Goal: Task Accomplishment & Management: Use online tool/utility

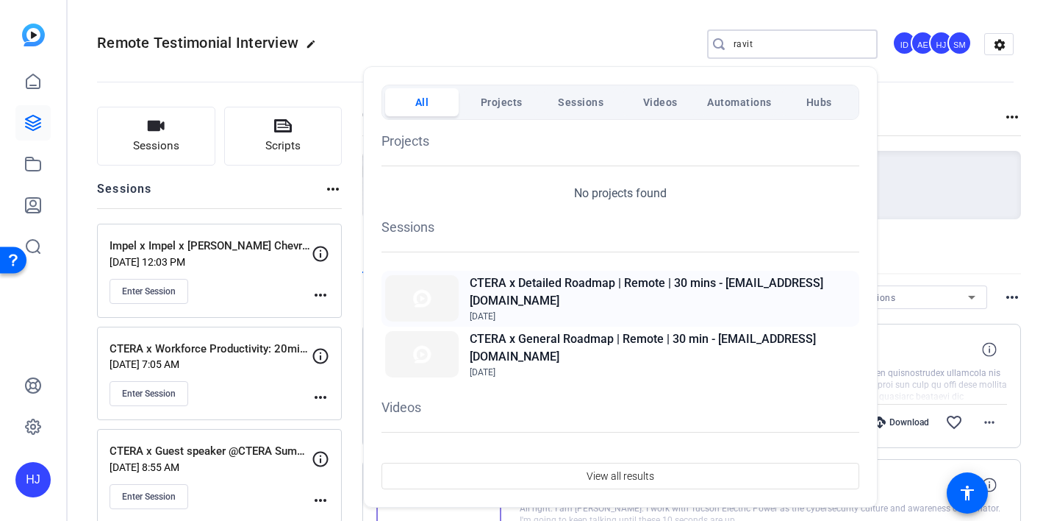
type input "ravit"
click at [669, 293] on h2 "CTERA x Detailed Roadmap | Remote | 30 mins - [EMAIL_ADDRESS][DOMAIN_NAME]" at bounding box center [663, 291] width 386 height 35
click at [698, 346] on h2 "CTERA x General Roadmap | Remote | 30 min - [EMAIL_ADDRESS][DOMAIN_NAME]" at bounding box center [663, 347] width 386 height 35
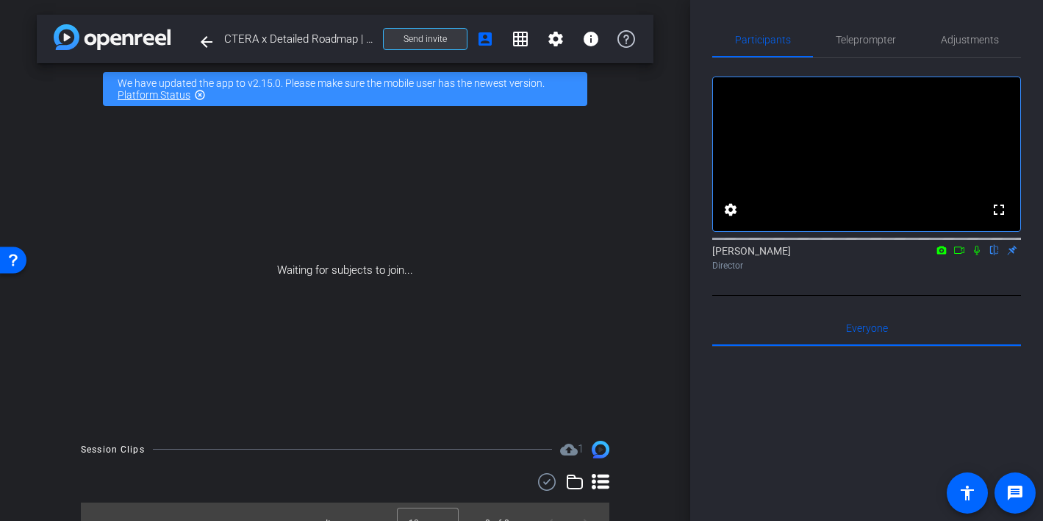
click at [435, 40] on span "Send invite" at bounding box center [425, 39] width 43 height 12
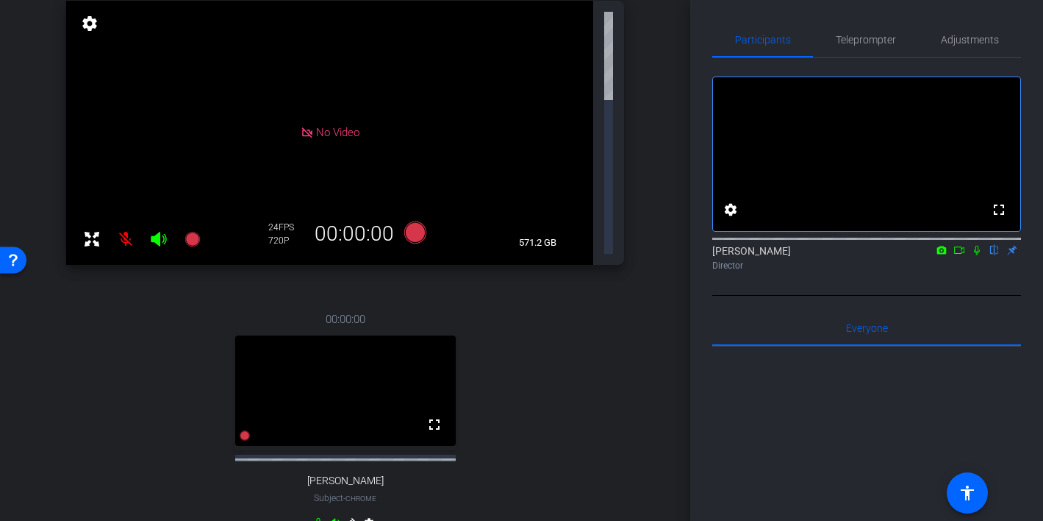
scroll to position [157, 0]
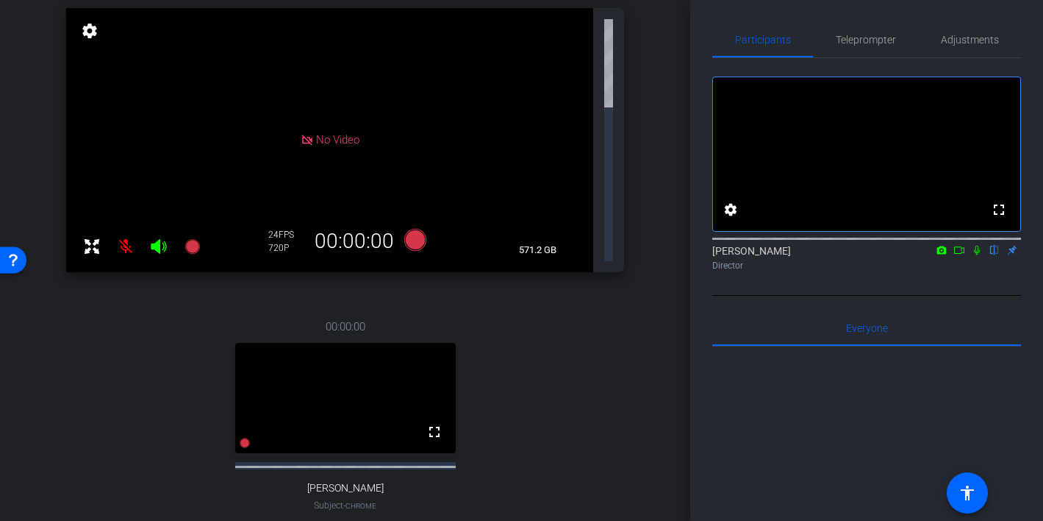
click at [319, 520] on icon at bounding box center [318, 530] width 12 height 12
click at [317, 520] on icon at bounding box center [318, 529] width 9 height 11
click at [350, 520] on icon at bounding box center [350, 529] width 11 height 11
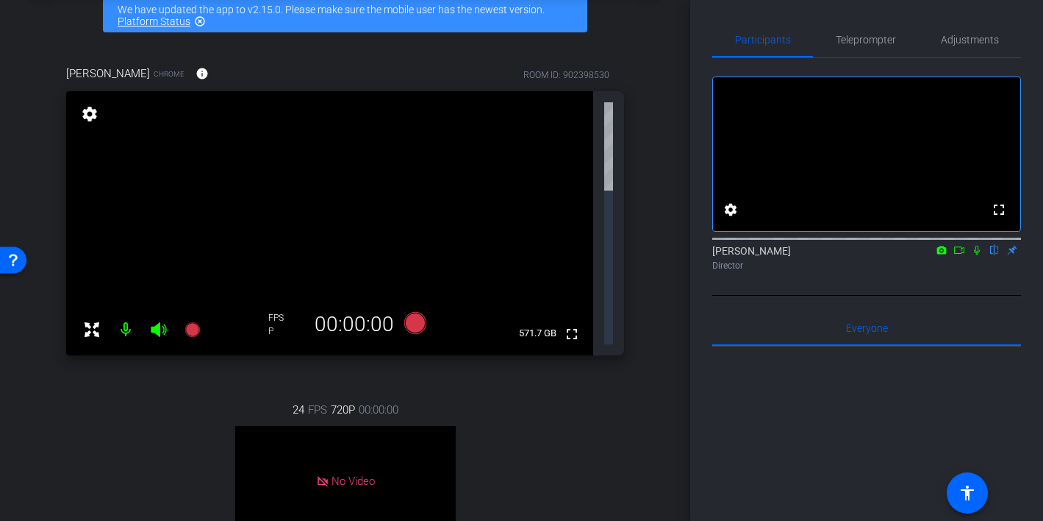
scroll to position [121, 0]
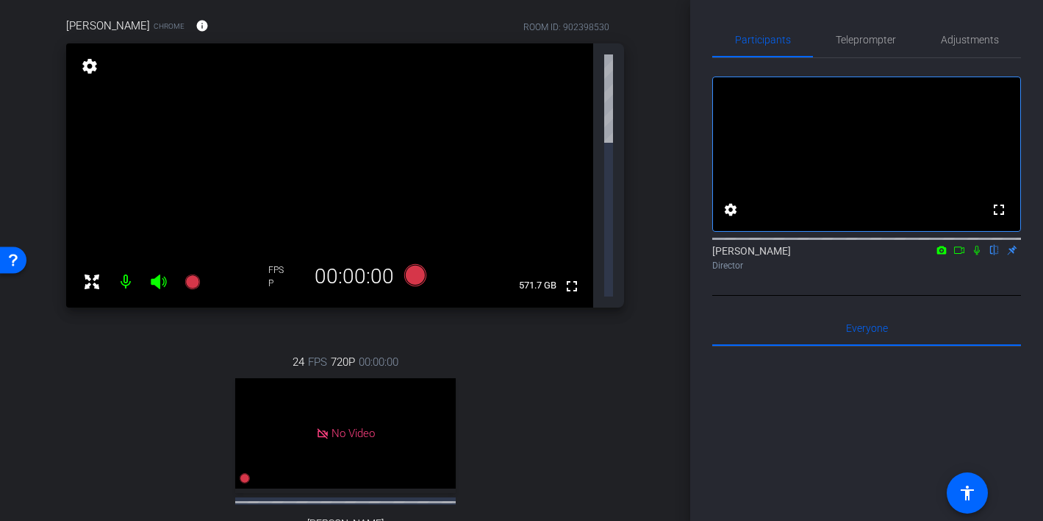
click at [275, 418] on div "24 FPS 720P 00:00:00 No Video Shira Kirshboim Subject - Chrome settings" at bounding box center [345, 465] width 558 height 272
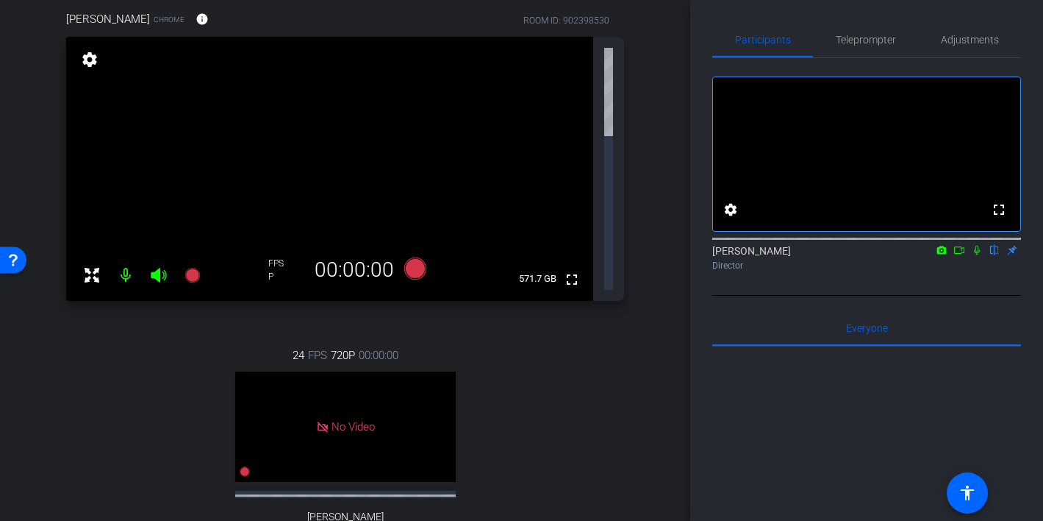
scroll to position [130, 0]
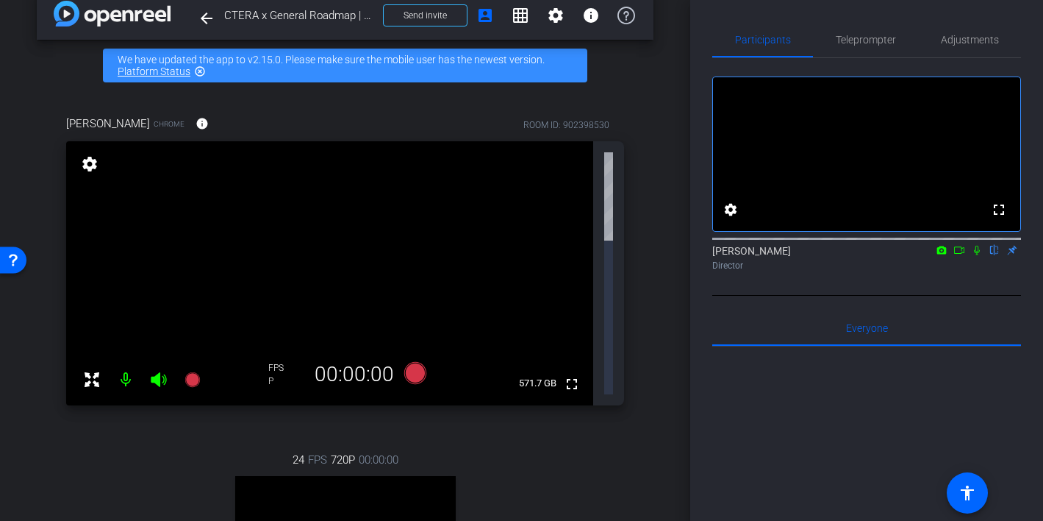
scroll to position [0, 0]
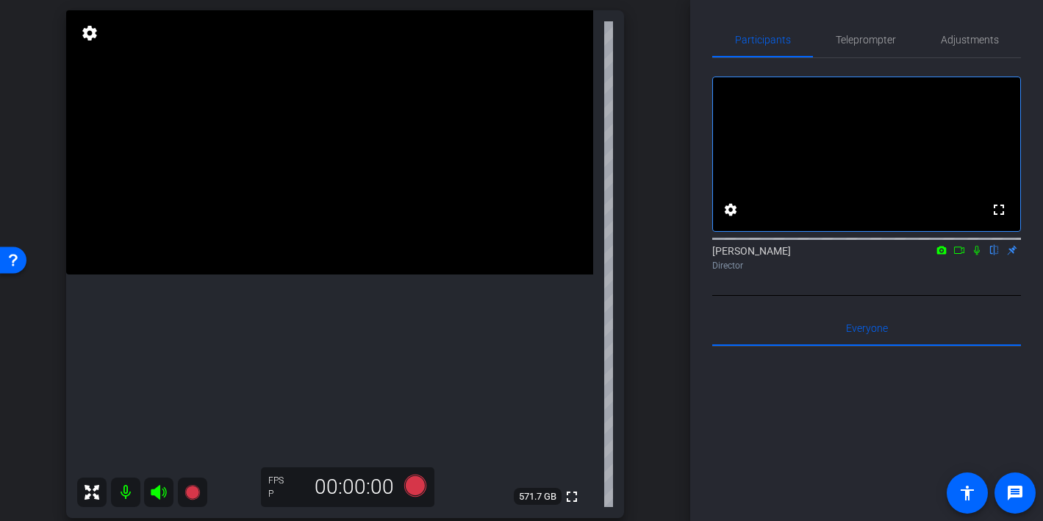
scroll to position [132, 0]
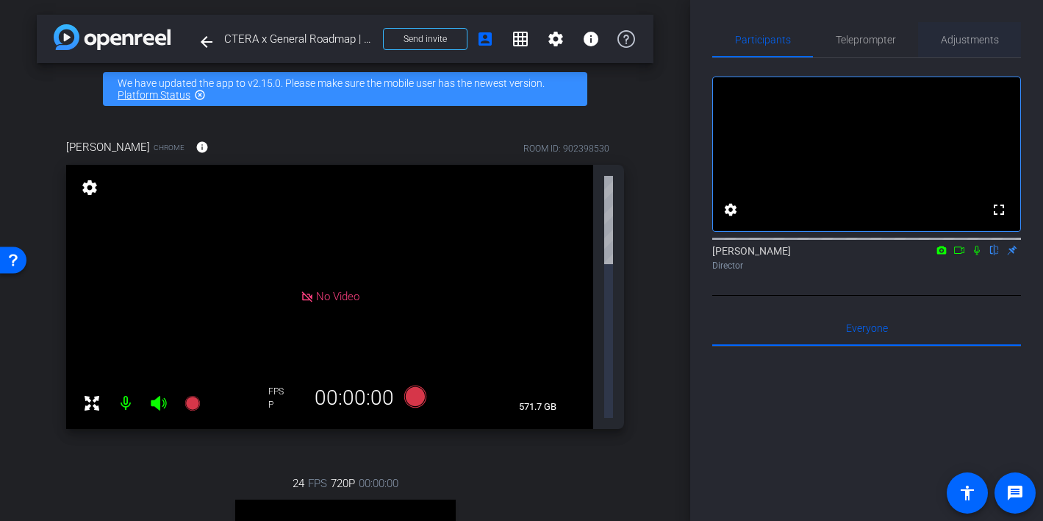
click at [966, 37] on span "Adjustments" at bounding box center [970, 40] width 58 height 10
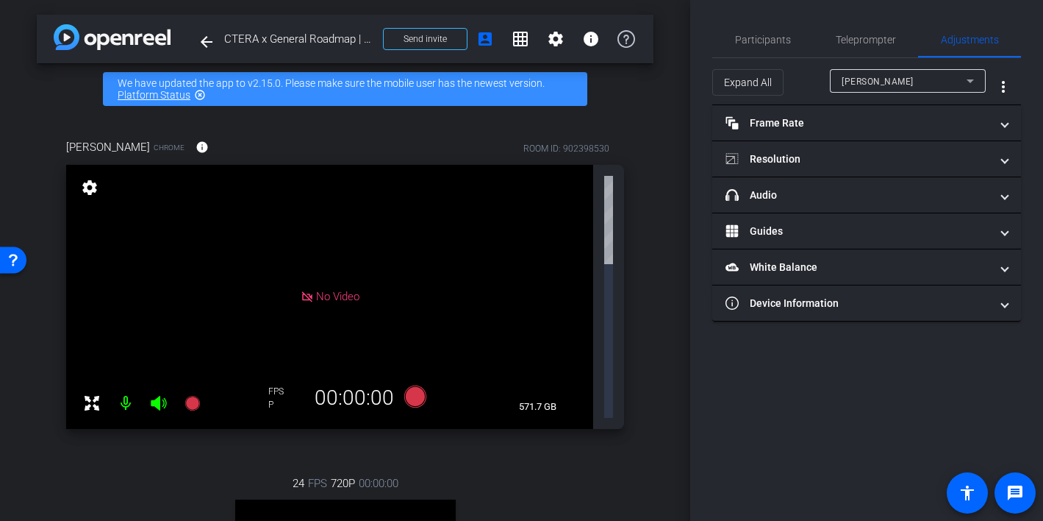
click at [873, 85] on span "[PERSON_NAME]" at bounding box center [878, 81] width 72 height 10
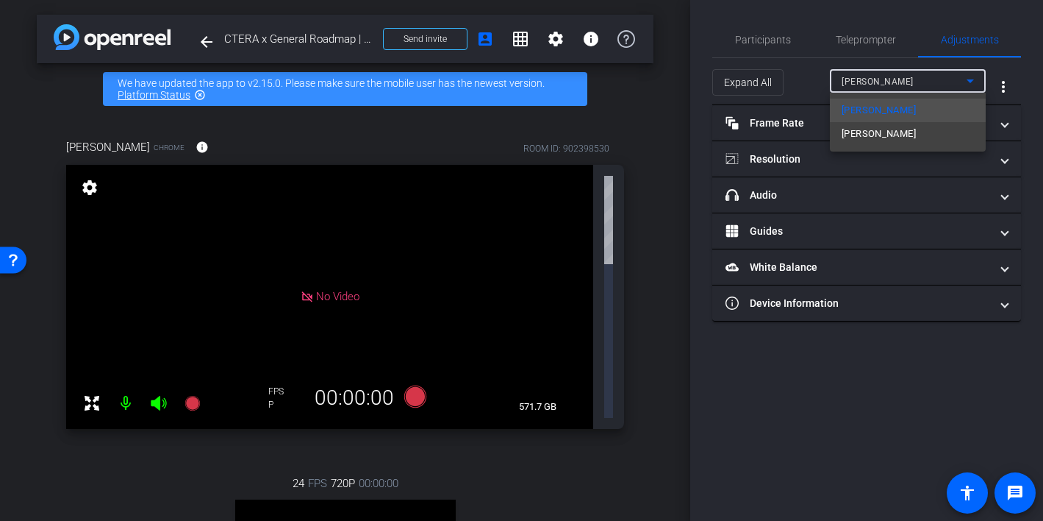
click at [790, 124] on div at bounding box center [521, 260] width 1043 height 521
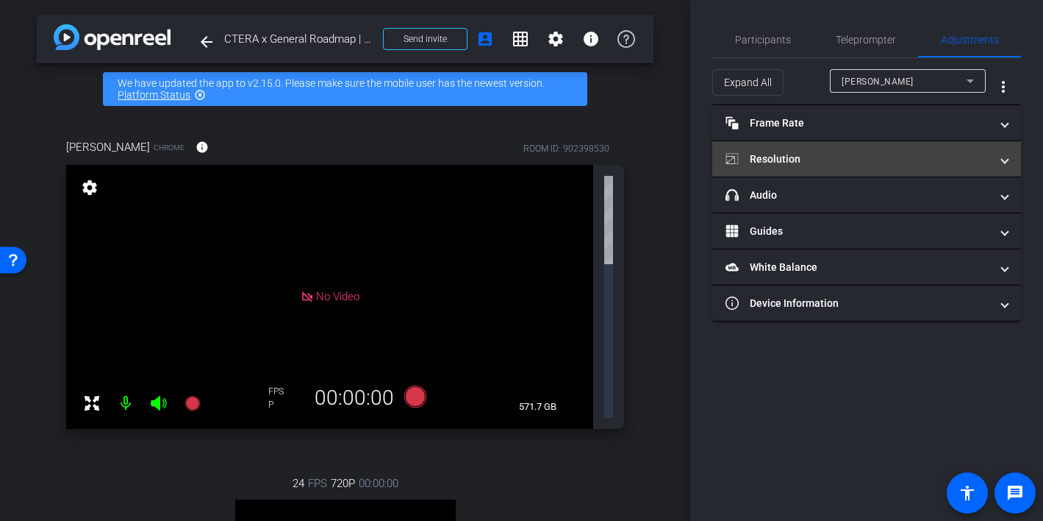
click at [801, 158] on mat-panel-title "Resolution" at bounding box center [858, 158] width 265 height 15
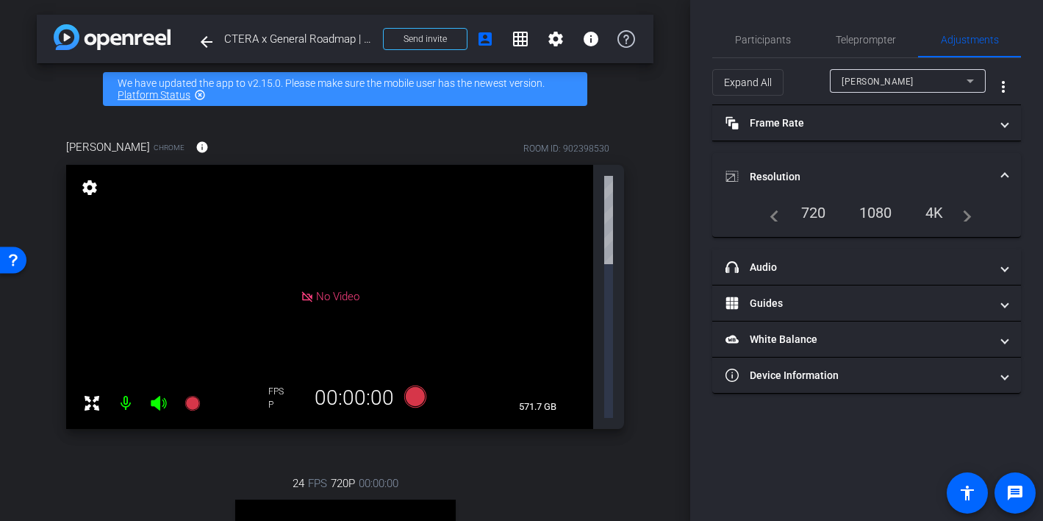
click at [880, 204] on div "1080" at bounding box center [875, 212] width 55 height 25
click at [879, 209] on div "1080" at bounding box center [875, 212] width 55 height 25
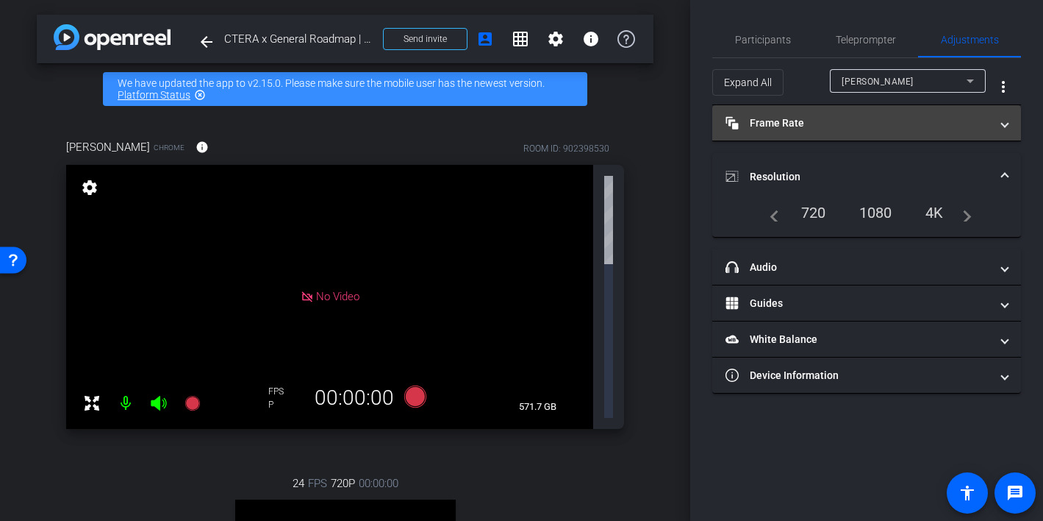
click at [823, 120] on mat-panel-title "Frame Rate Frame Rate" at bounding box center [858, 122] width 265 height 15
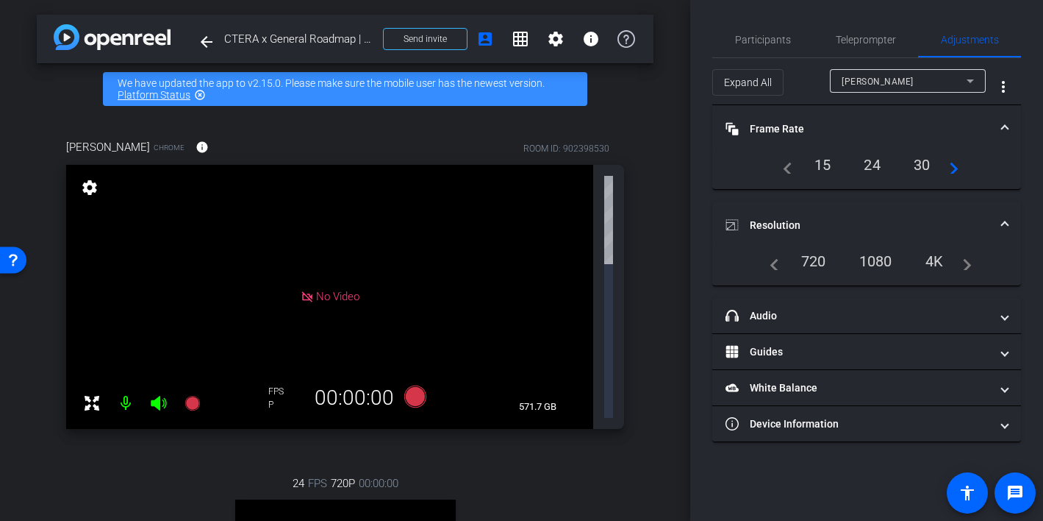
click at [877, 170] on div "24" at bounding box center [872, 164] width 39 height 25
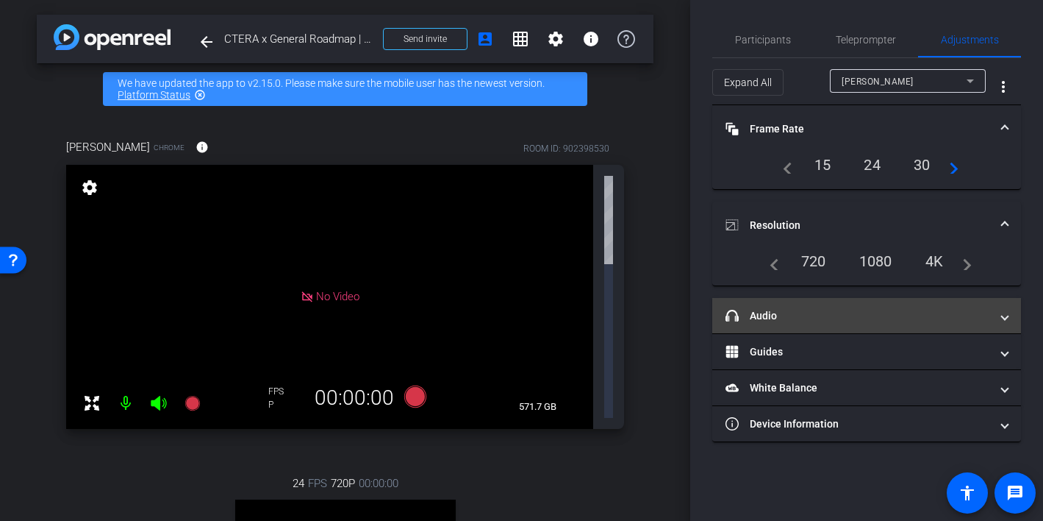
click at [802, 321] on mat-panel-title "headphone icon Audio" at bounding box center [858, 315] width 265 height 15
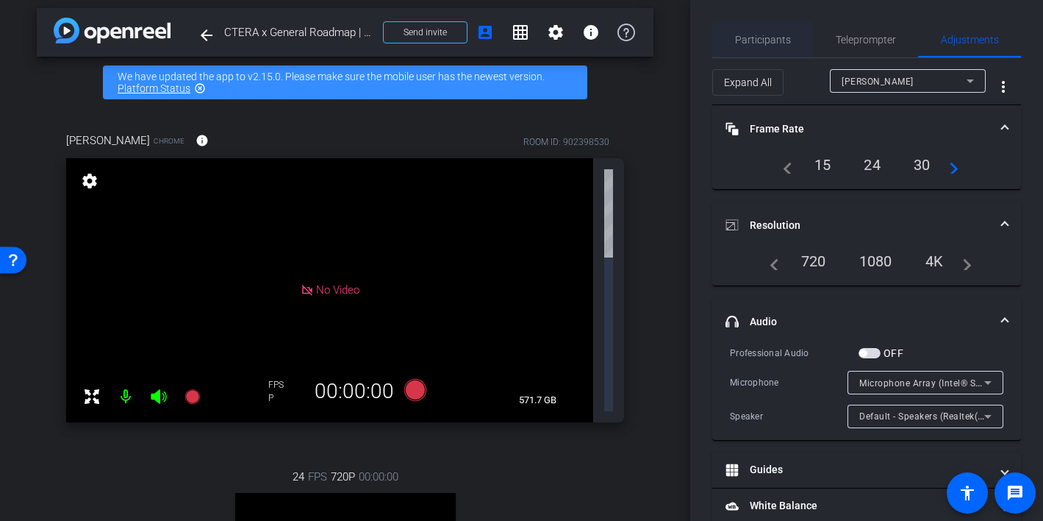
click at [754, 46] on span "Participants" at bounding box center [763, 39] width 56 height 35
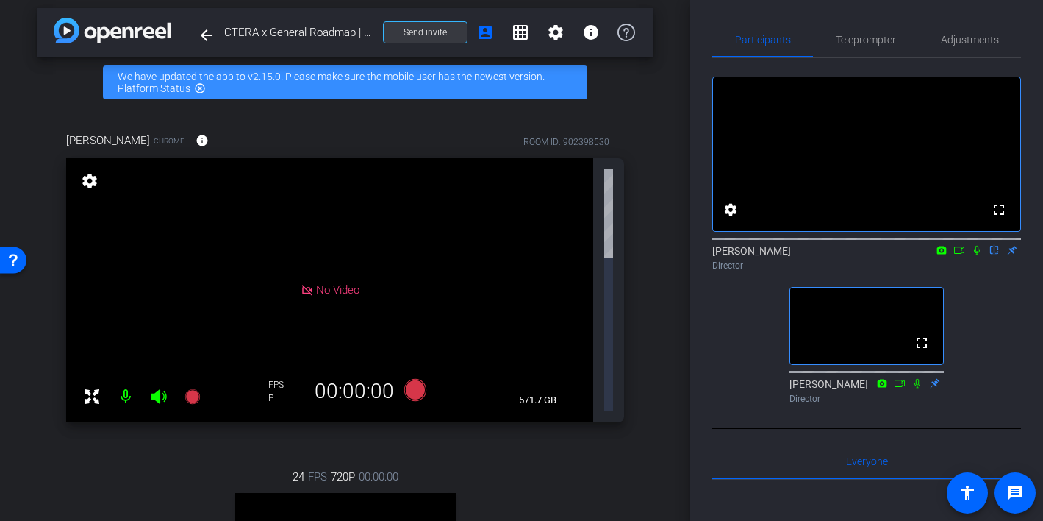
click at [426, 37] on span "Send invite" at bounding box center [425, 32] width 43 height 12
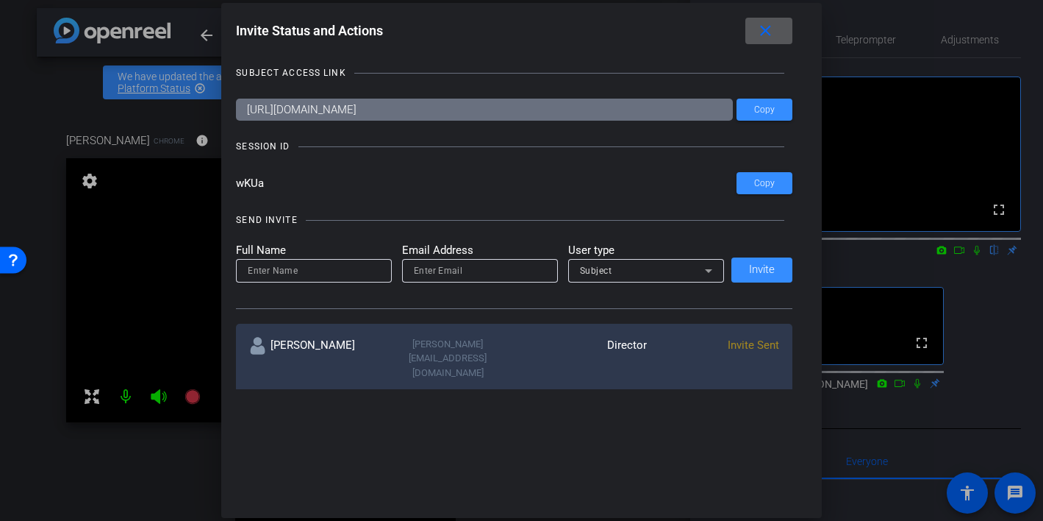
click at [759, 33] on mat-icon "close" at bounding box center [766, 31] width 18 height 18
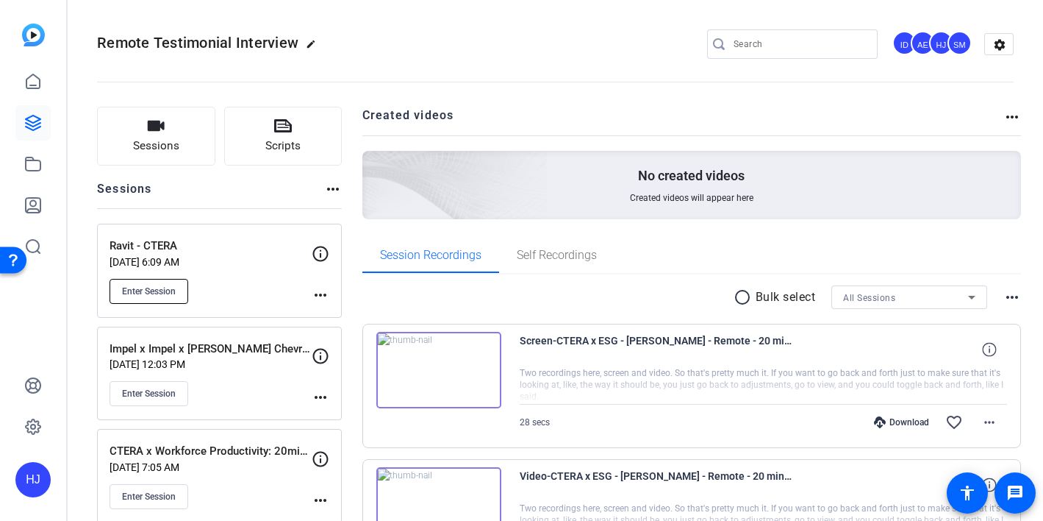
click at [171, 290] on span "Enter Session" at bounding box center [149, 291] width 54 height 12
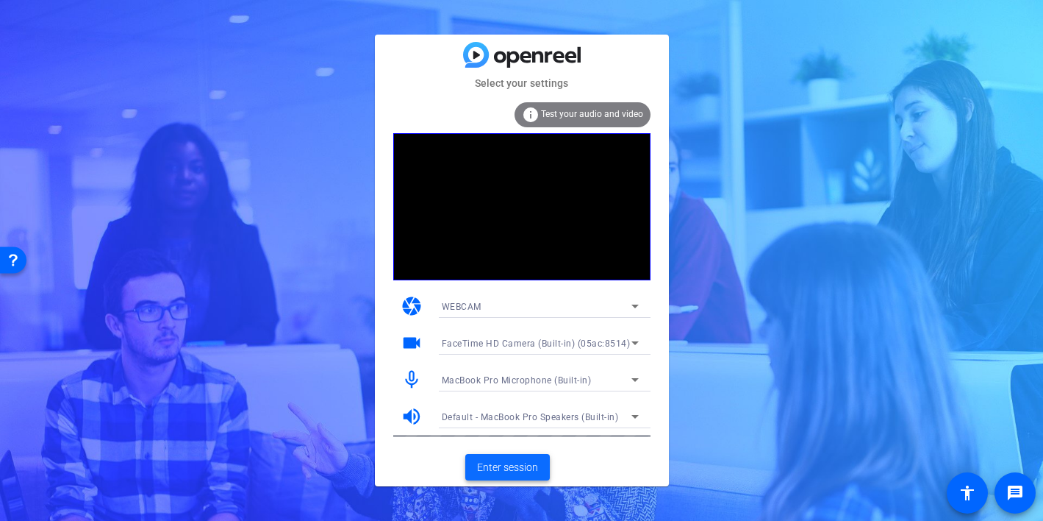
click at [496, 465] on span "Enter session" at bounding box center [507, 467] width 61 height 15
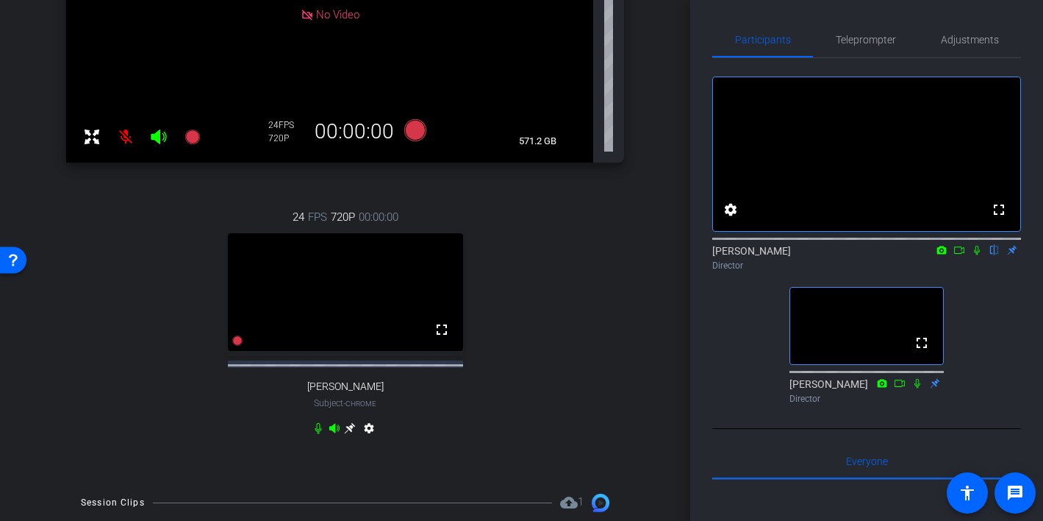
scroll to position [300, 0]
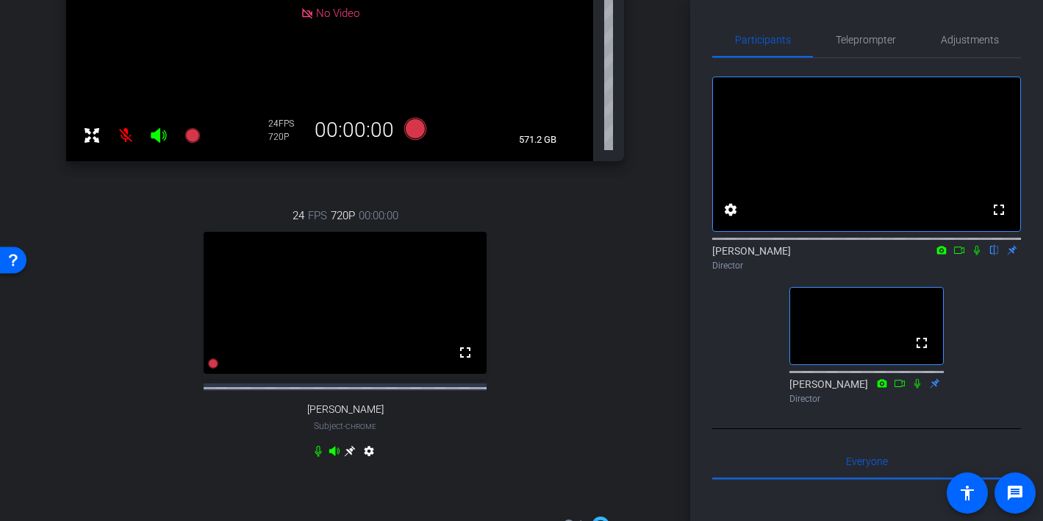
click at [350, 457] on icon at bounding box center [350, 451] width 12 height 12
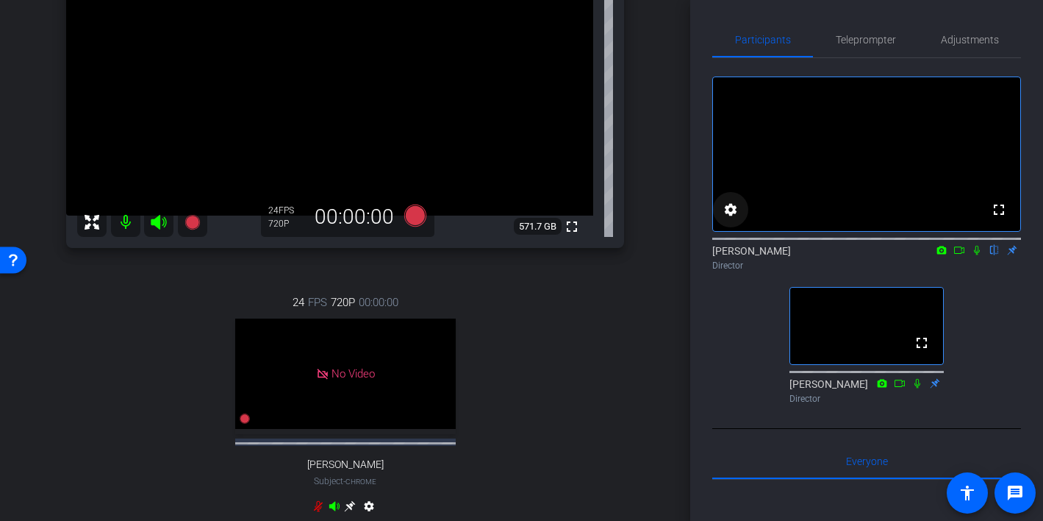
scroll to position [1, 0]
click at [962, 44] on span "Adjustments" at bounding box center [970, 39] width 58 height 10
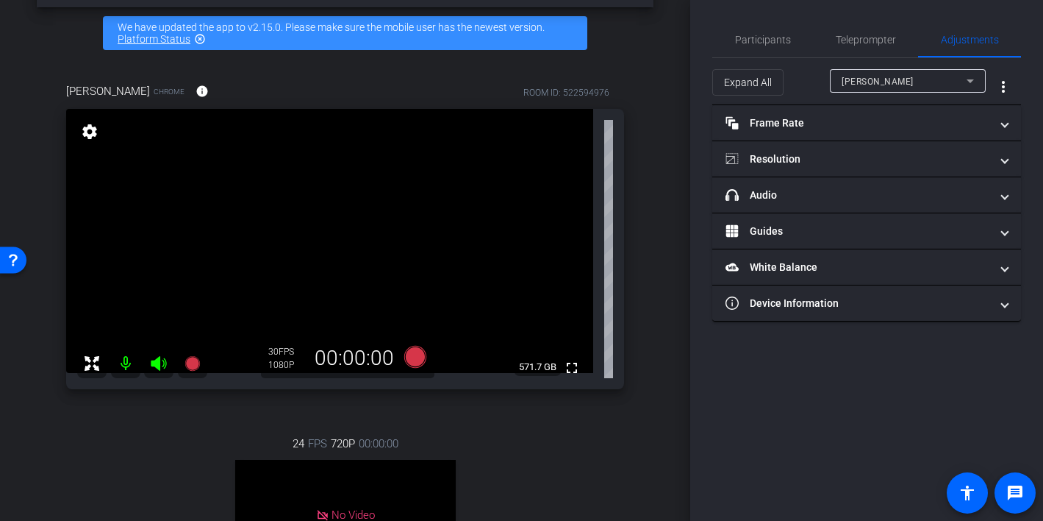
scroll to position [60, 0]
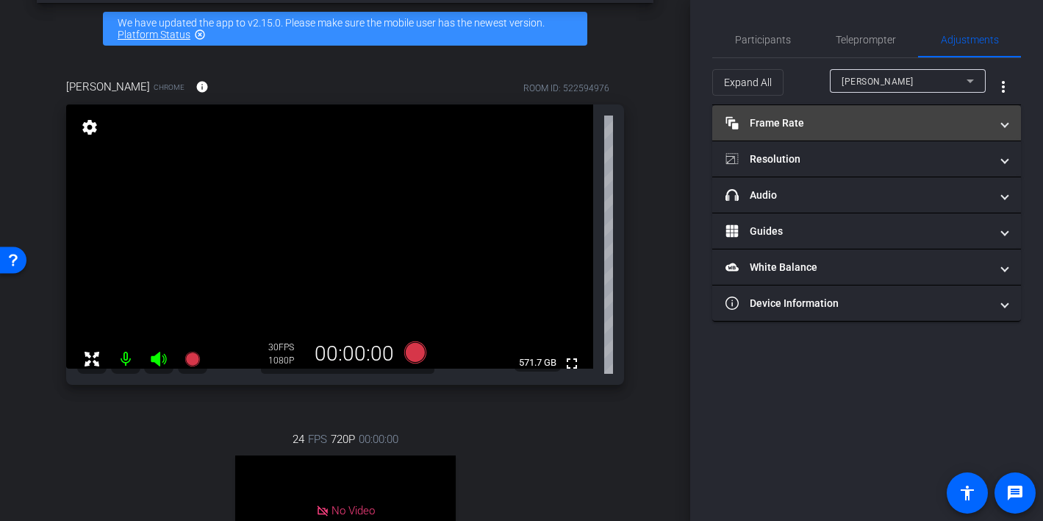
click at [850, 119] on mat-panel-title "Frame Rate Frame Rate" at bounding box center [858, 122] width 265 height 15
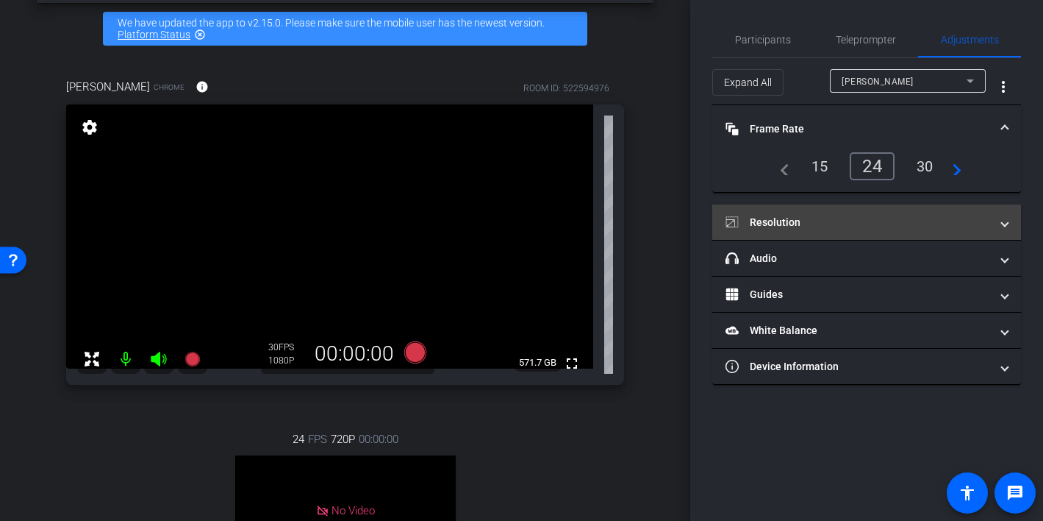
click at [826, 224] on mat-panel-title "Resolution" at bounding box center [858, 222] width 265 height 15
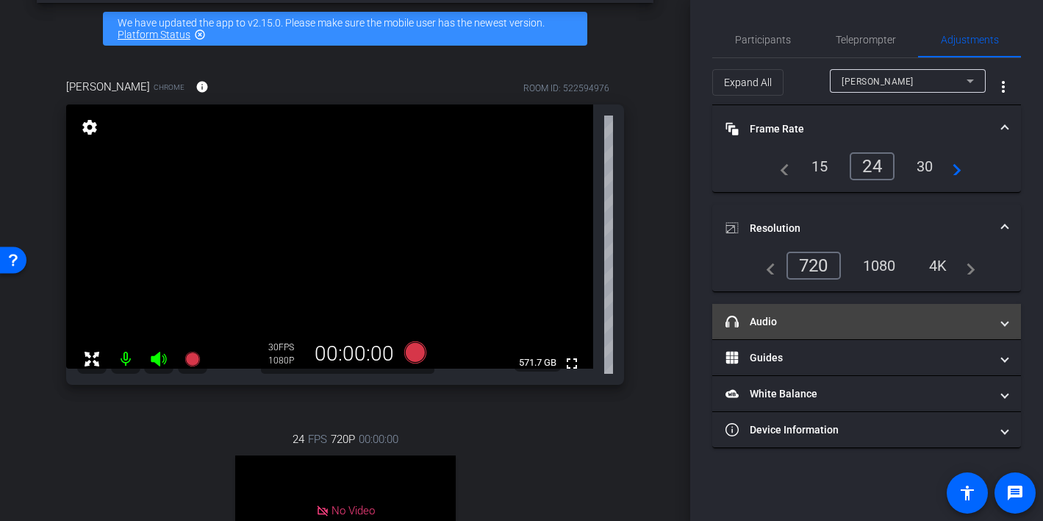
click at [816, 325] on mat-panel-title "headphone icon Audio" at bounding box center [858, 321] width 265 height 15
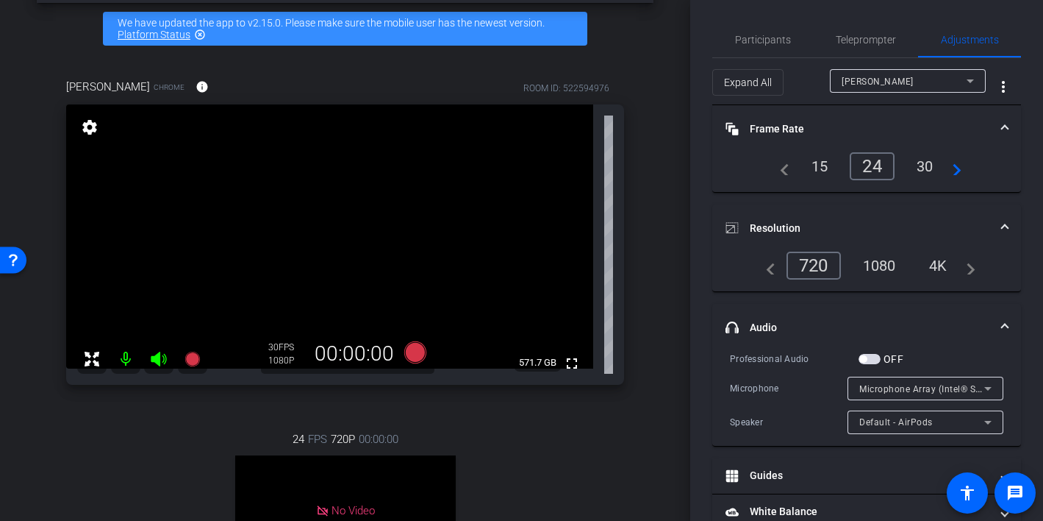
click at [866, 86] on span "Shira Kirshboim" at bounding box center [878, 81] width 72 height 10
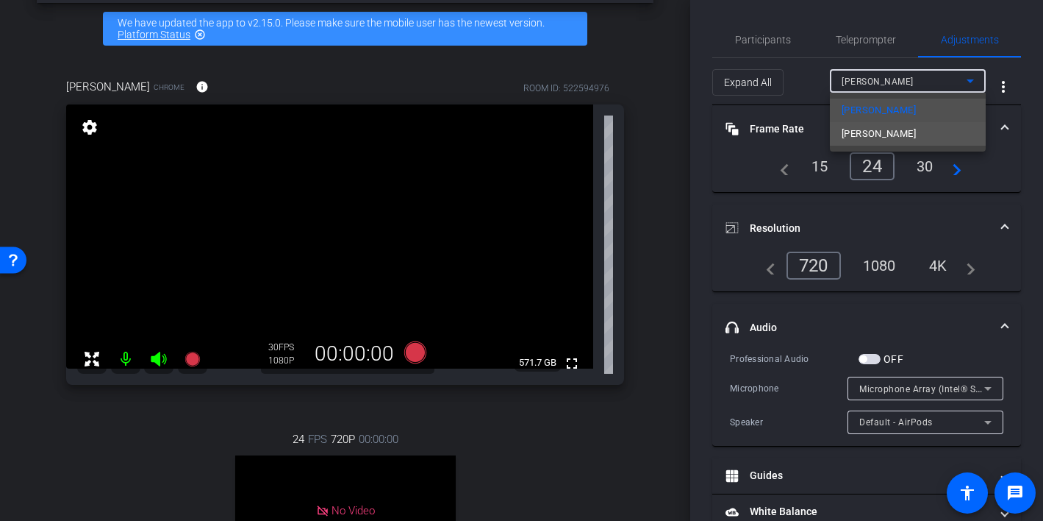
click at [860, 133] on span "Ravit Sadeh" at bounding box center [879, 134] width 74 height 18
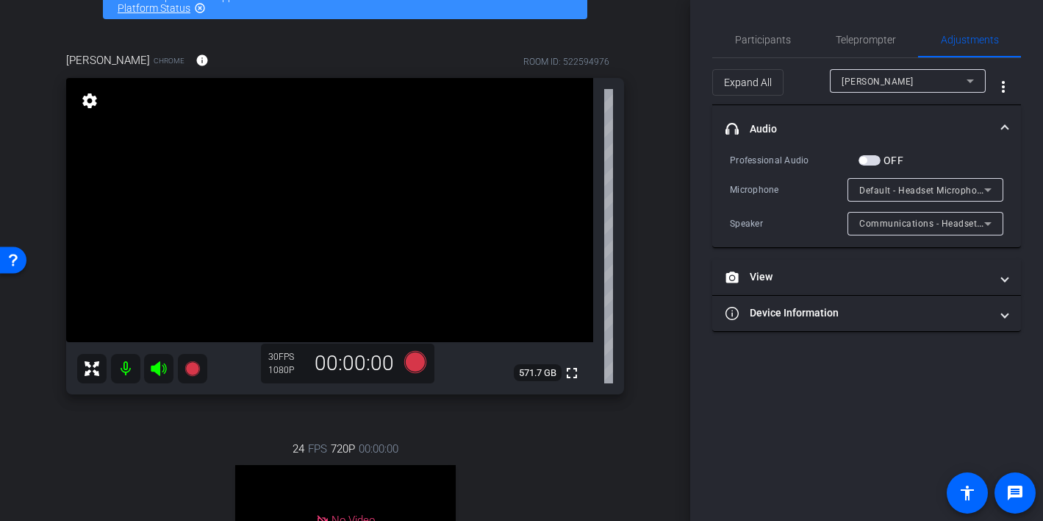
scroll to position [85, 0]
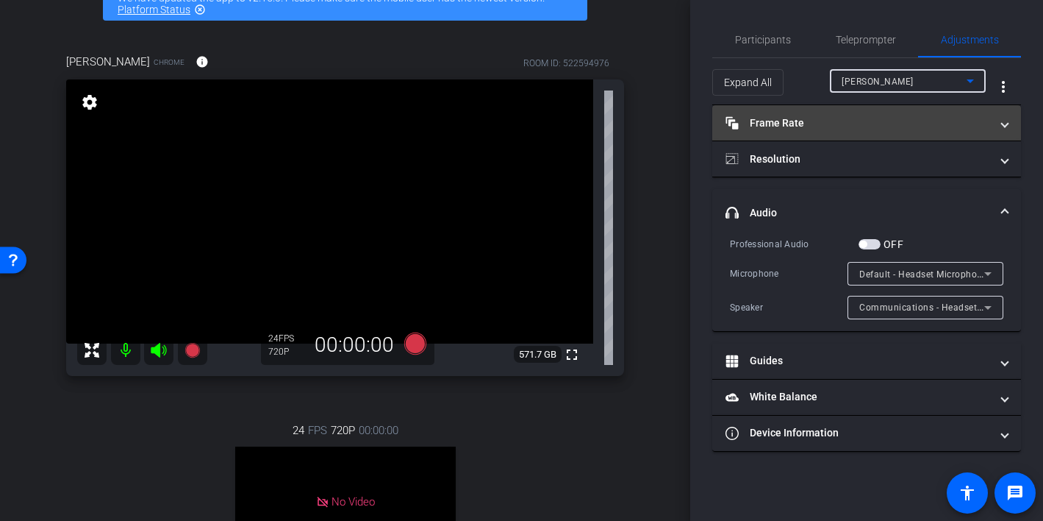
click at [837, 126] on mat-panel-title "Frame Rate Frame Rate" at bounding box center [858, 122] width 265 height 15
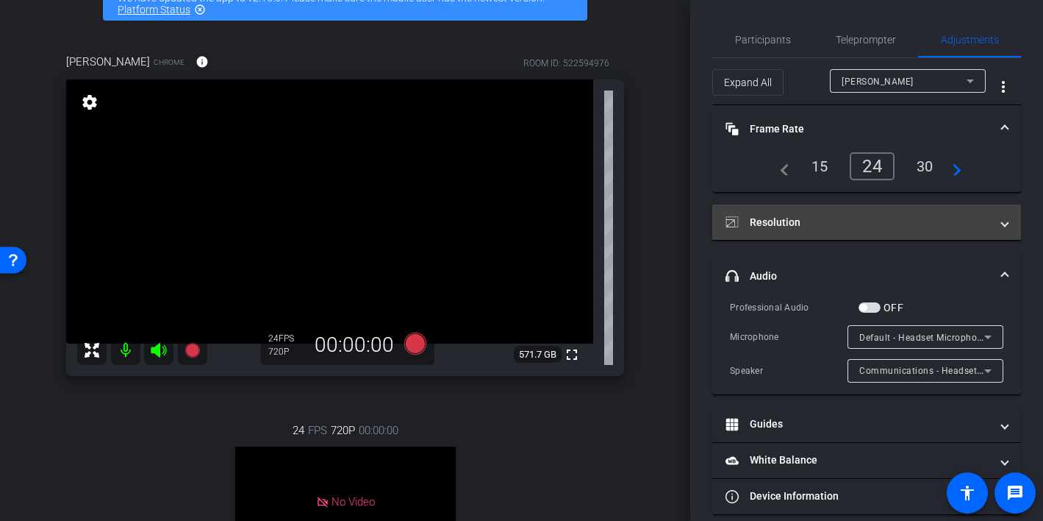
click at [836, 223] on mat-panel-title "Resolution" at bounding box center [858, 222] width 265 height 15
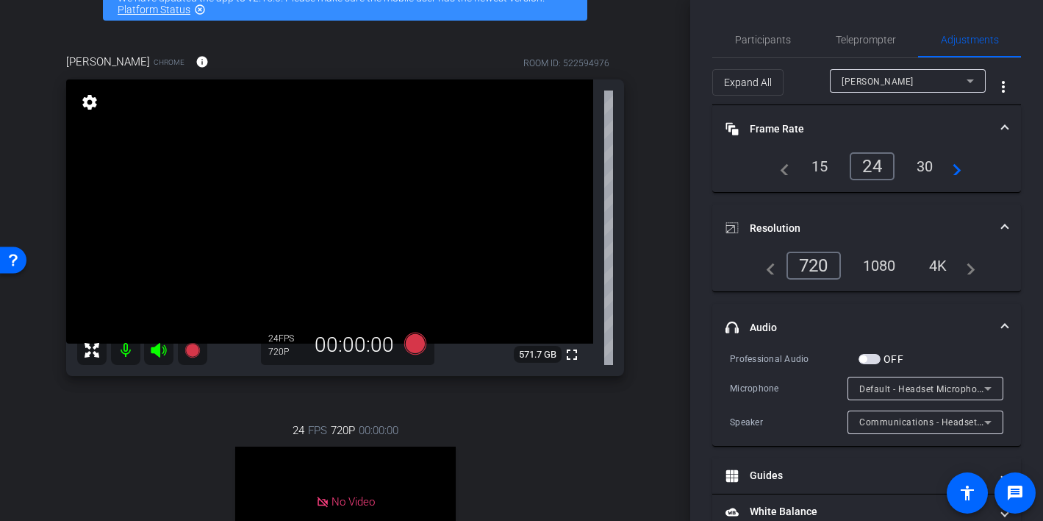
click at [875, 265] on div "1080" at bounding box center [879, 265] width 55 height 25
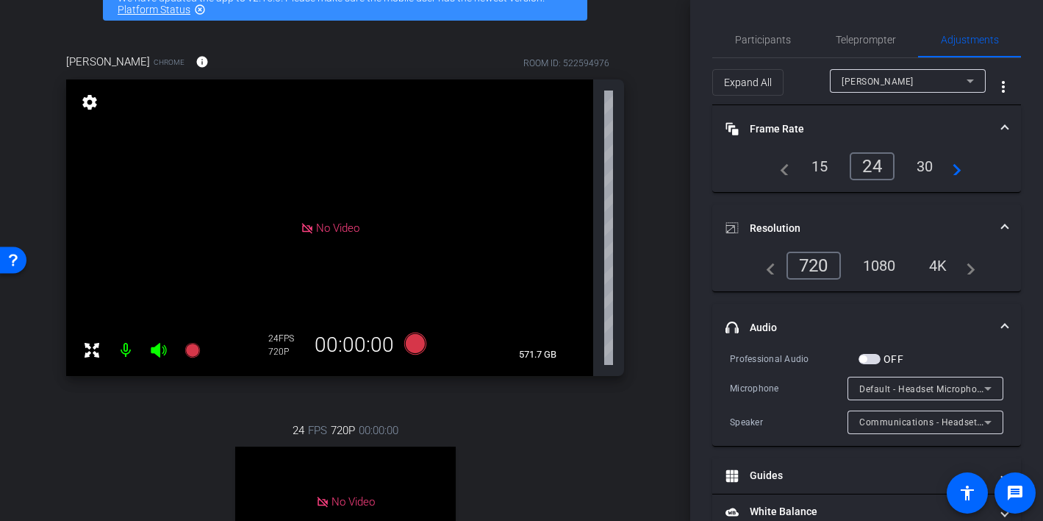
click at [875, 265] on div "1080" at bounding box center [879, 265] width 55 height 25
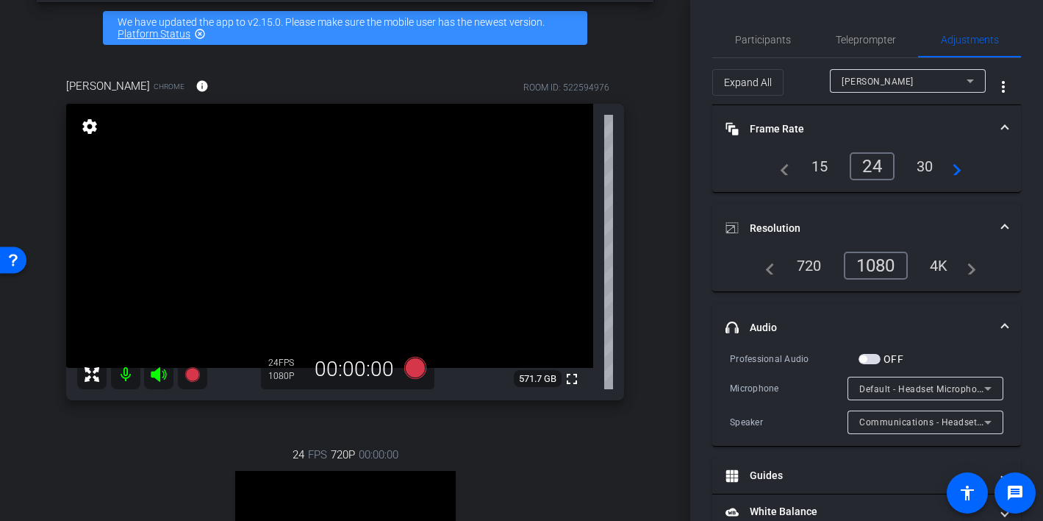
scroll to position [63, 0]
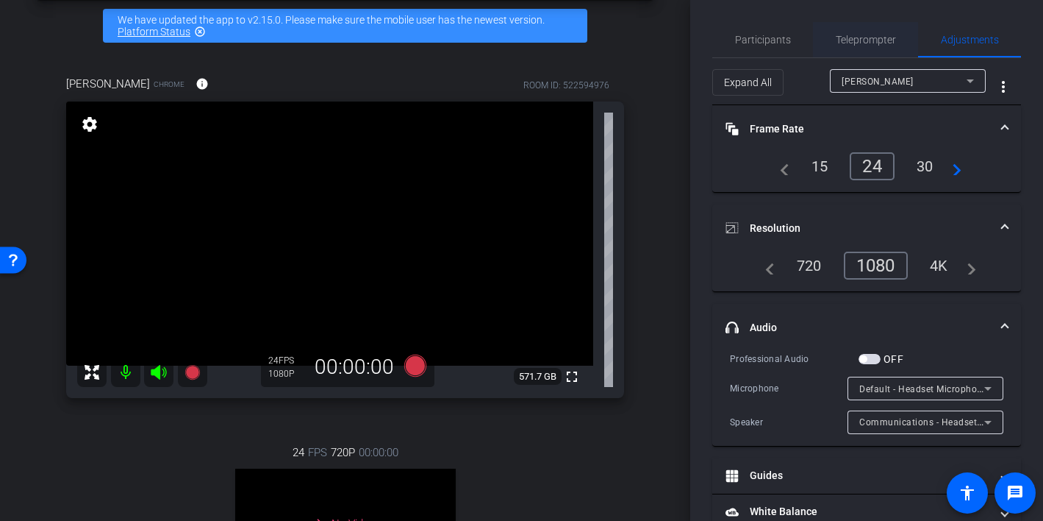
click at [873, 42] on span "Teleprompter" at bounding box center [866, 40] width 60 height 10
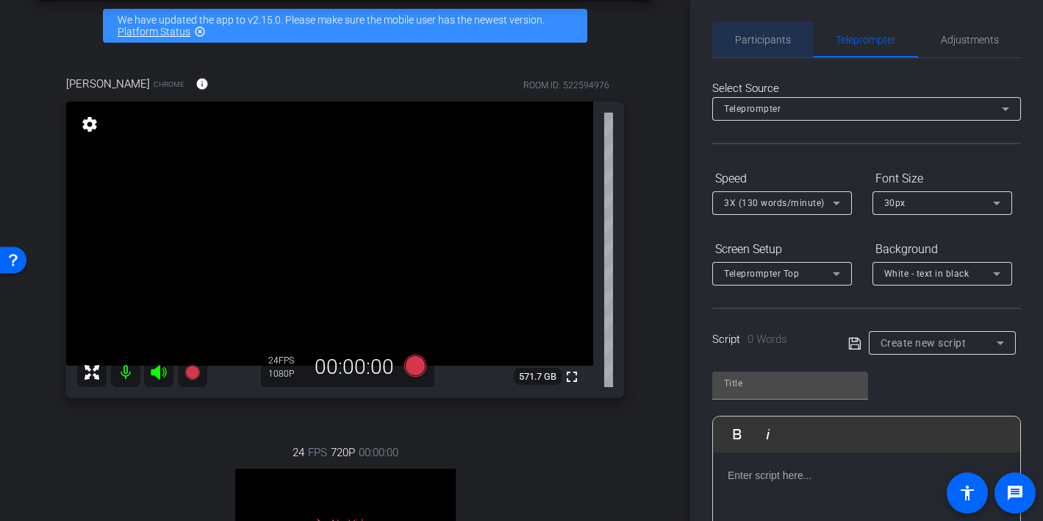
click at [778, 36] on span "Participants" at bounding box center [763, 40] width 56 height 10
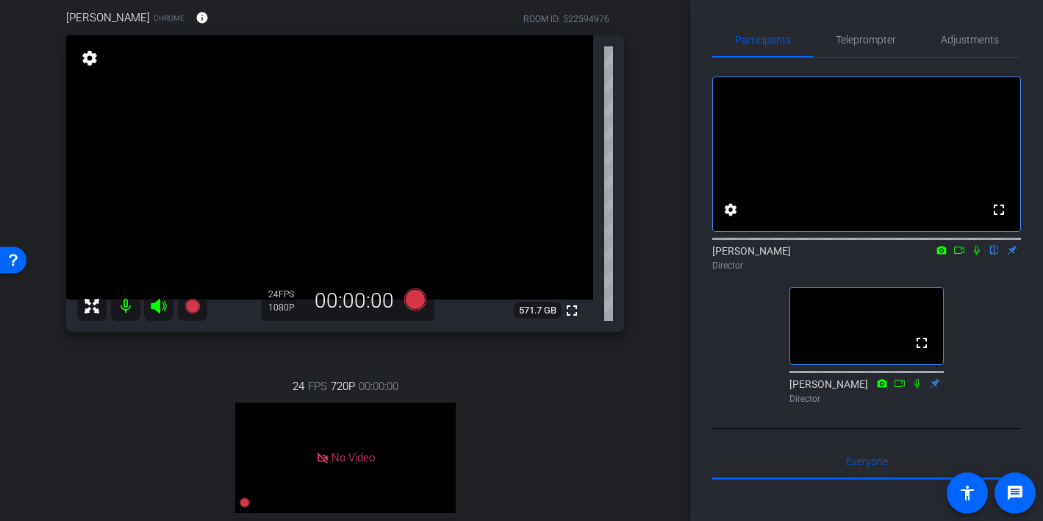
scroll to position [131, 0]
click at [953, 41] on span "Adjustments" at bounding box center [970, 40] width 58 height 10
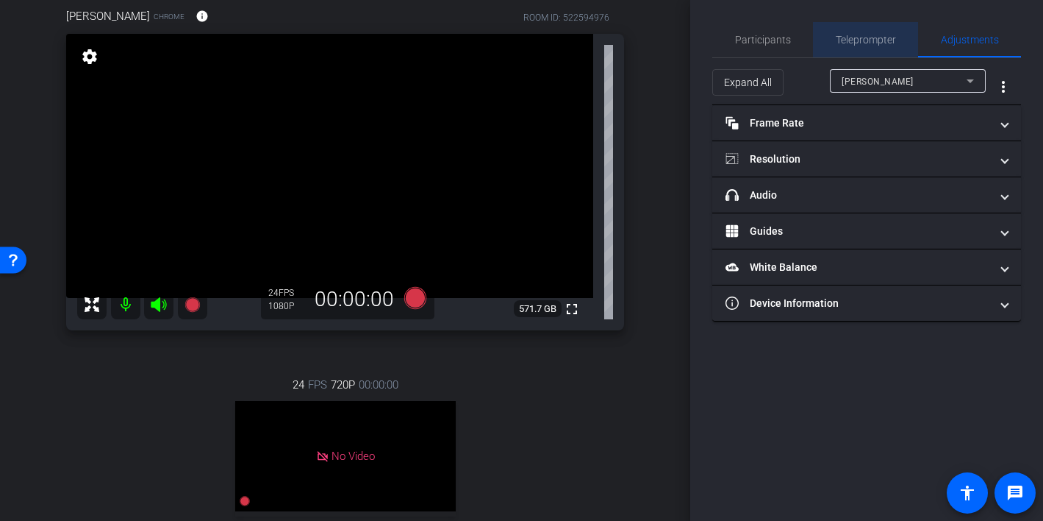
click at [858, 36] on span "Teleprompter" at bounding box center [866, 40] width 60 height 10
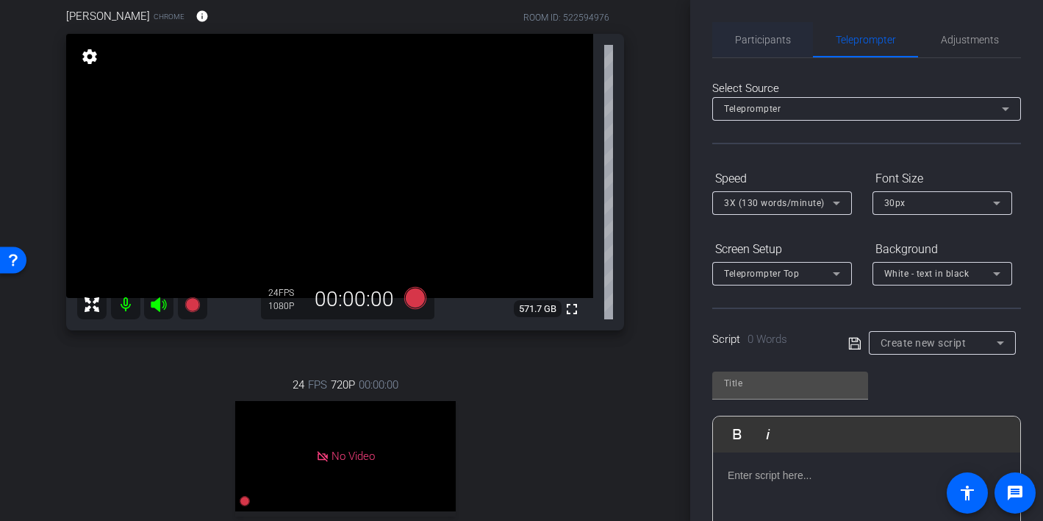
click at [764, 35] on span "Participants" at bounding box center [763, 40] width 56 height 10
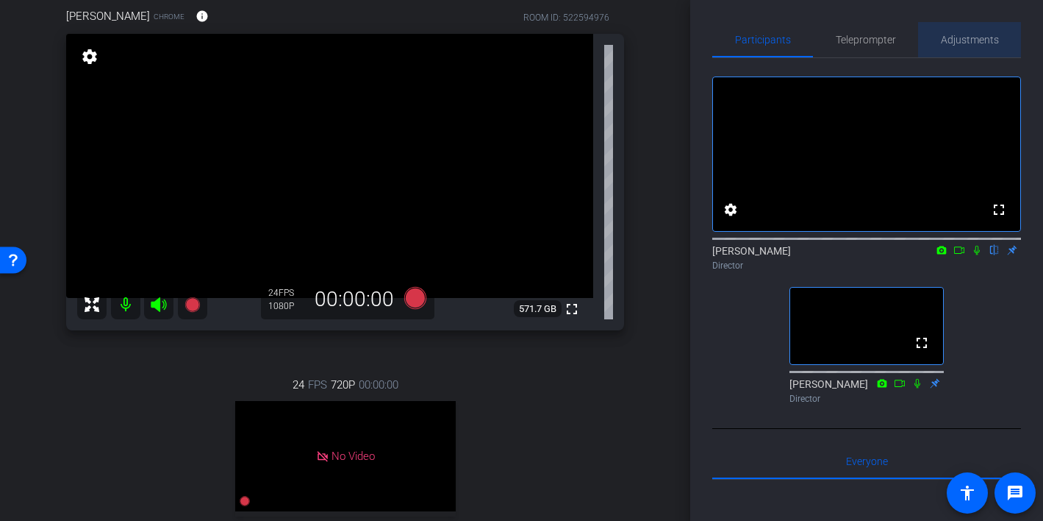
click at [950, 46] on span "Adjustments" at bounding box center [970, 39] width 58 height 35
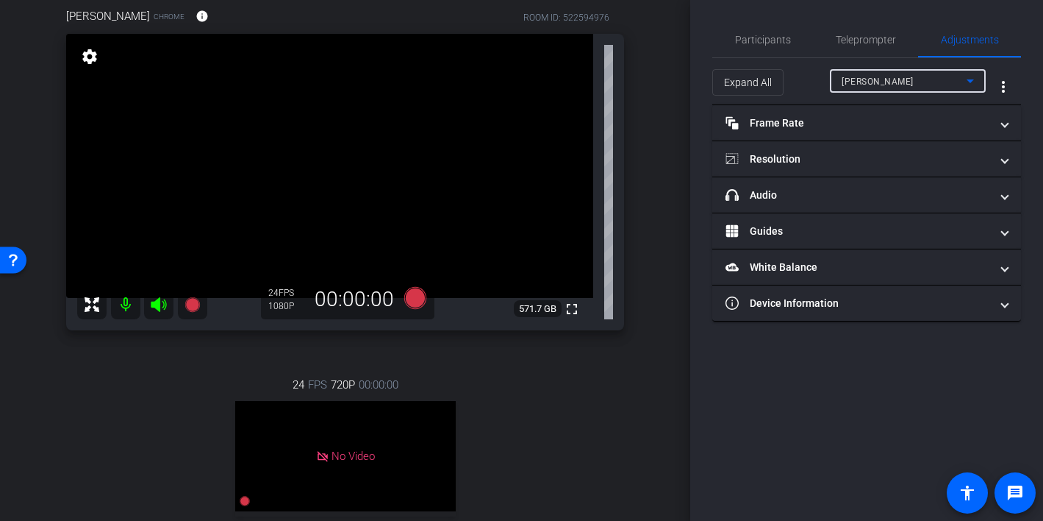
click at [914, 79] on div "Shira Kirshboim" at bounding box center [904, 81] width 125 height 18
click at [865, 37] on span "Teleprompter" at bounding box center [866, 40] width 60 height 10
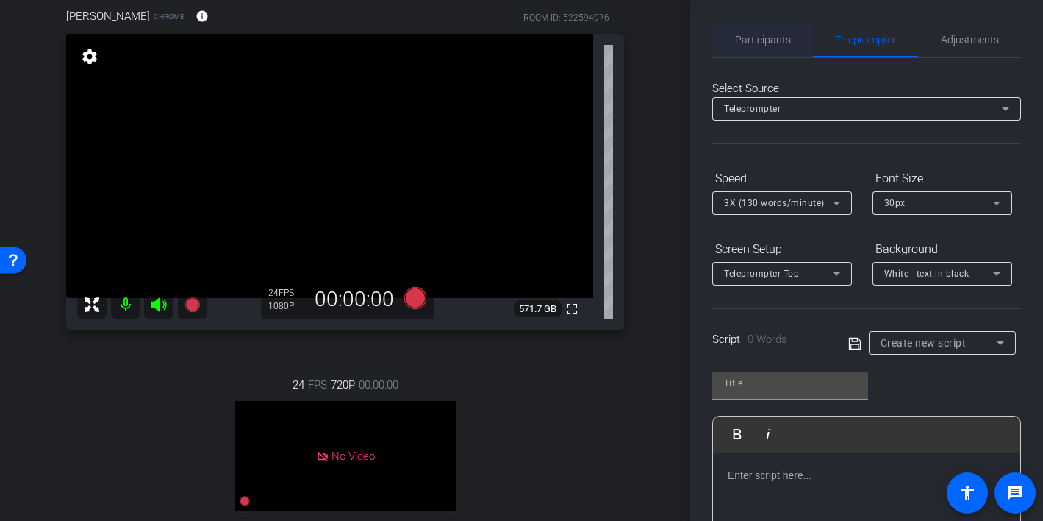
click at [784, 42] on span "Participants" at bounding box center [763, 40] width 56 height 10
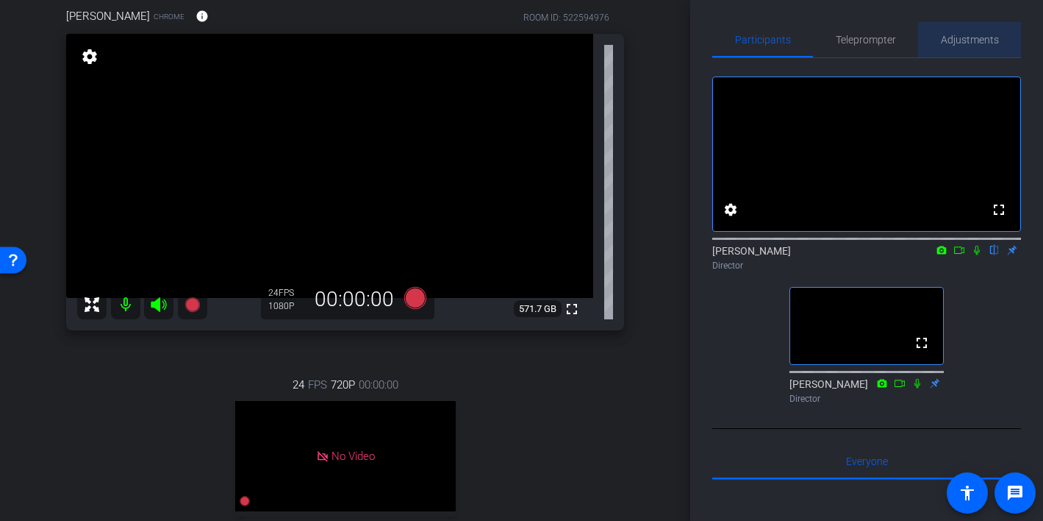
click at [959, 47] on span "Adjustments" at bounding box center [970, 39] width 58 height 35
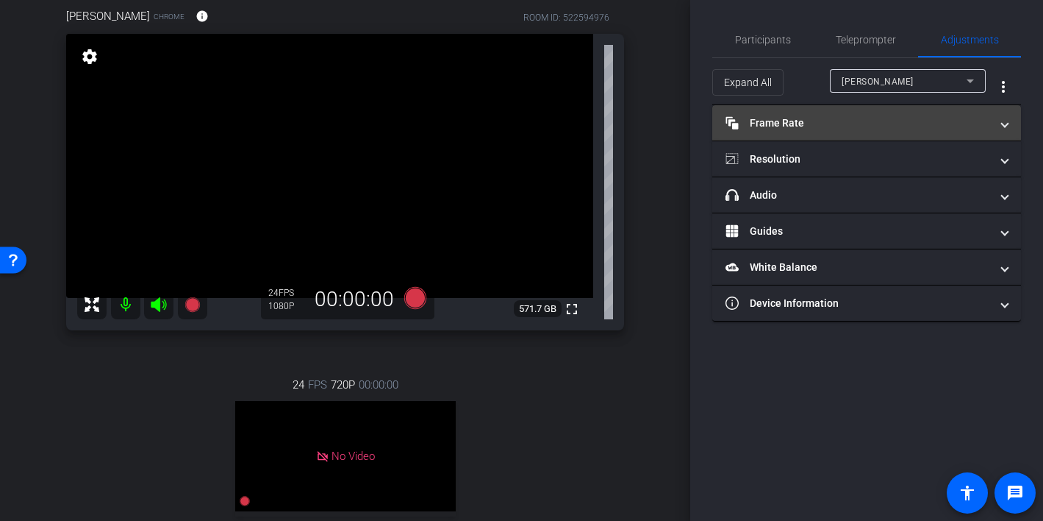
click at [823, 123] on mat-panel-title "Frame Rate Frame Rate" at bounding box center [858, 122] width 265 height 15
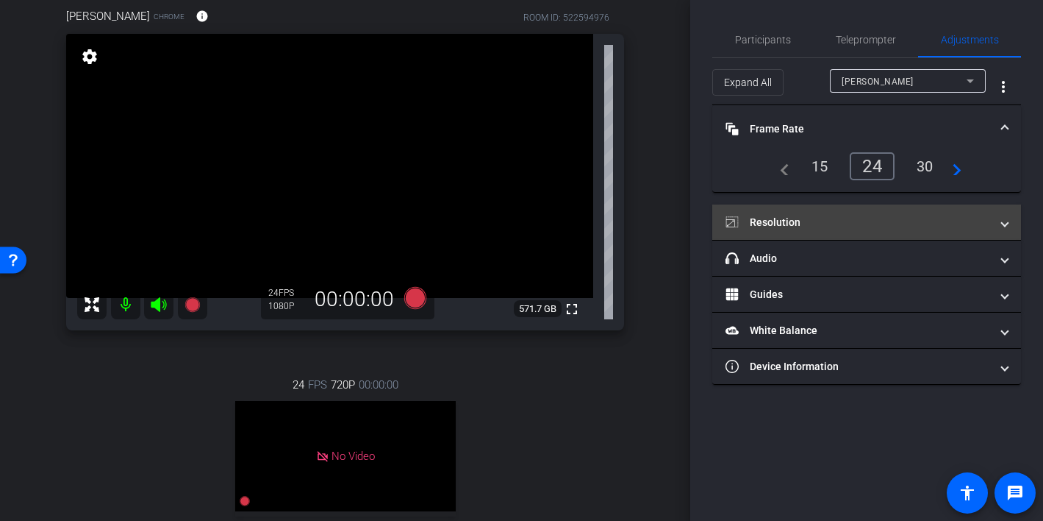
click at [820, 221] on mat-panel-title "Resolution" at bounding box center [858, 222] width 265 height 15
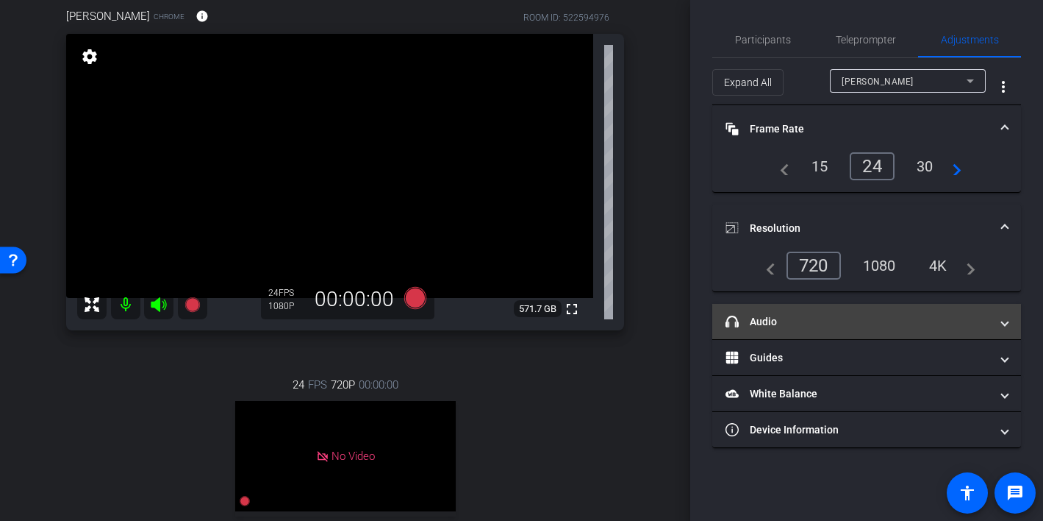
click at [811, 332] on mat-expansion-panel-header "headphone icon Audio" at bounding box center [866, 321] width 309 height 35
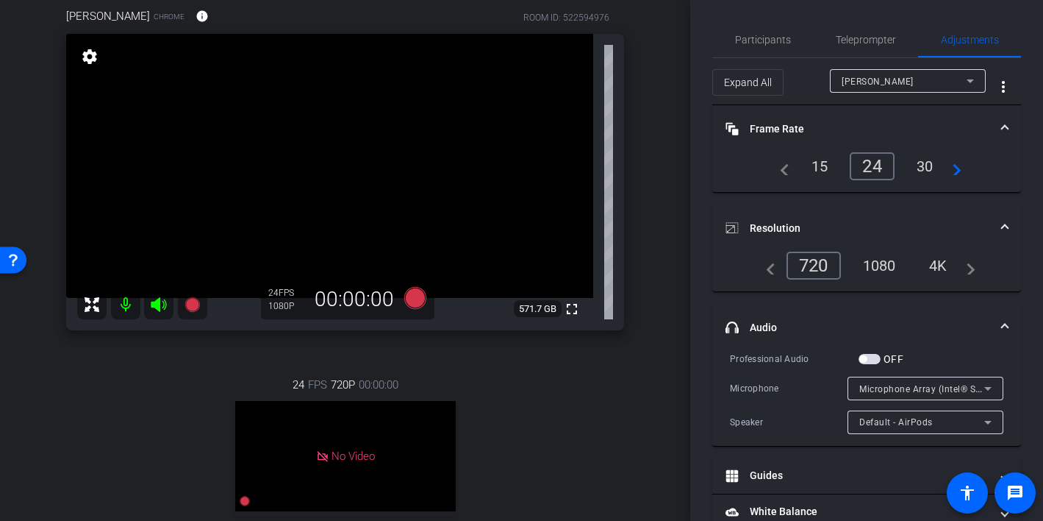
click at [998, 322] on span "headphone icon Audio" at bounding box center [864, 327] width 276 height 15
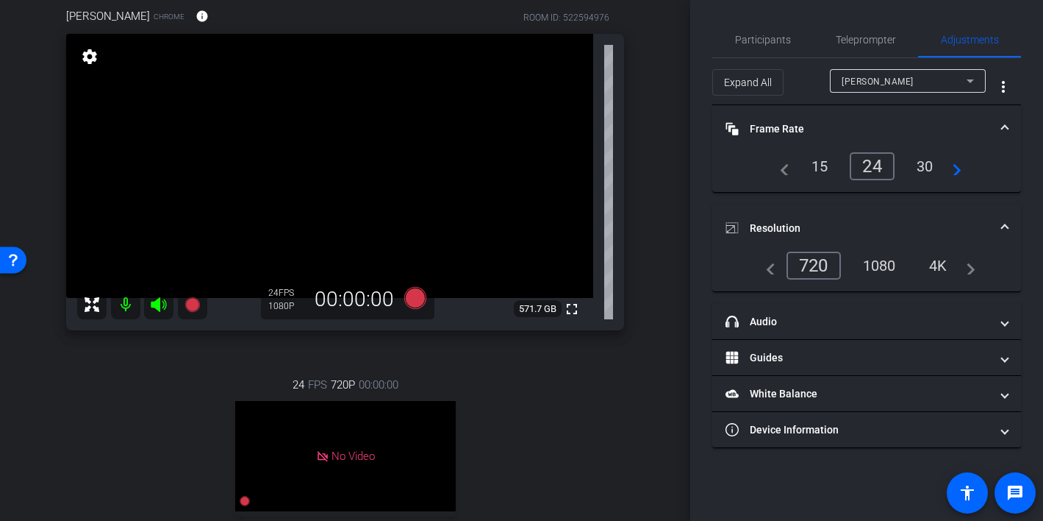
click at [1009, 221] on mat-expansion-panel-header "Resolution" at bounding box center [866, 227] width 309 height 47
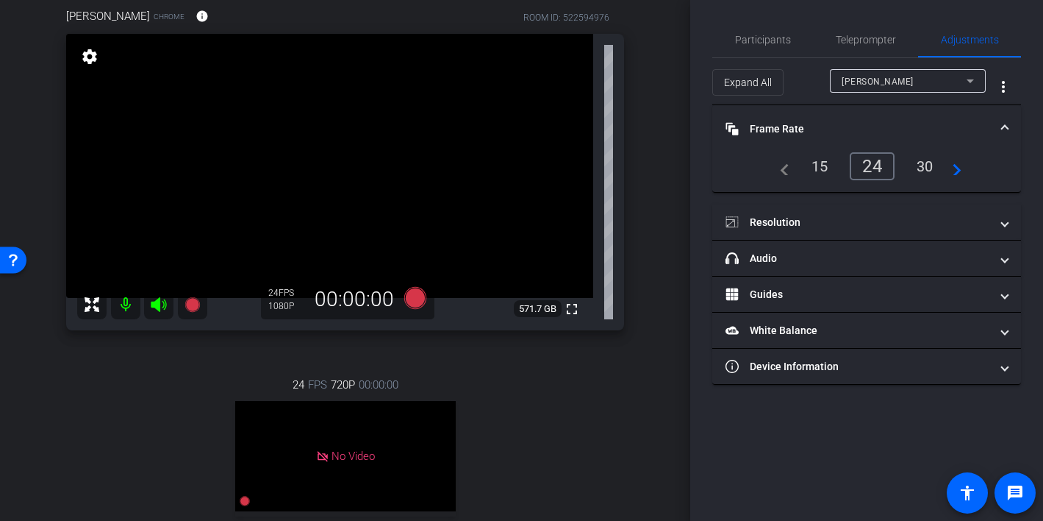
click at [1001, 124] on span "Frame Rate Frame Rate" at bounding box center [864, 128] width 276 height 15
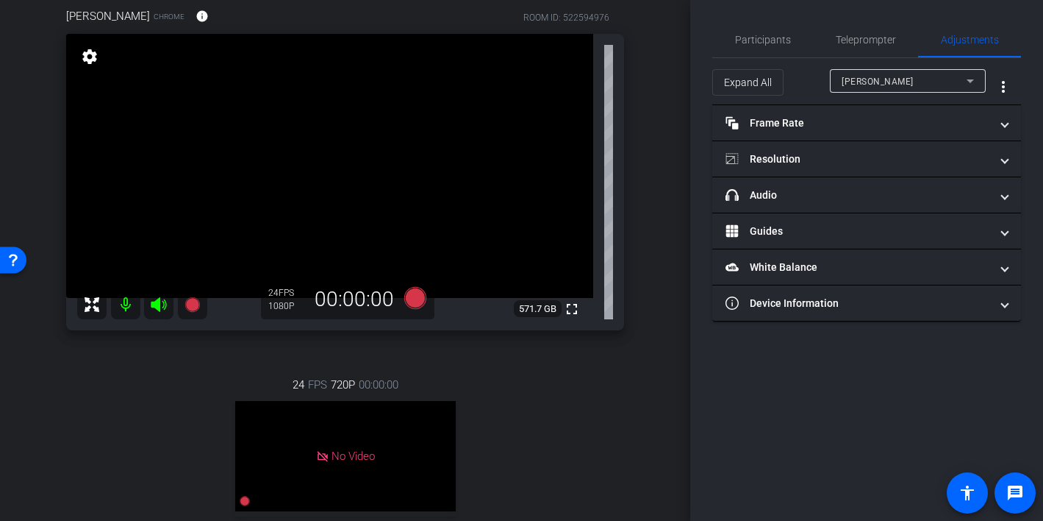
click at [880, 79] on span "Shira Kirshboim" at bounding box center [878, 81] width 72 height 10
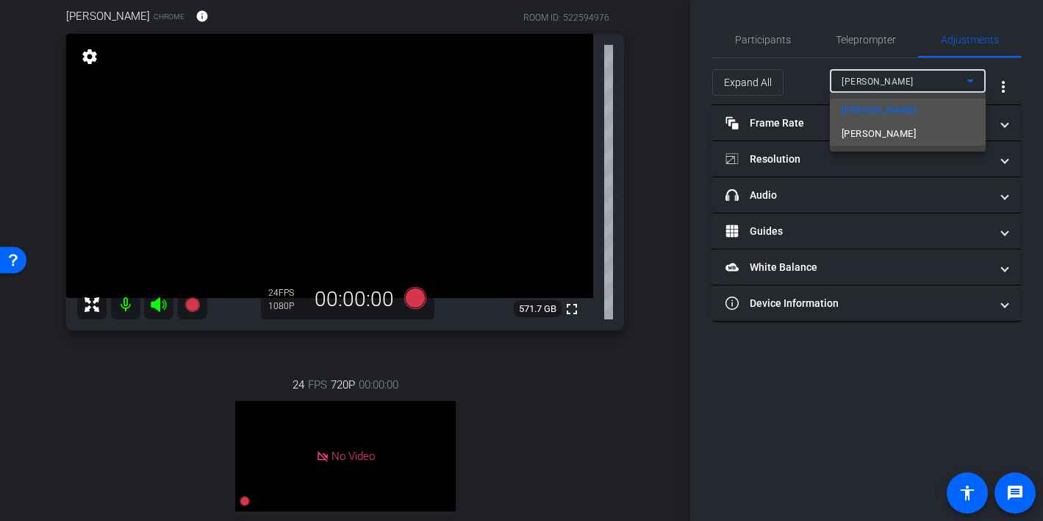
click at [874, 130] on span "Ravit Sadeh" at bounding box center [879, 134] width 74 height 18
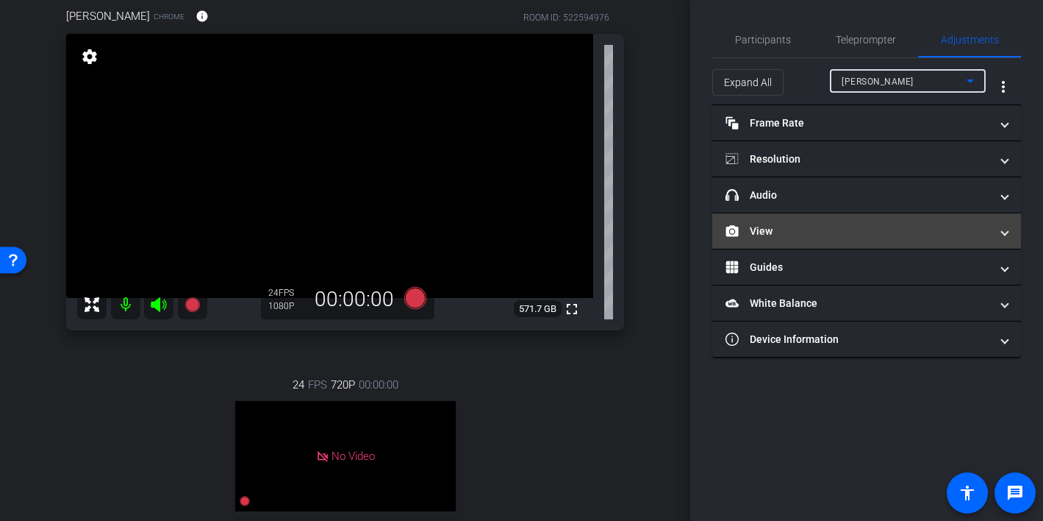
click at [818, 221] on mat-expansion-panel-header "View" at bounding box center [866, 230] width 309 height 35
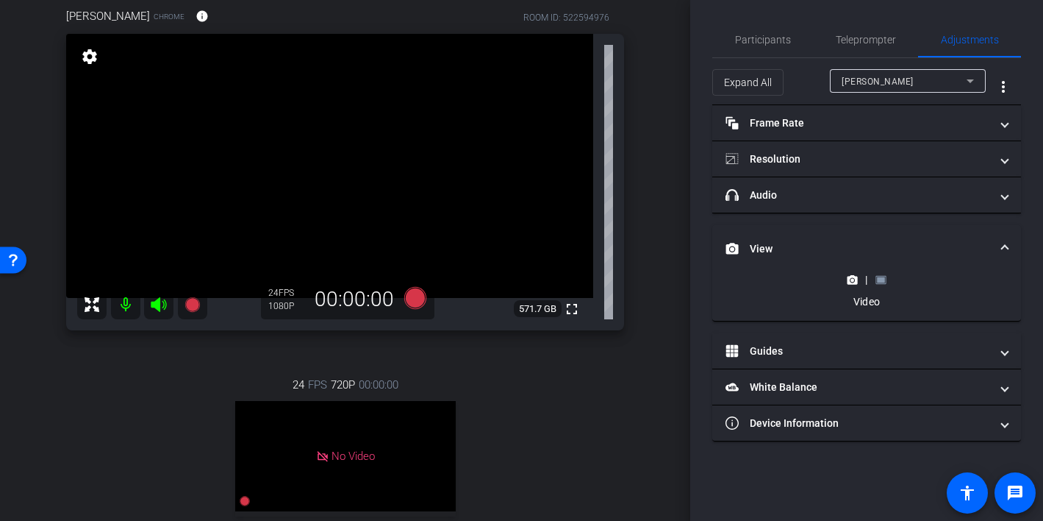
click at [854, 285] on div "|" at bounding box center [867, 279] width 54 height 15
click at [851, 276] on icon at bounding box center [853, 280] width 10 height 8
click at [880, 283] on icon at bounding box center [881, 279] width 10 height 8
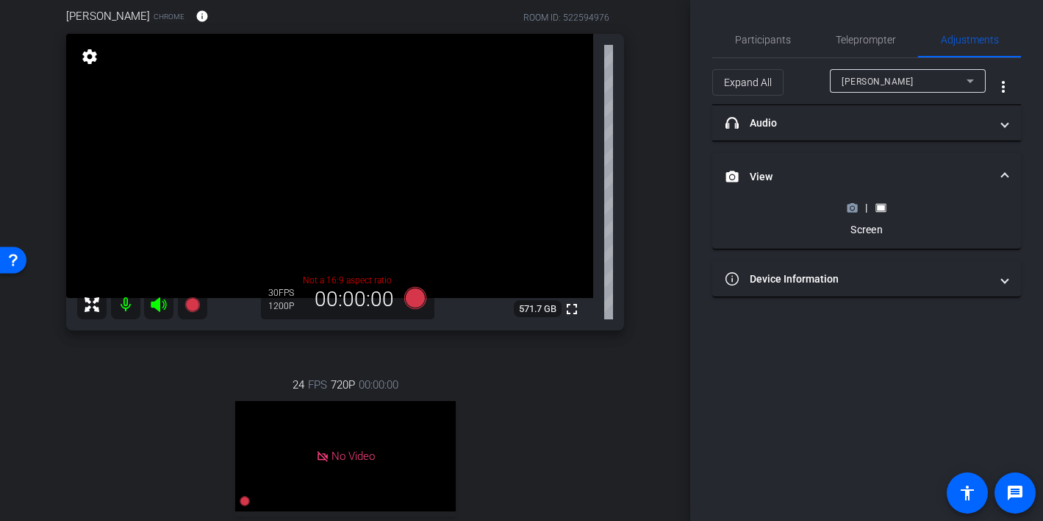
click at [854, 208] on circle at bounding box center [853, 208] width 4 height 4
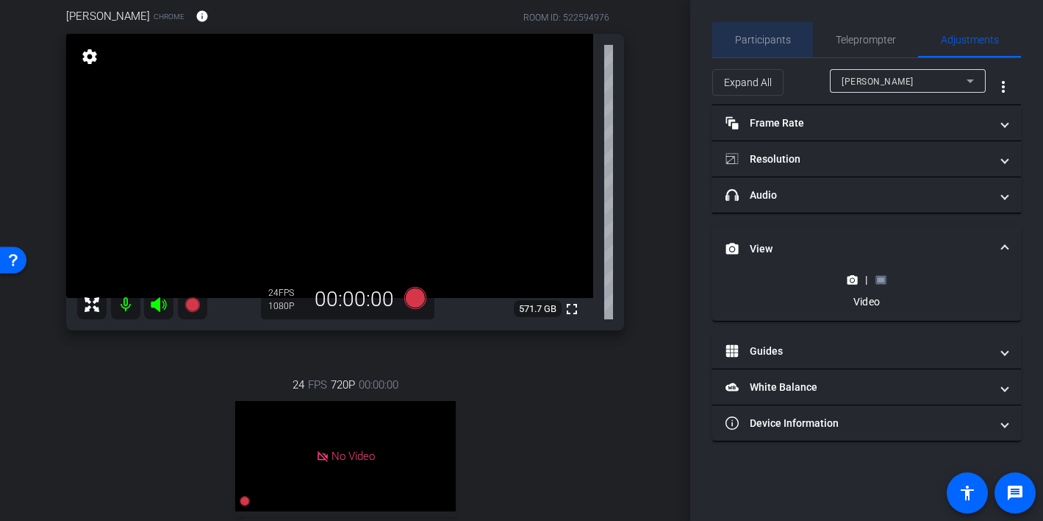
click at [762, 37] on span "Participants" at bounding box center [763, 40] width 56 height 10
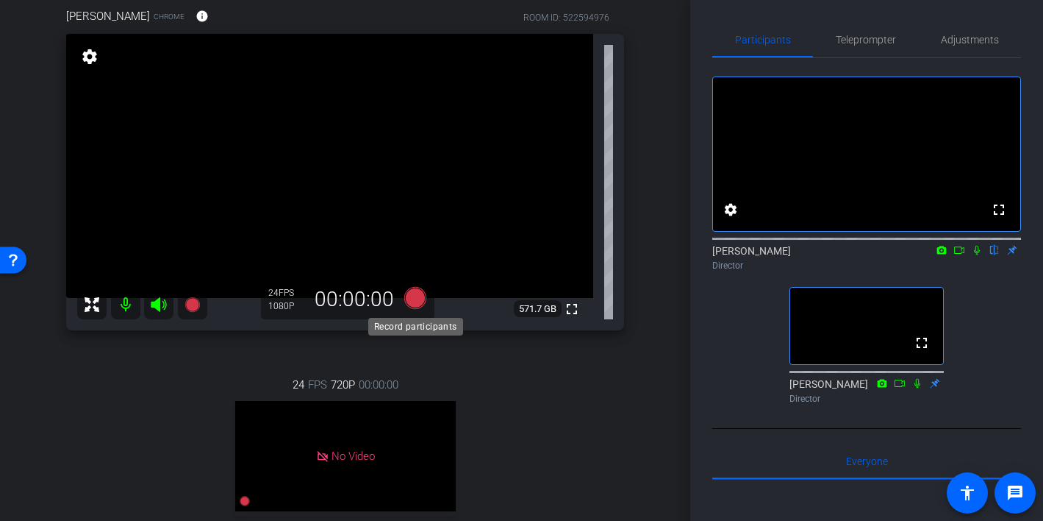
click at [418, 298] on icon at bounding box center [415, 298] width 22 height 22
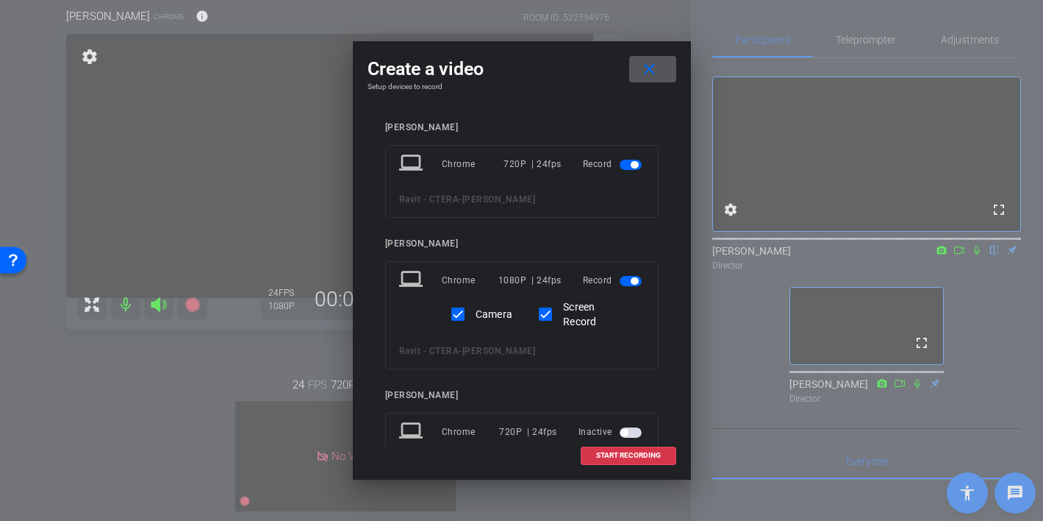
click at [657, 71] on mat-icon "close" at bounding box center [649, 69] width 18 height 18
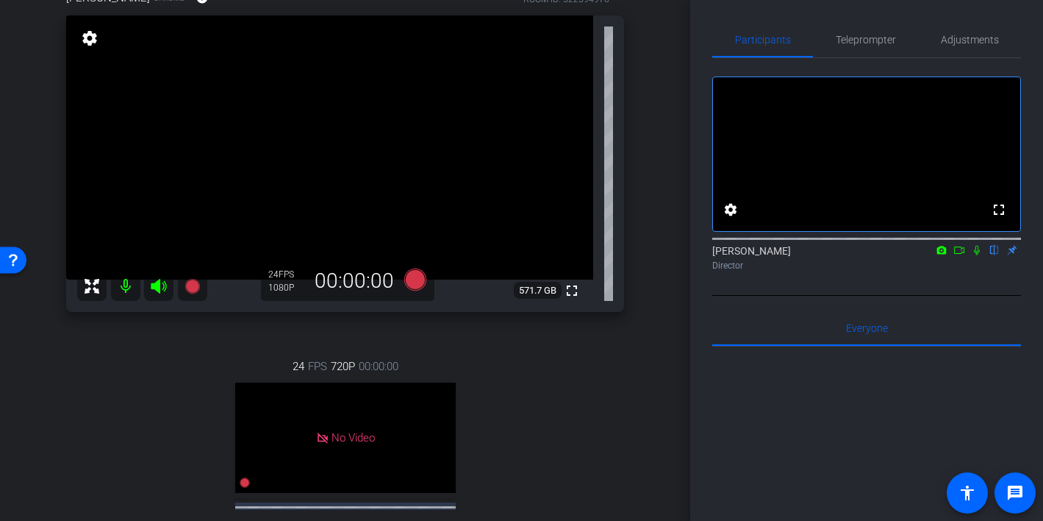
scroll to position [153, 0]
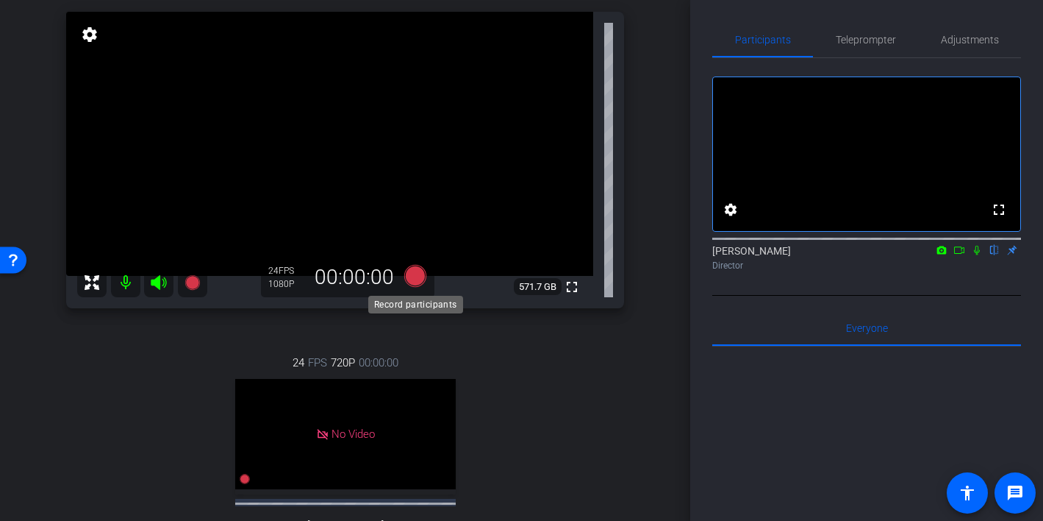
click at [417, 276] on icon at bounding box center [415, 276] width 22 height 22
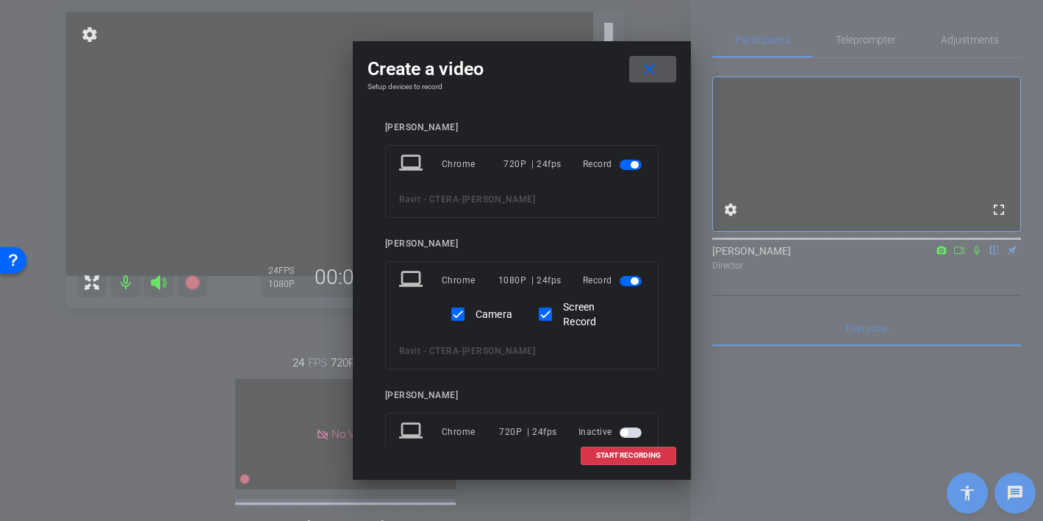
click at [623, 165] on span "button" at bounding box center [631, 165] width 22 height 10
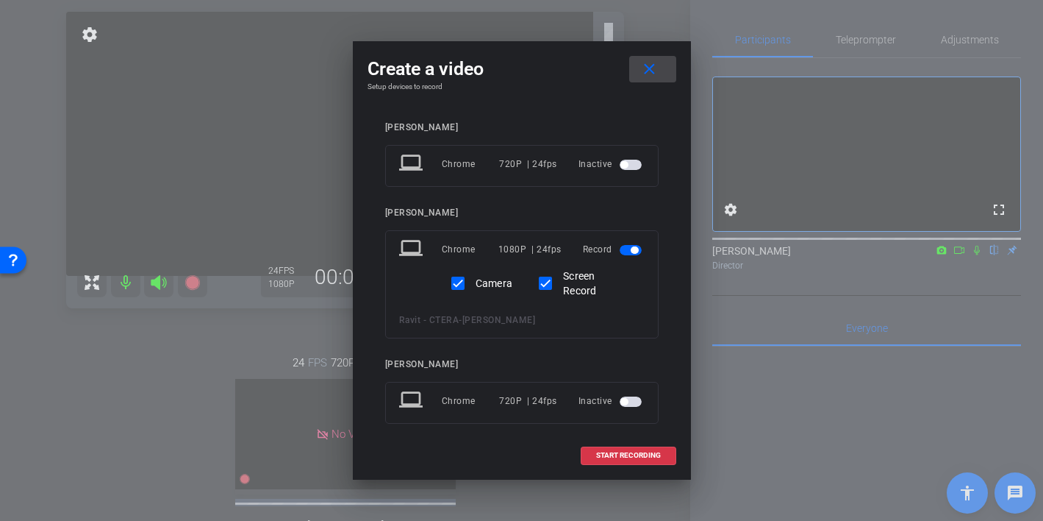
click at [651, 68] on mat-icon "close" at bounding box center [649, 69] width 18 height 18
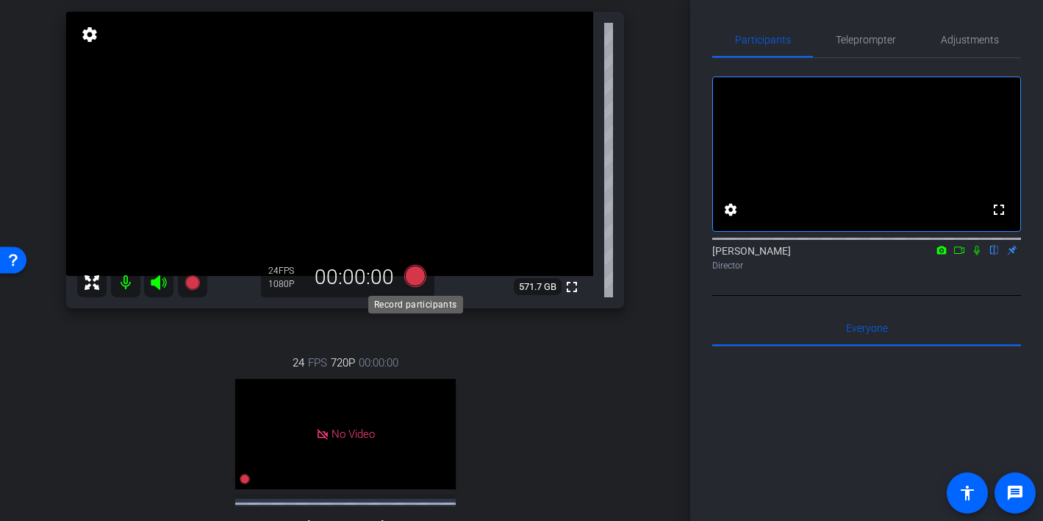
click at [414, 276] on icon at bounding box center [415, 276] width 22 height 22
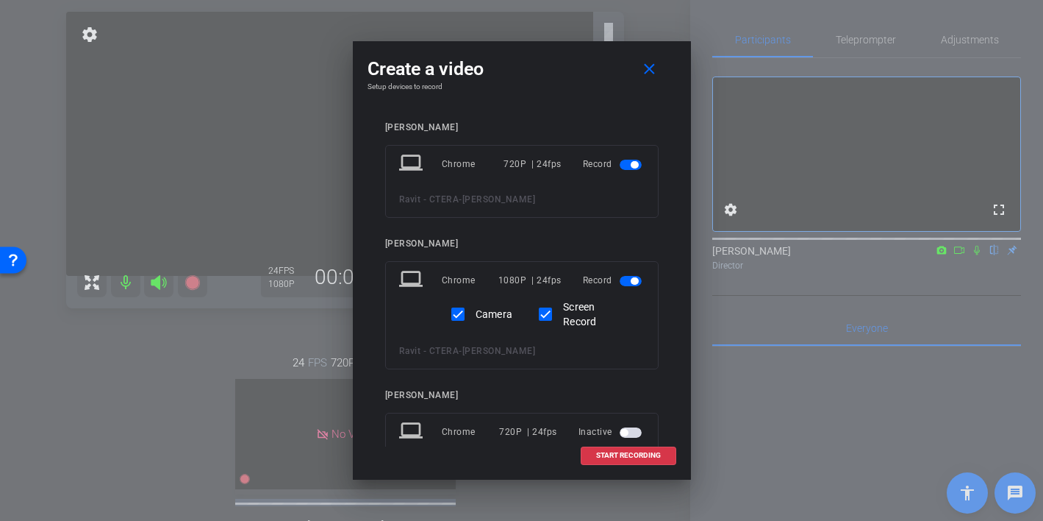
click at [632, 157] on mat-slide-toggle at bounding box center [632, 164] width 25 height 18
click at [628, 171] on mat-slide-toggle at bounding box center [632, 164] width 25 height 18
click at [627, 166] on span "button" at bounding box center [631, 165] width 22 height 10
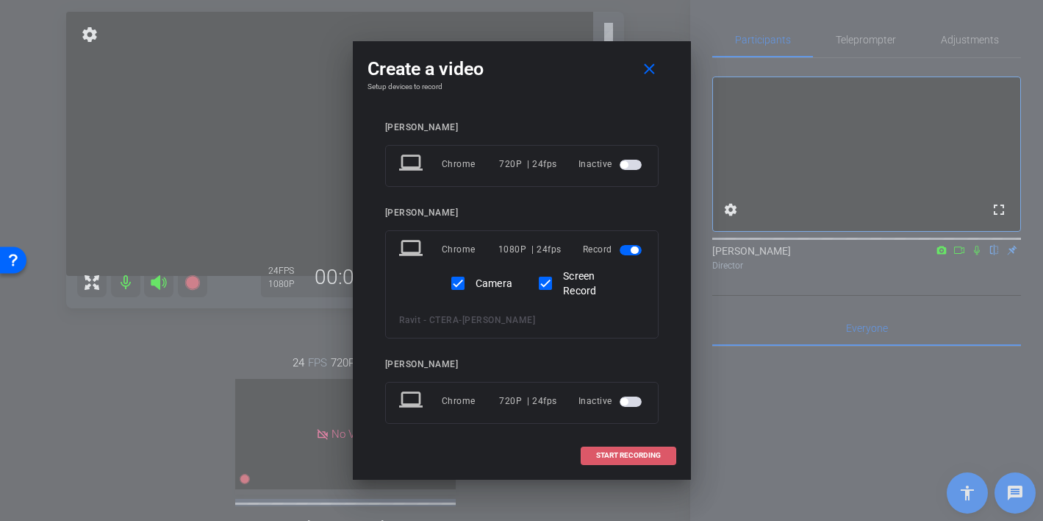
click at [621, 455] on span "START RECORDING" at bounding box center [628, 454] width 65 height 7
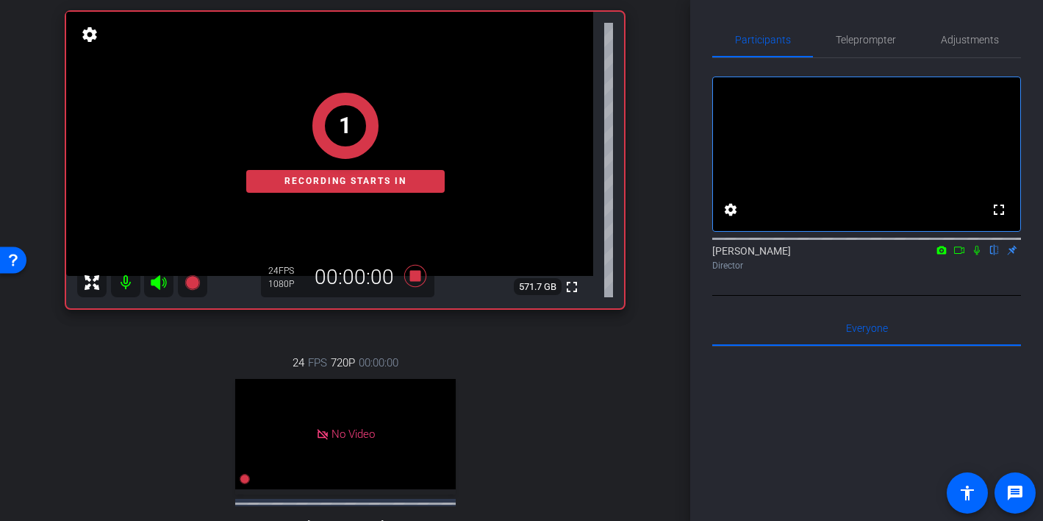
click at [979, 255] on icon at bounding box center [977, 251] width 6 height 10
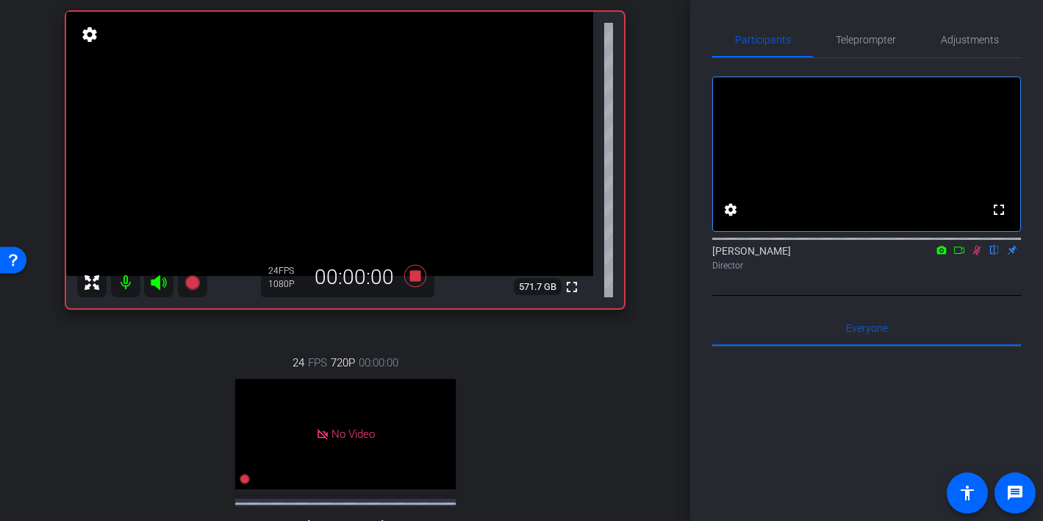
click at [955, 255] on icon at bounding box center [960, 250] width 12 height 10
click at [958, 47] on span "Adjustments" at bounding box center [970, 39] width 58 height 35
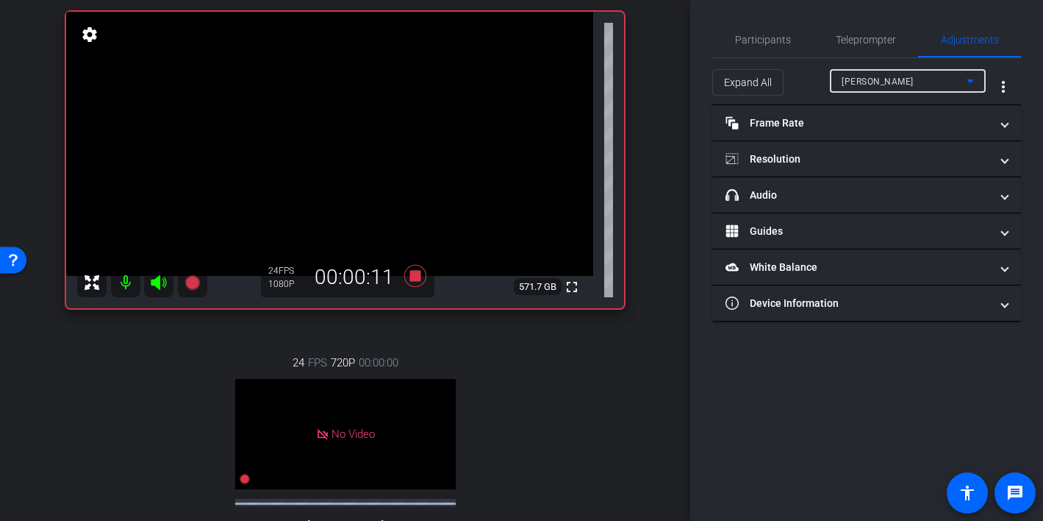
click at [871, 87] on div "Shira Kirshboim" at bounding box center [904, 81] width 125 height 18
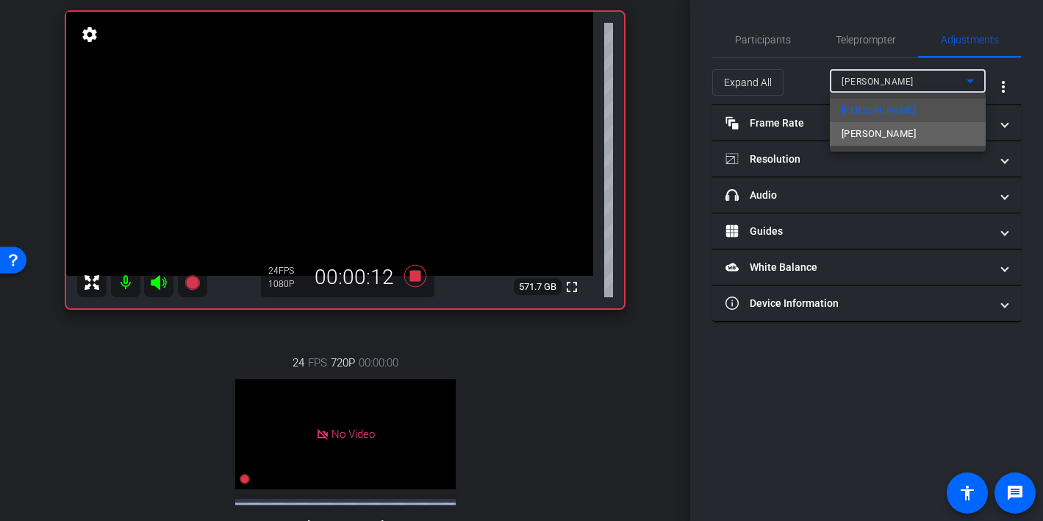
click at [862, 135] on span "Ravit Sadeh" at bounding box center [879, 134] width 74 height 18
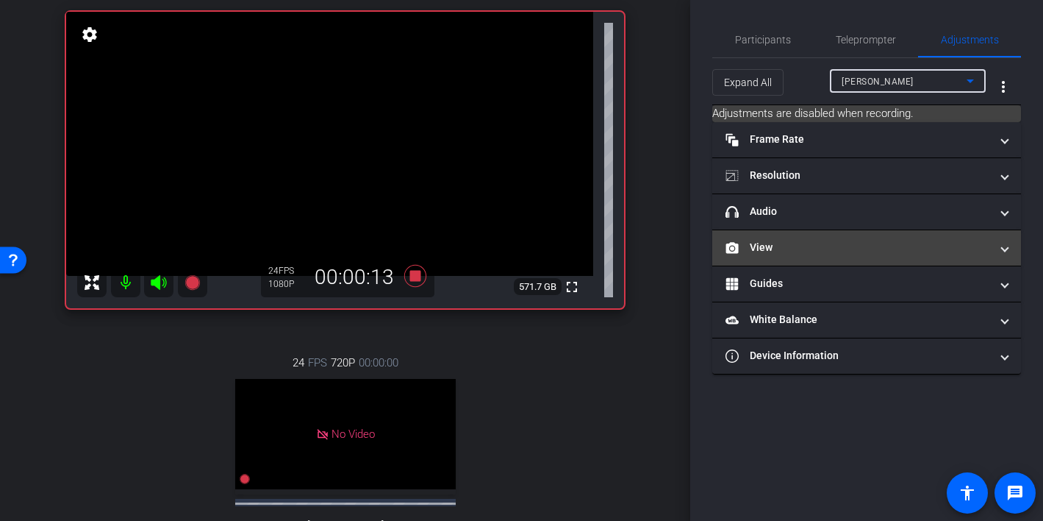
click at [799, 243] on mat-panel-title "View" at bounding box center [858, 247] width 265 height 15
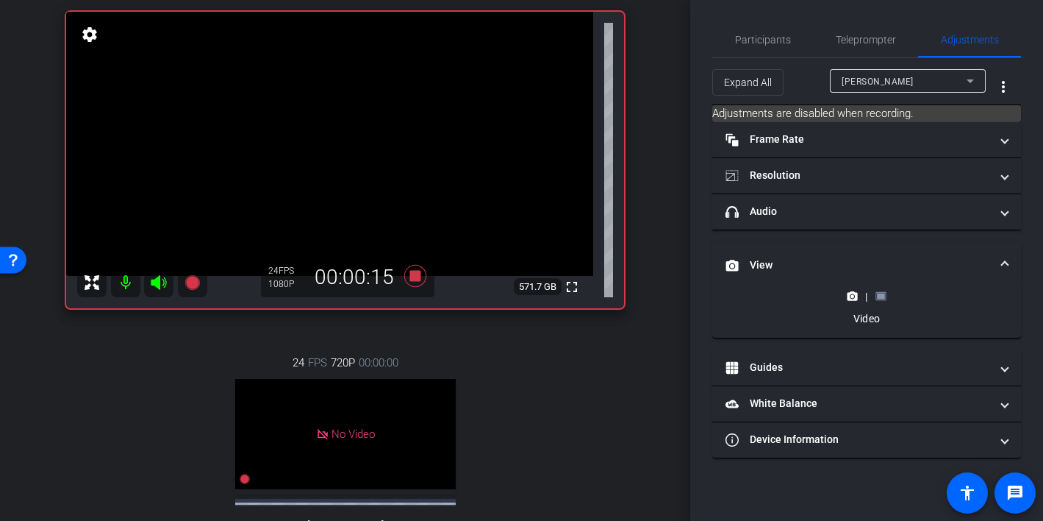
click at [876, 295] on icon at bounding box center [881, 295] width 11 height 11
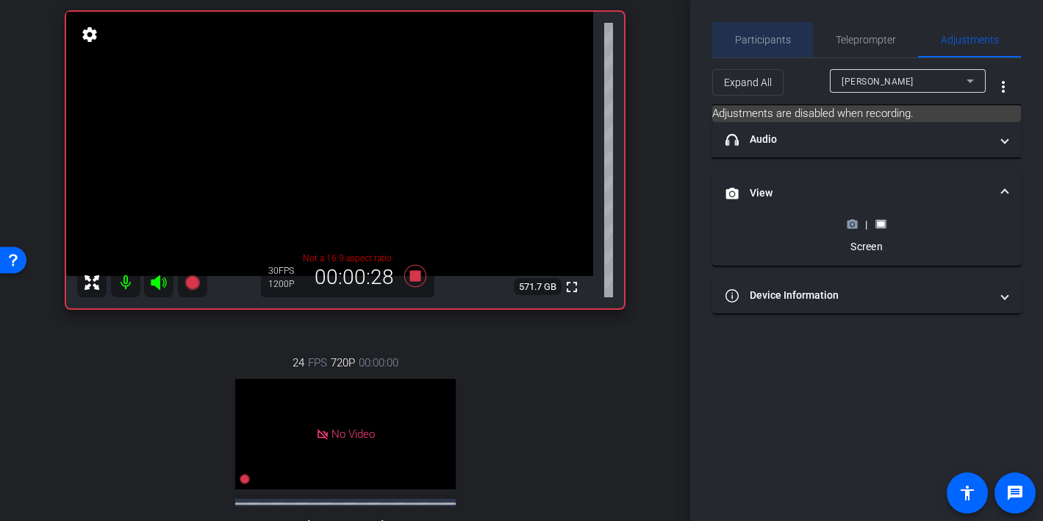
click at [753, 43] on span "Participants" at bounding box center [763, 40] width 56 height 10
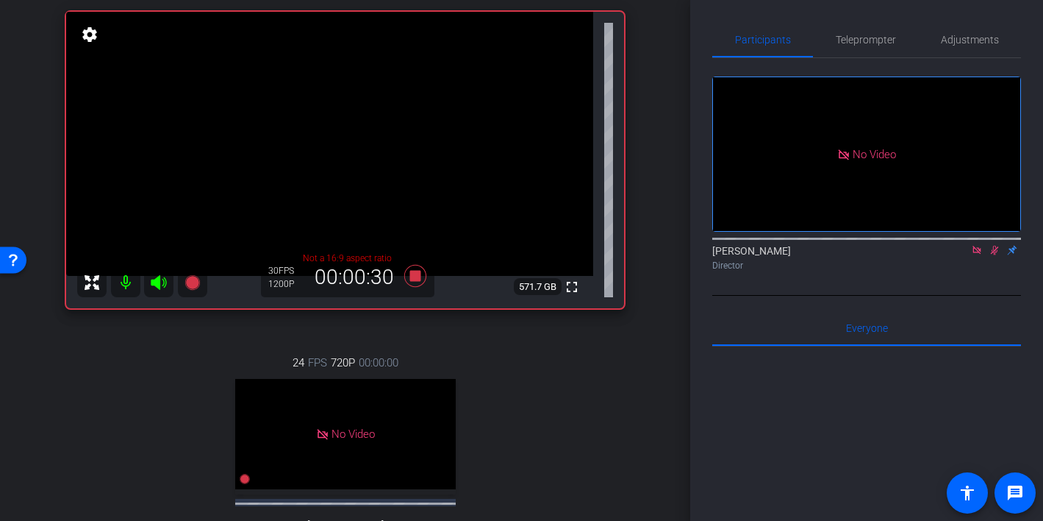
click at [989, 245] on icon at bounding box center [995, 250] width 12 height 10
click at [996, 246] on icon at bounding box center [995, 251] width 6 height 10
click at [990, 245] on icon at bounding box center [995, 250] width 12 height 10
click at [994, 245] on icon at bounding box center [995, 250] width 12 height 10
click at [959, 46] on span "Adjustments" at bounding box center [970, 39] width 58 height 35
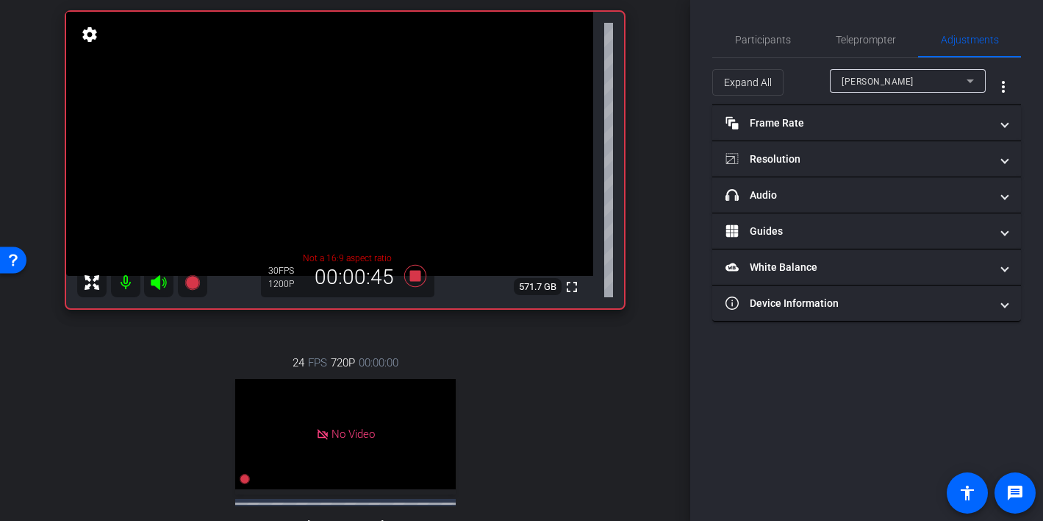
click at [895, 83] on span "Shira Kirshboim" at bounding box center [878, 81] width 72 height 10
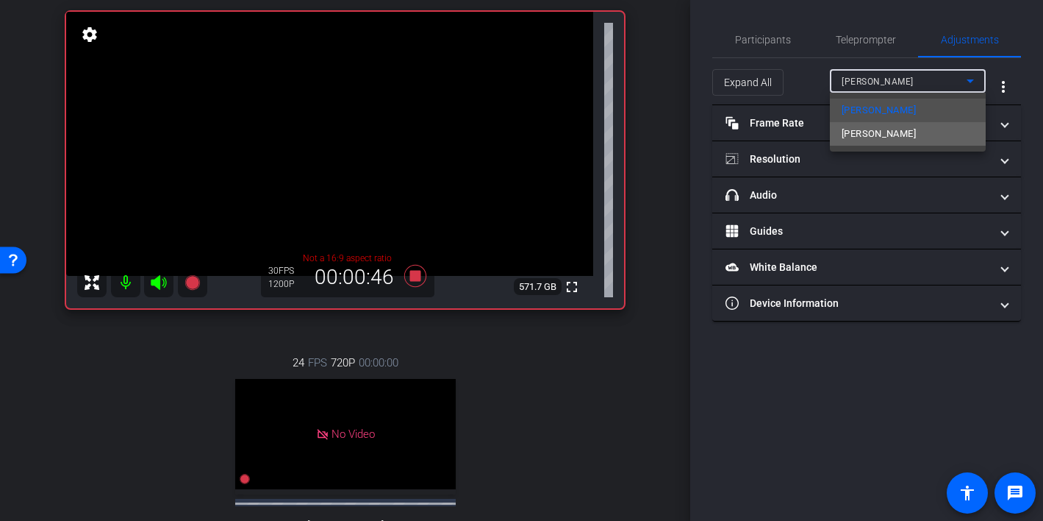
click at [890, 130] on span "Ravit Sadeh" at bounding box center [879, 134] width 74 height 18
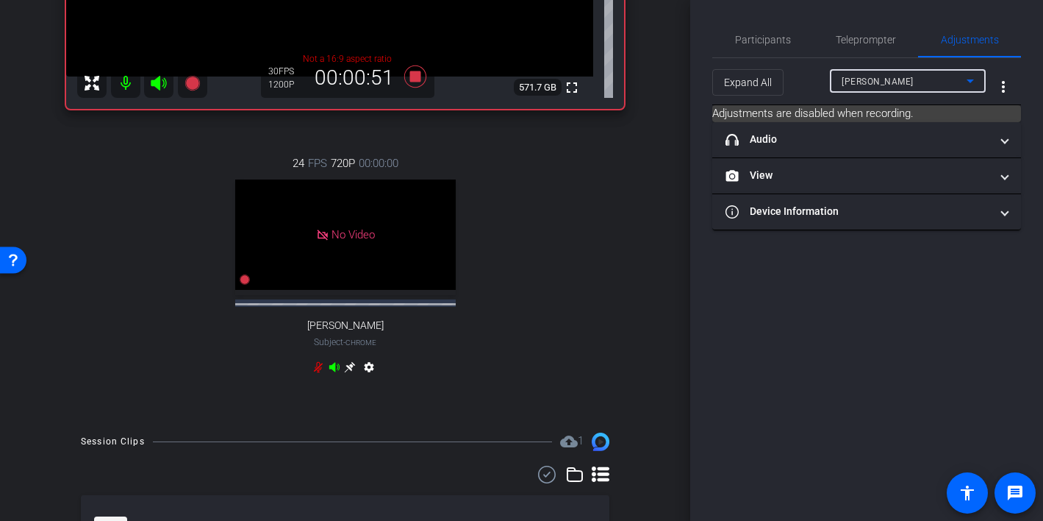
scroll to position [368, 0]
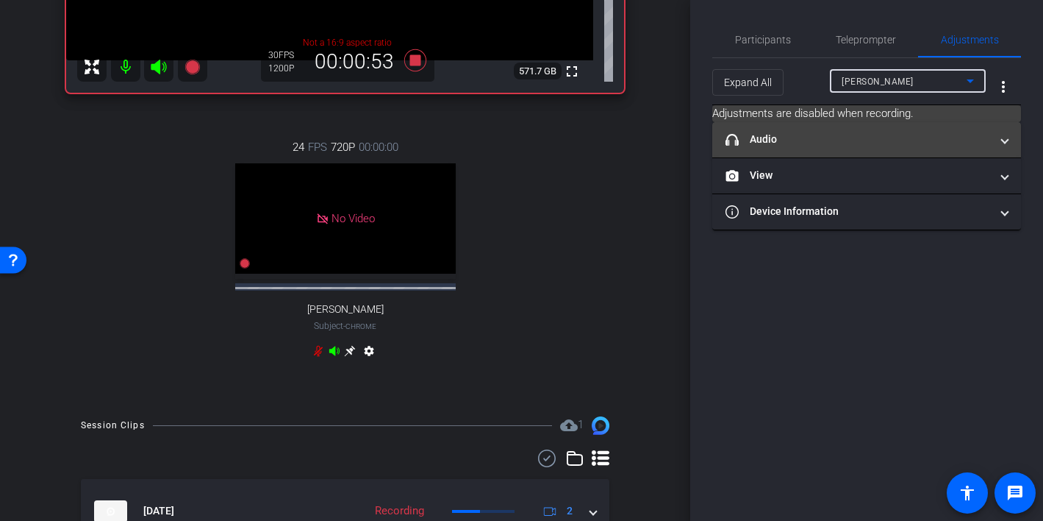
click at [888, 149] on mat-expansion-panel-header "headphone icon Audio" at bounding box center [866, 139] width 309 height 35
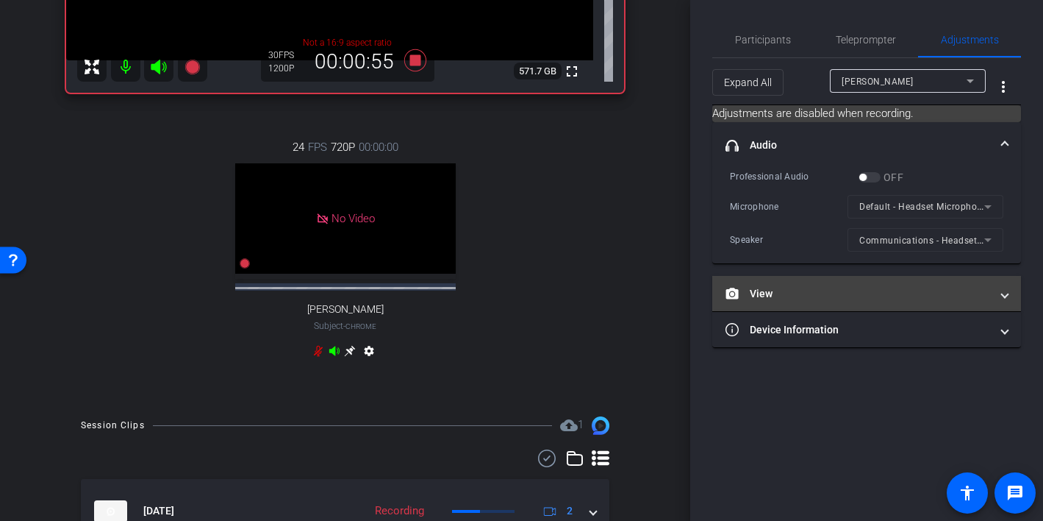
click at [811, 296] on mat-panel-title "View" at bounding box center [858, 293] width 265 height 15
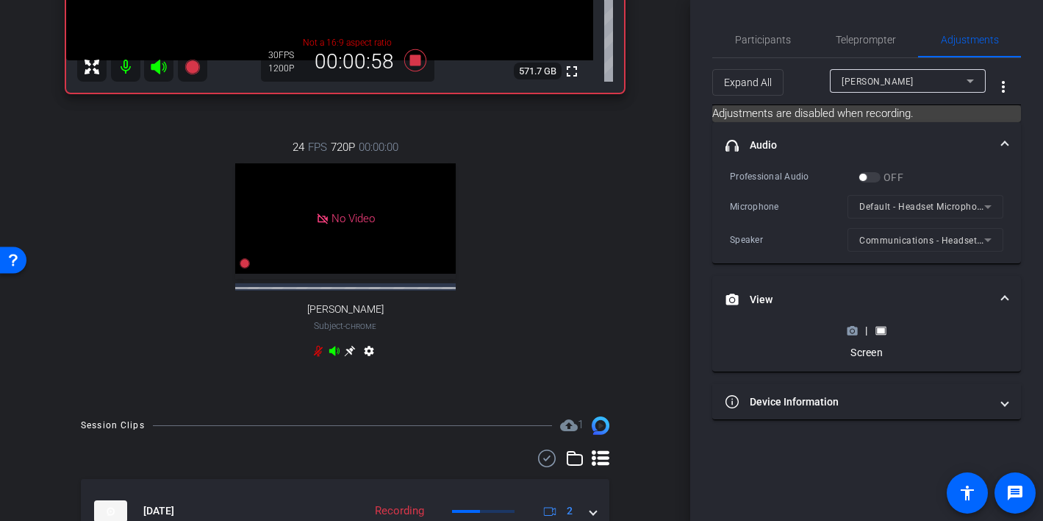
click at [854, 335] on div "|" at bounding box center [867, 330] width 54 height 15
click at [880, 329] on rect at bounding box center [881, 330] width 8 height 6
click at [850, 332] on icon at bounding box center [853, 330] width 10 height 8
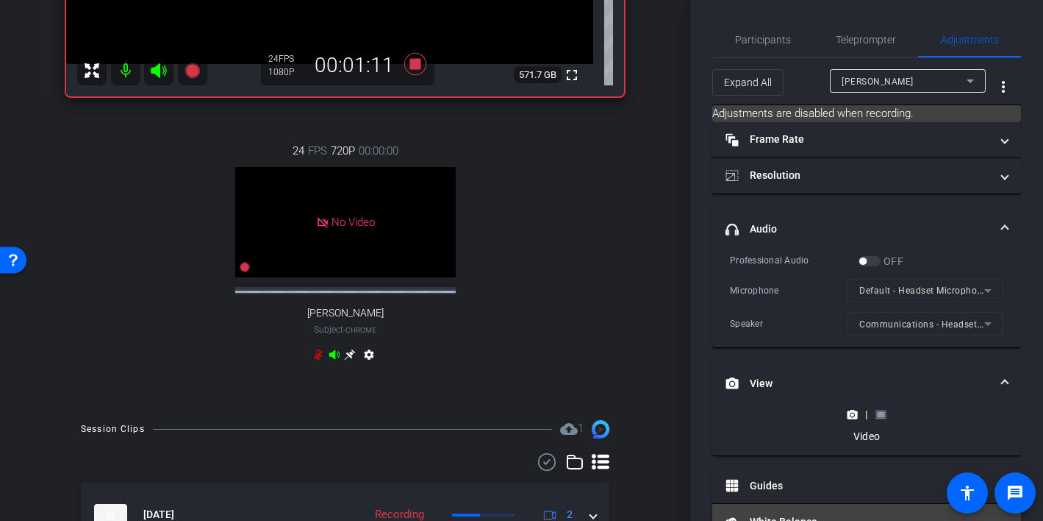
scroll to position [443, 0]
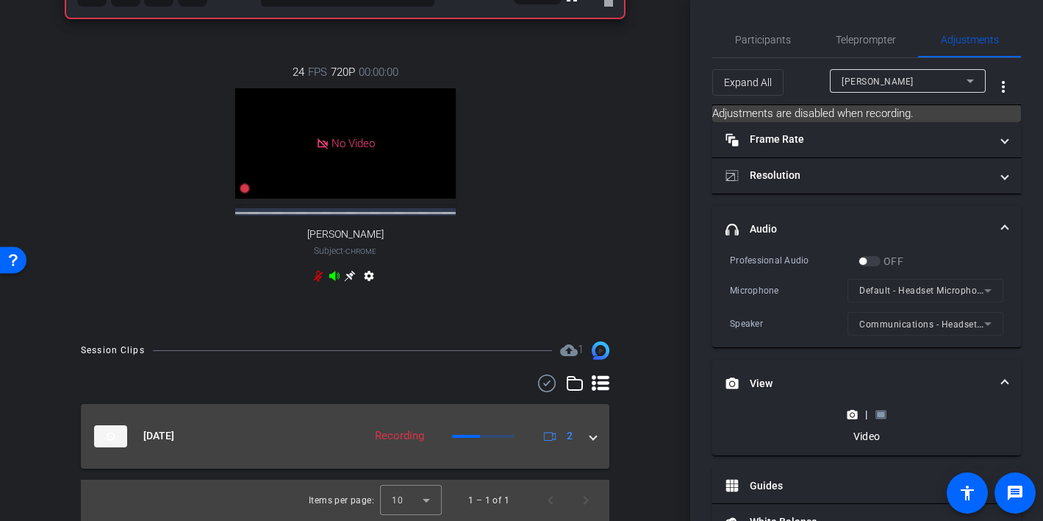
click at [592, 440] on span at bounding box center [593, 435] width 6 height 15
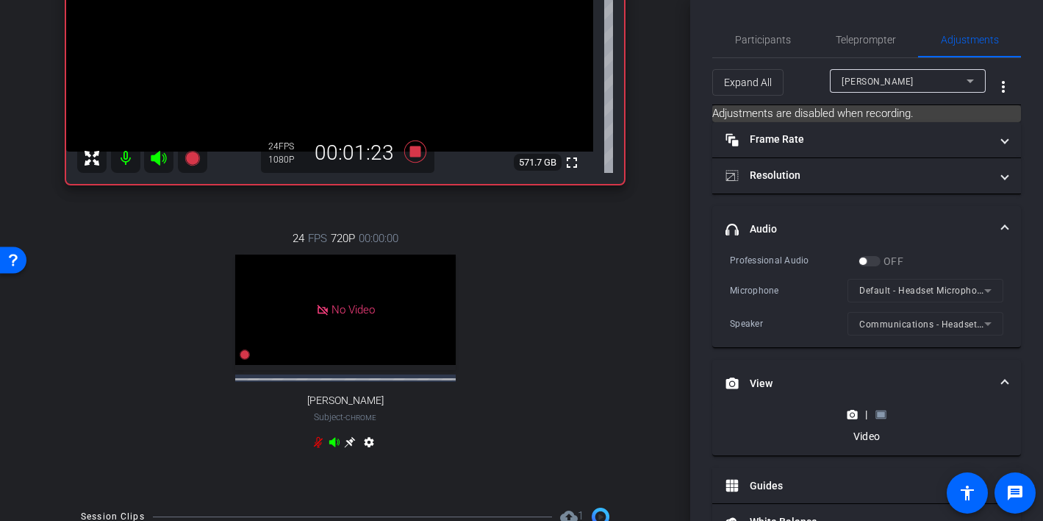
scroll to position [275, 0]
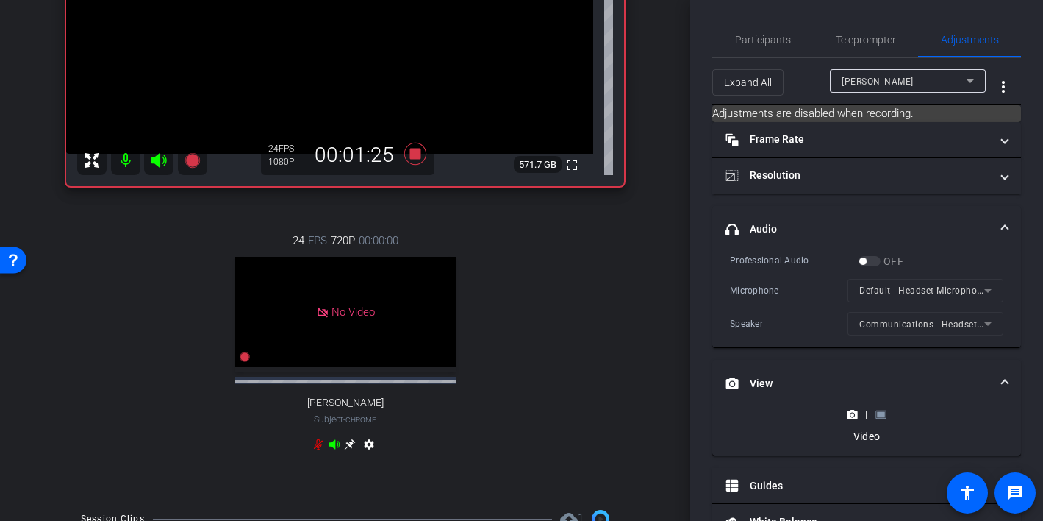
click at [879, 418] on icon at bounding box center [881, 414] width 11 height 11
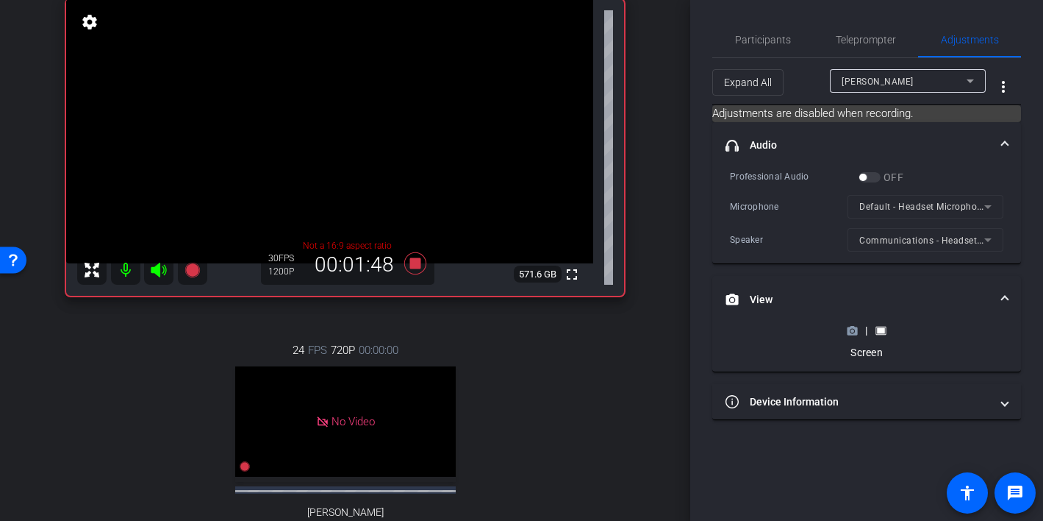
scroll to position [144, 0]
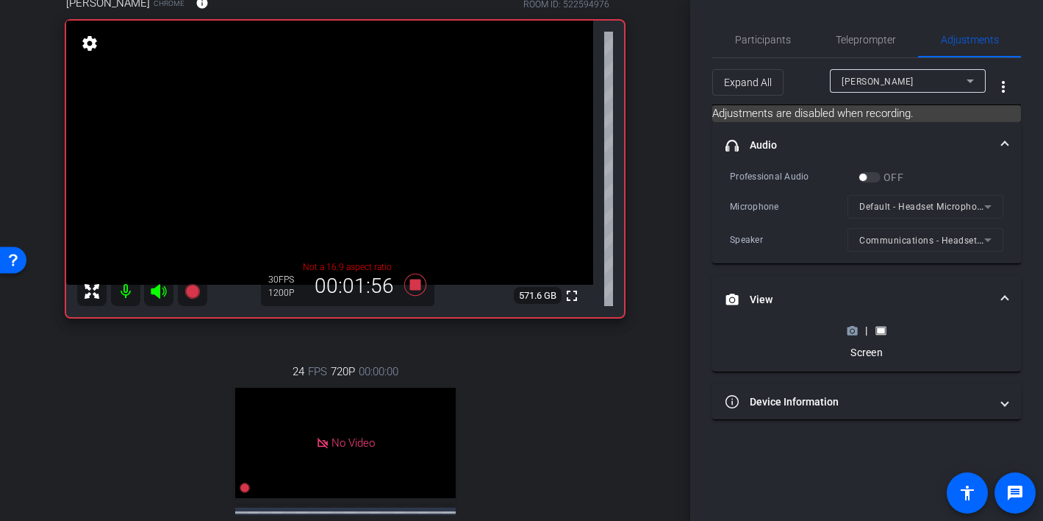
click at [856, 332] on icon at bounding box center [853, 330] width 10 height 8
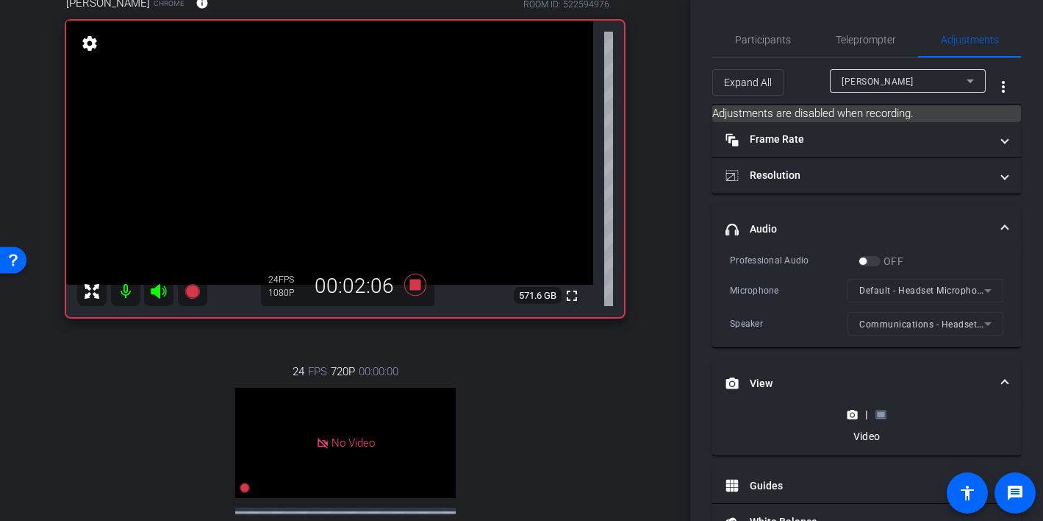
click at [879, 417] on icon at bounding box center [881, 414] width 11 height 11
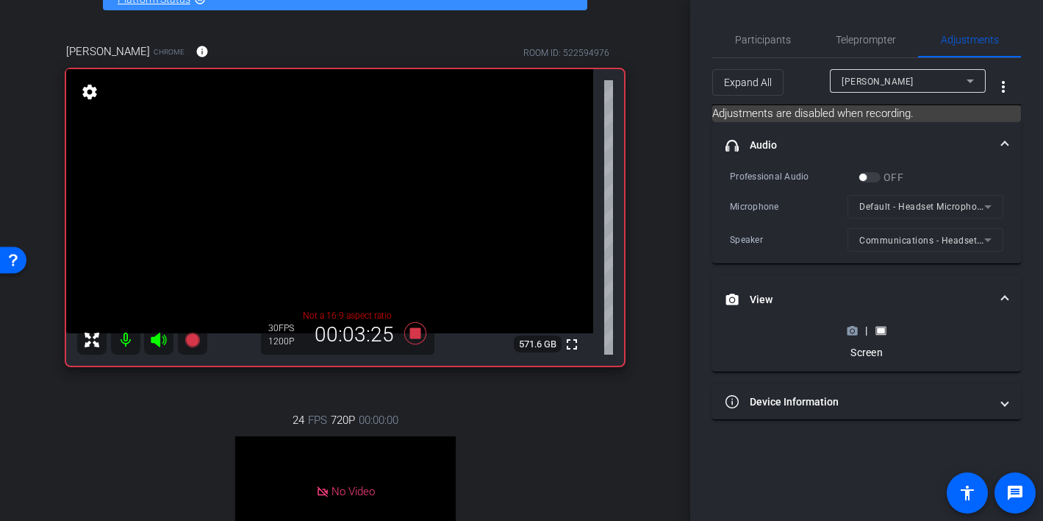
scroll to position [95, 0]
click at [853, 332] on icon at bounding box center [852, 330] width 11 height 11
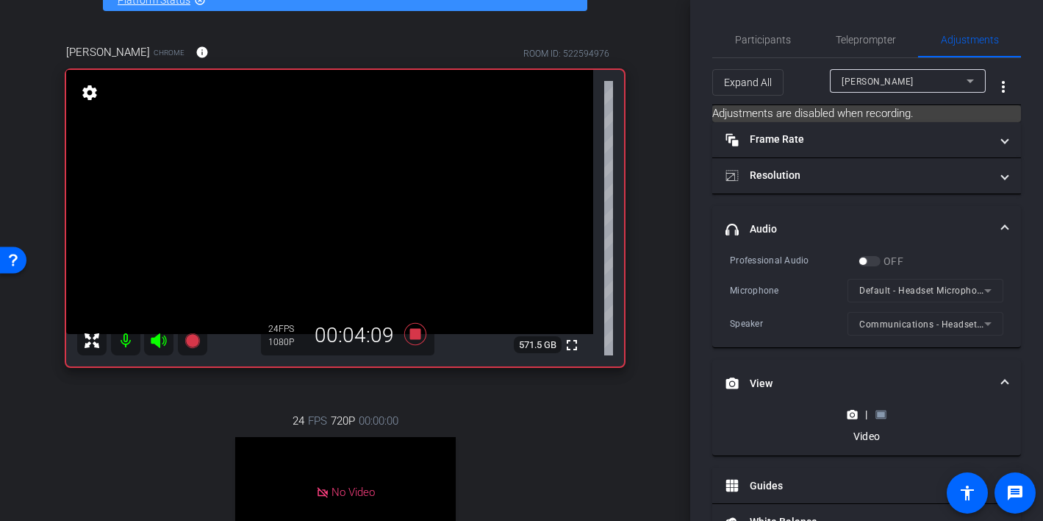
click at [879, 415] on rect at bounding box center [881, 414] width 8 height 6
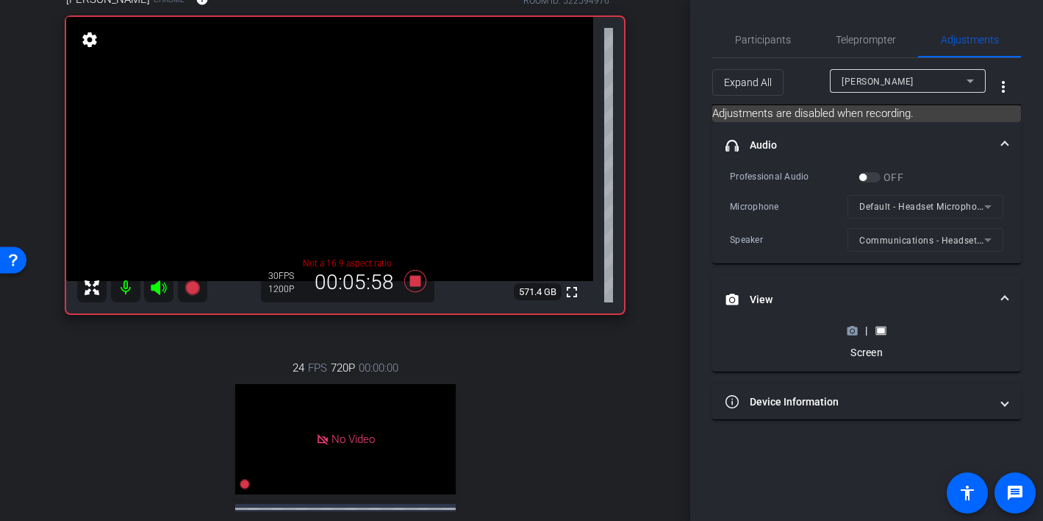
scroll to position [149, 0]
click at [852, 333] on icon at bounding box center [853, 330] width 10 height 8
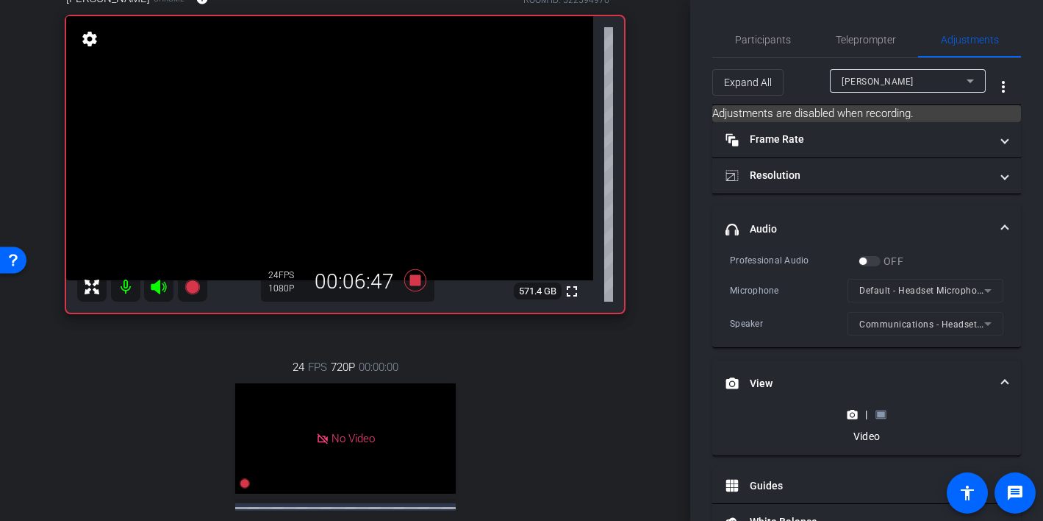
click at [881, 415] on rect at bounding box center [881, 414] width 8 height 6
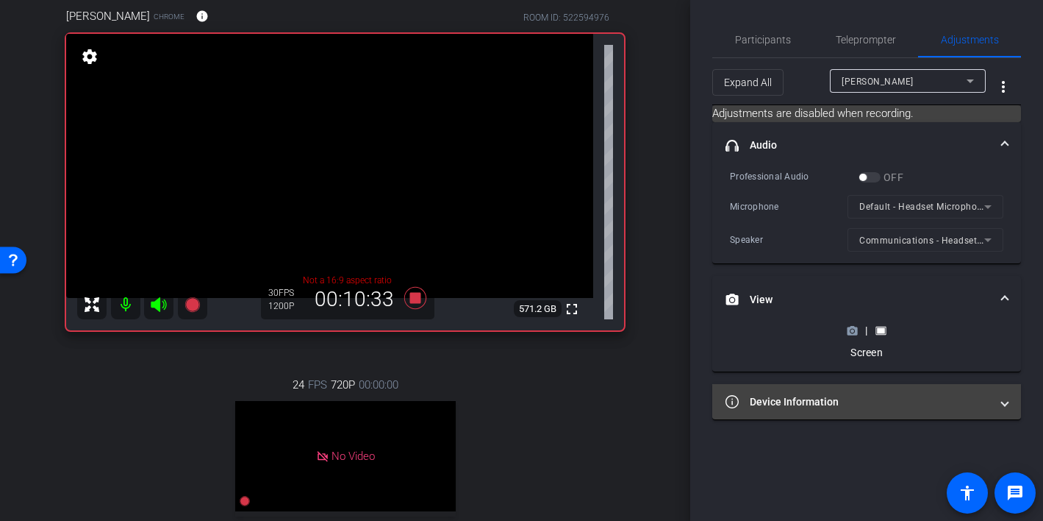
scroll to position [121, 0]
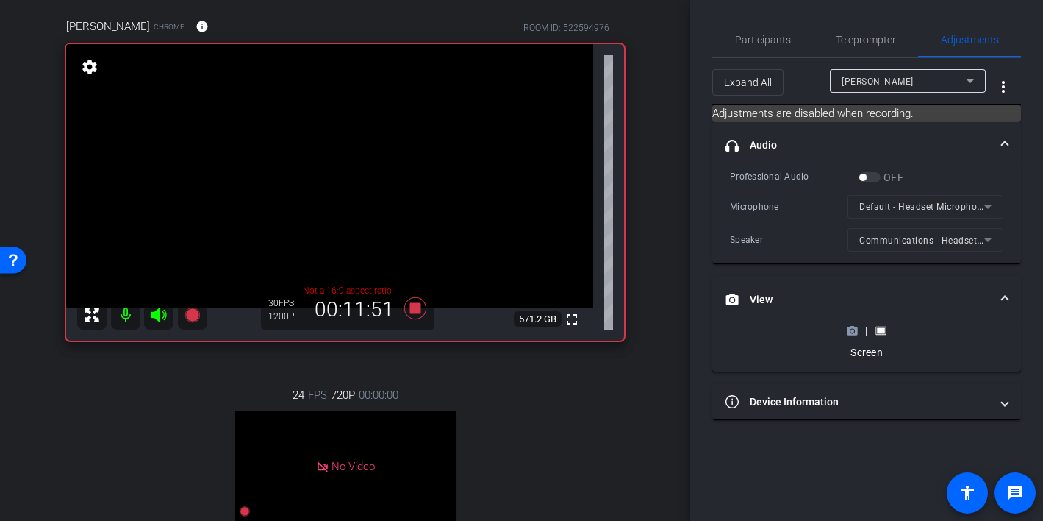
click at [853, 331] on circle at bounding box center [853, 331] width 4 height 4
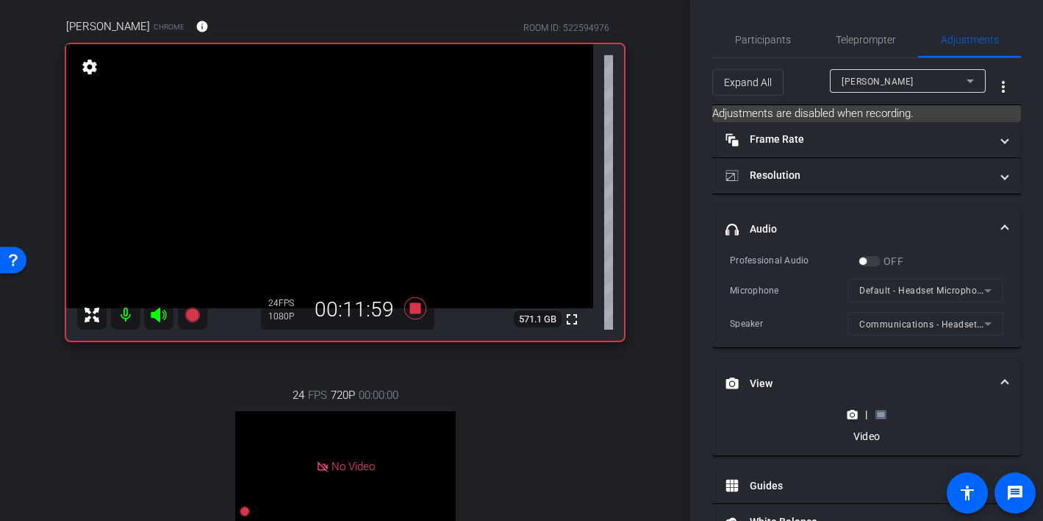
click at [879, 412] on rect at bounding box center [881, 414] width 8 height 6
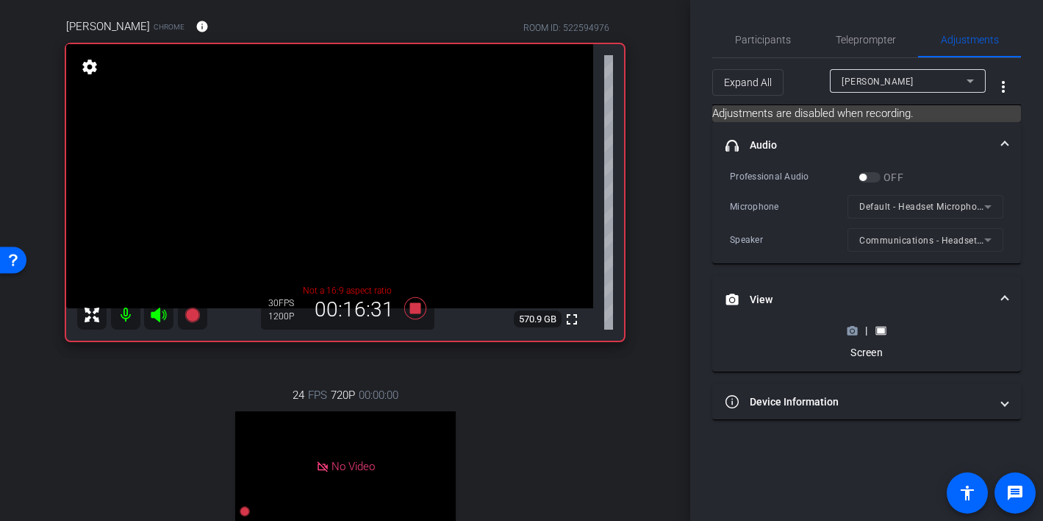
click at [852, 335] on icon at bounding box center [852, 330] width 11 height 11
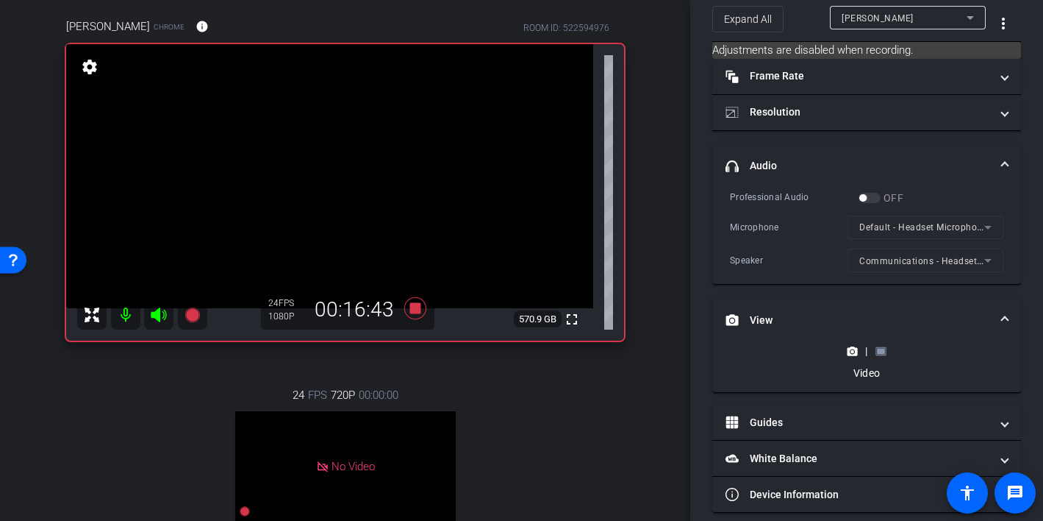
scroll to position [64, 0]
click at [882, 351] on rect at bounding box center [881, 350] width 8 height 6
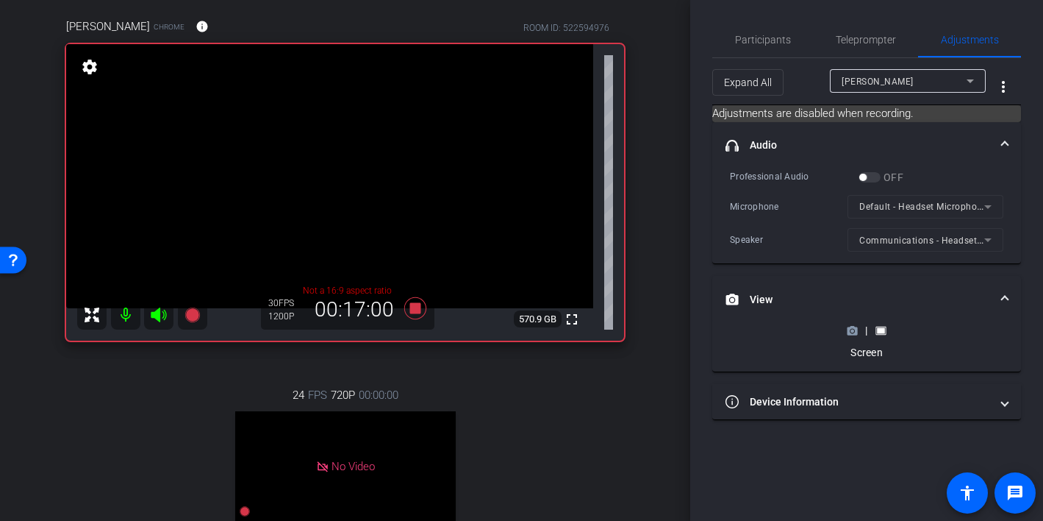
click at [853, 333] on icon at bounding box center [853, 330] width 10 height 8
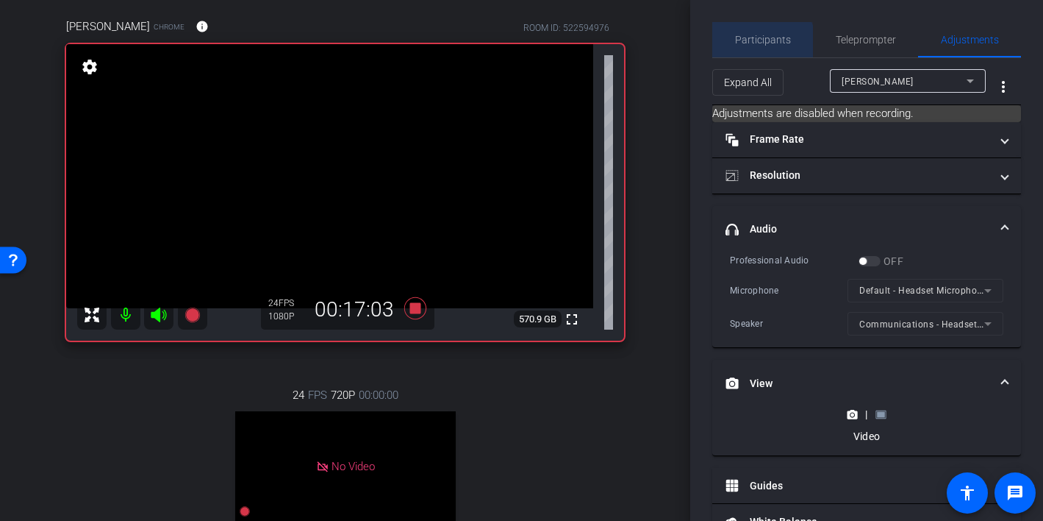
click at [751, 45] on span "Participants" at bounding box center [763, 40] width 56 height 10
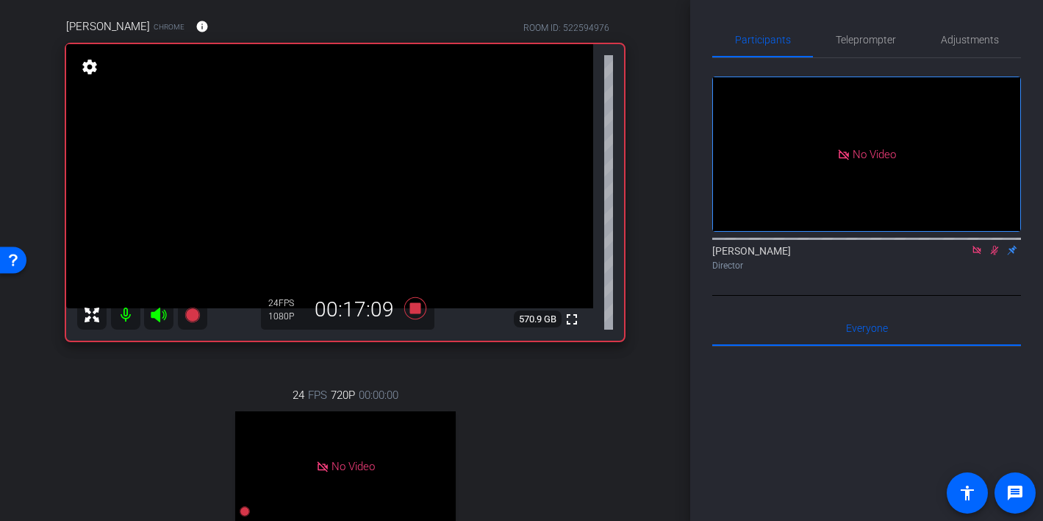
click at [992, 246] on icon at bounding box center [995, 251] width 8 height 10
click at [994, 246] on icon at bounding box center [995, 251] width 6 height 10
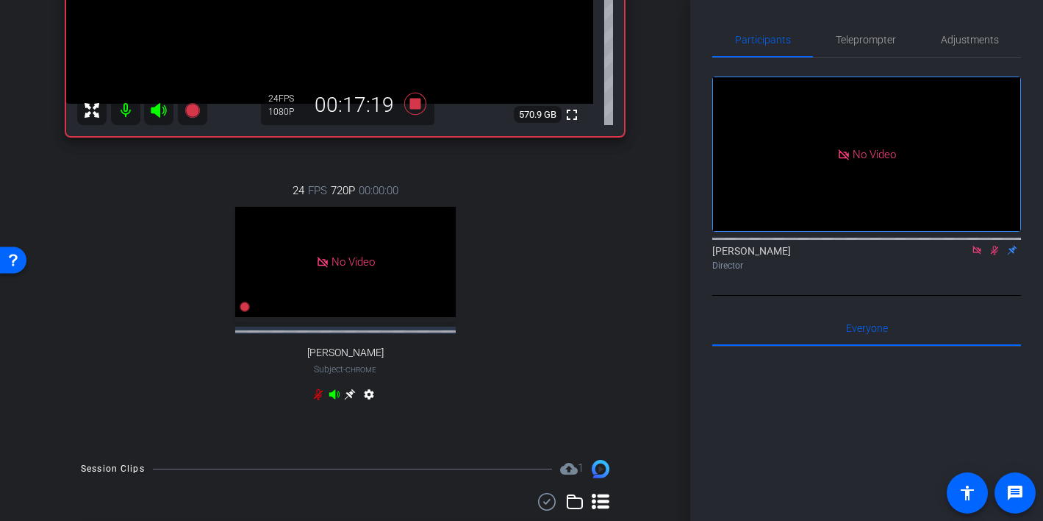
scroll to position [188, 0]
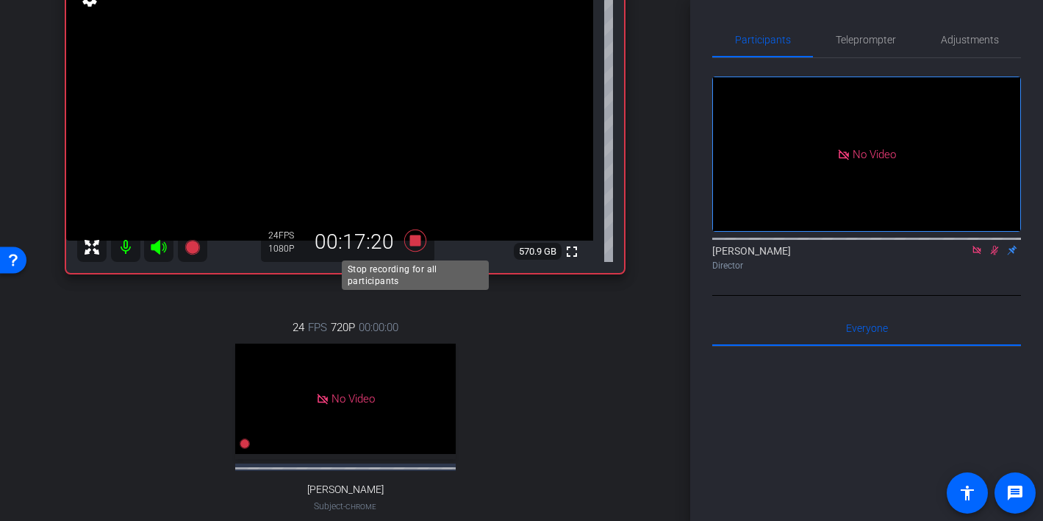
click at [413, 246] on icon at bounding box center [415, 240] width 22 height 22
click at [990, 245] on icon at bounding box center [995, 250] width 12 height 10
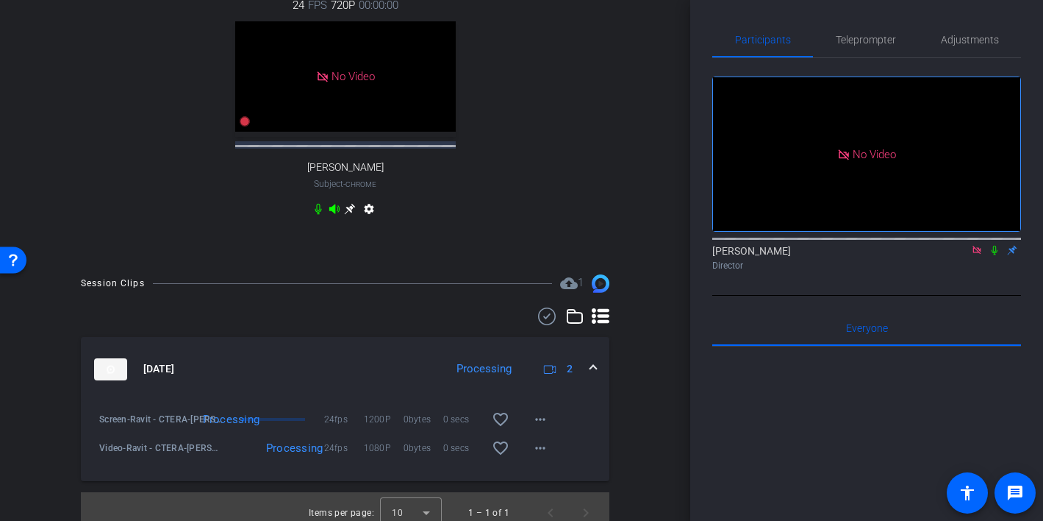
scroll to position [523, 0]
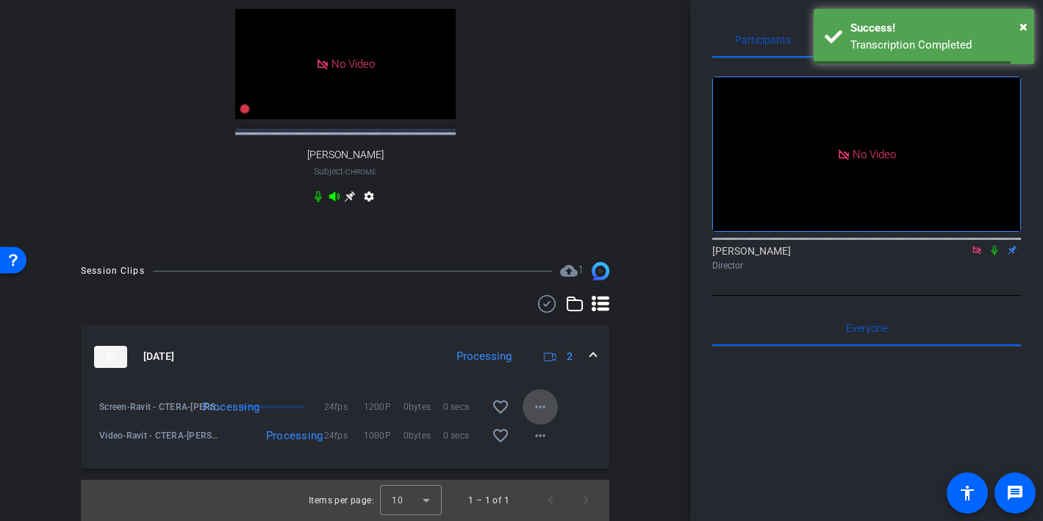
click at [542, 401] on mat-icon "more_horiz" at bounding box center [541, 407] width 18 height 18
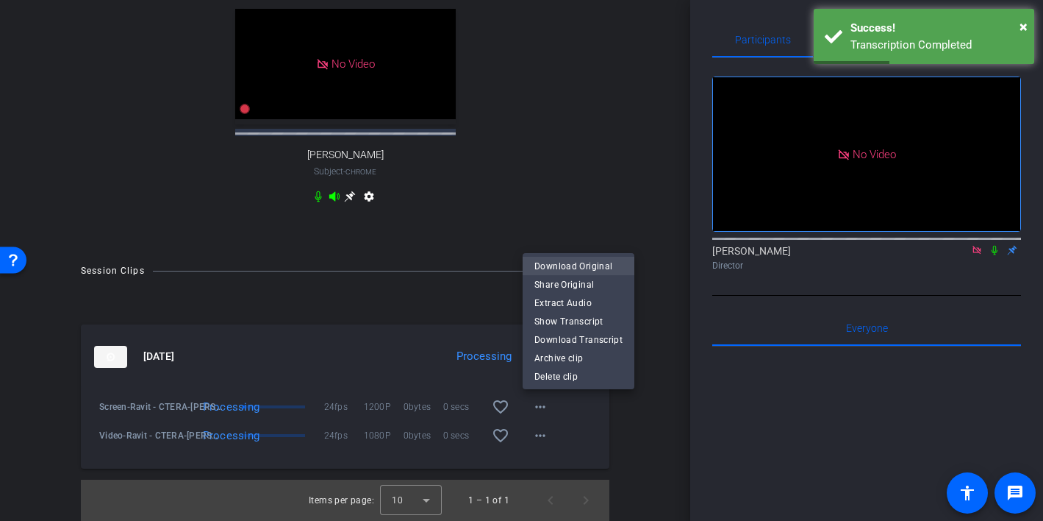
click at [558, 266] on span "Download Original" at bounding box center [579, 266] width 88 height 18
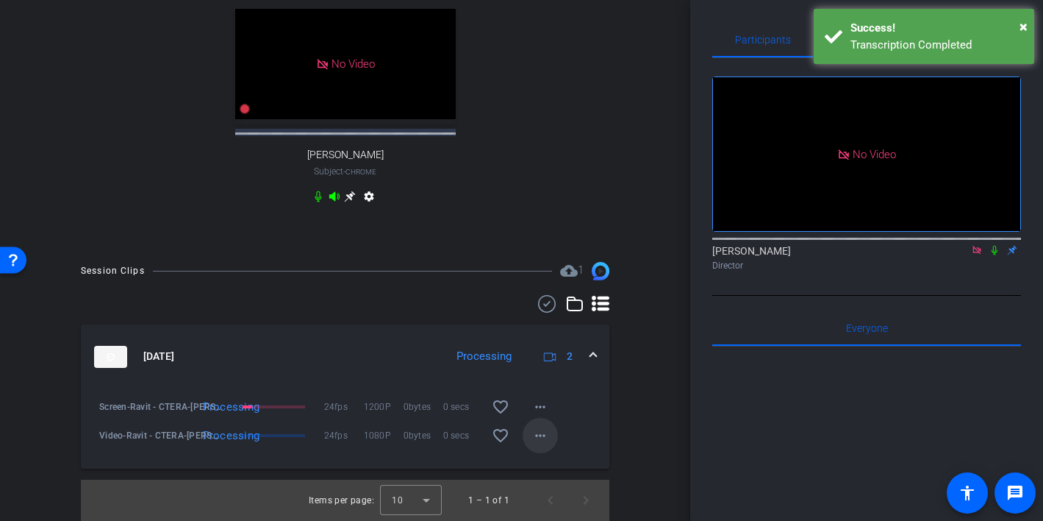
click at [539, 438] on mat-icon "more_horiz" at bounding box center [541, 435] width 18 height 18
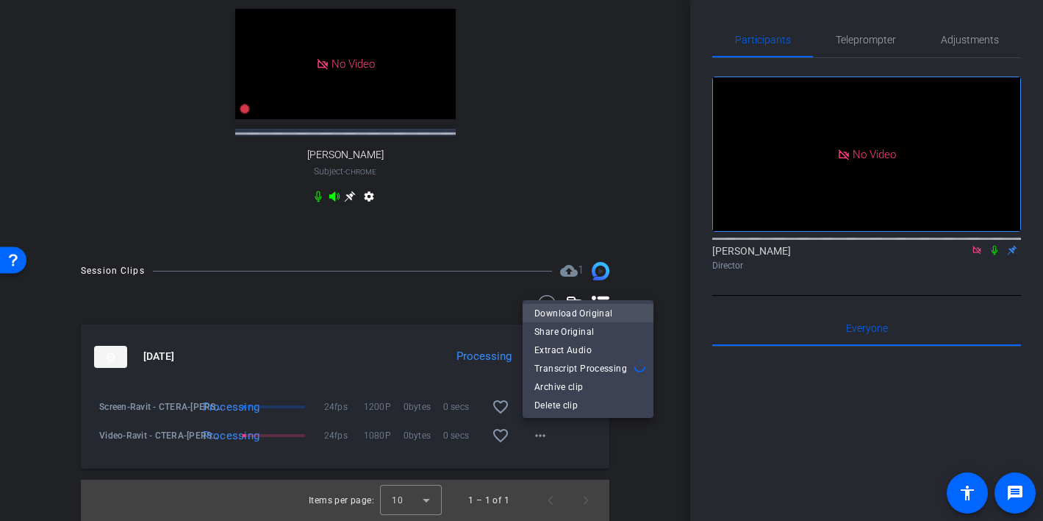
click at [546, 311] on span "Download Original" at bounding box center [588, 313] width 107 height 18
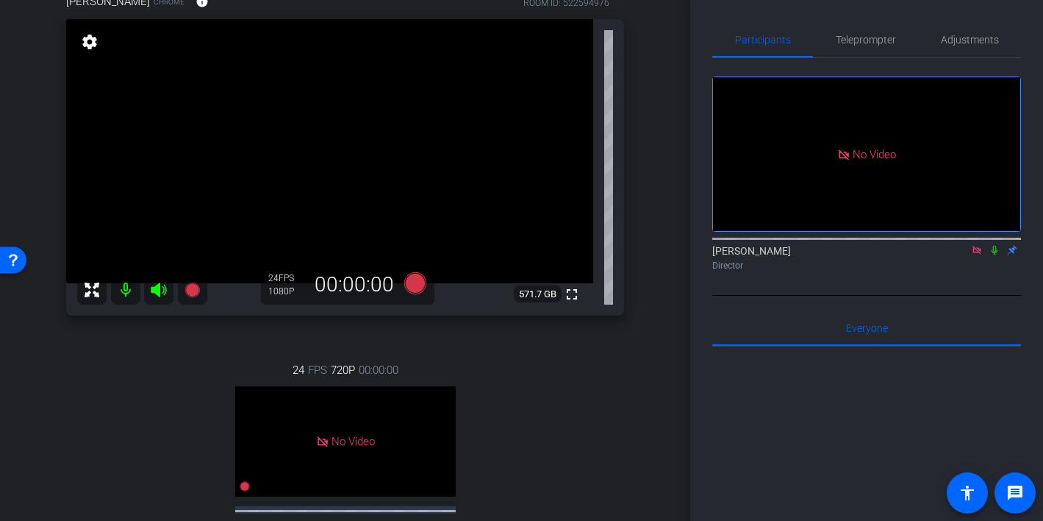
scroll to position [144, 0]
click at [981, 245] on icon at bounding box center [977, 250] width 12 height 10
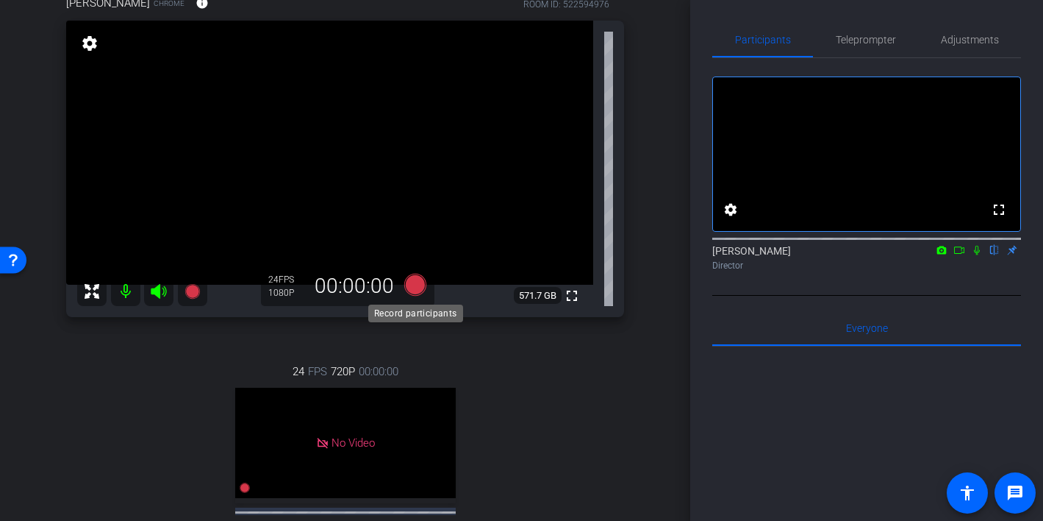
click at [416, 290] on icon at bounding box center [415, 285] width 22 height 22
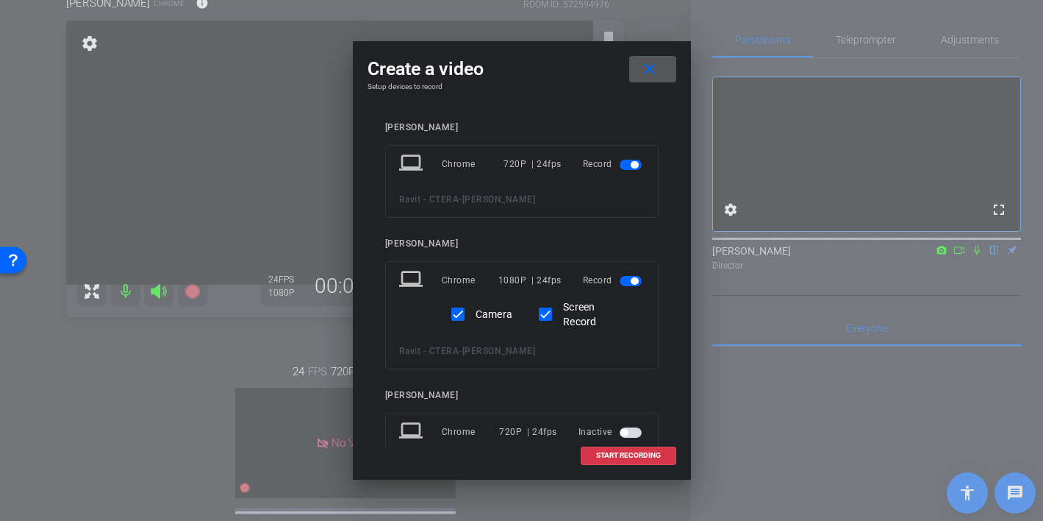
click at [629, 165] on span "button" at bounding box center [631, 165] width 22 height 10
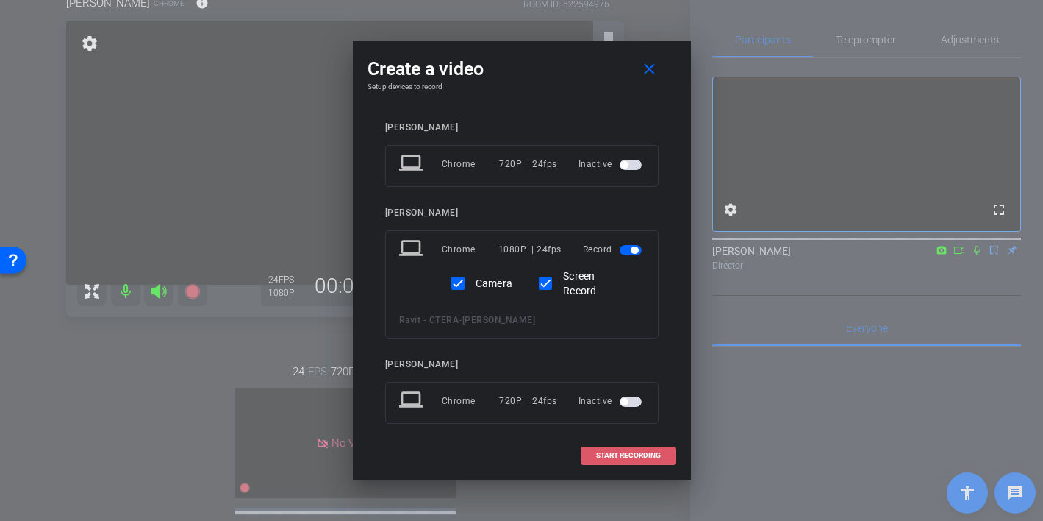
click at [621, 450] on span at bounding box center [629, 454] width 94 height 35
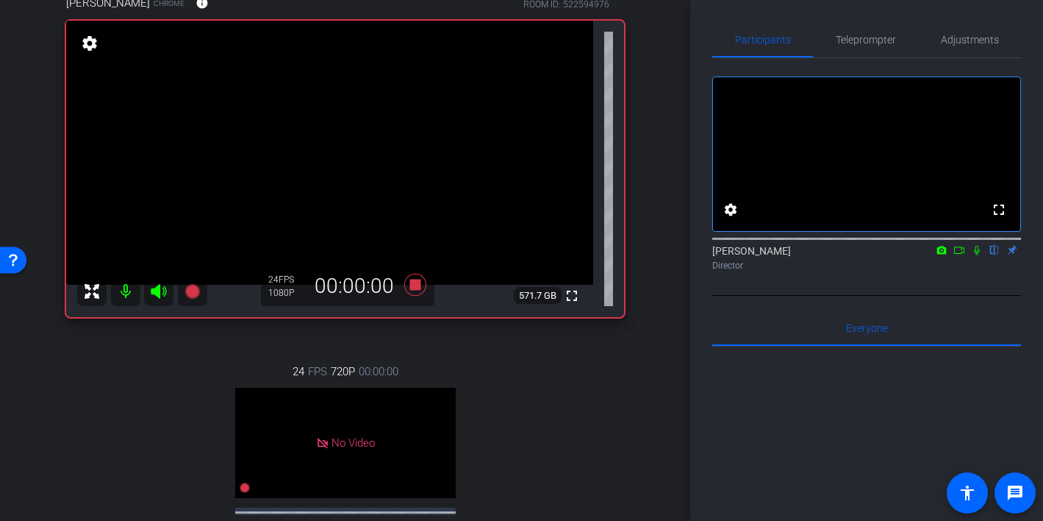
click at [976, 255] on icon at bounding box center [977, 250] width 12 height 10
click at [956, 255] on icon at bounding box center [960, 250] width 12 height 10
click at [993, 255] on icon at bounding box center [995, 250] width 12 height 10
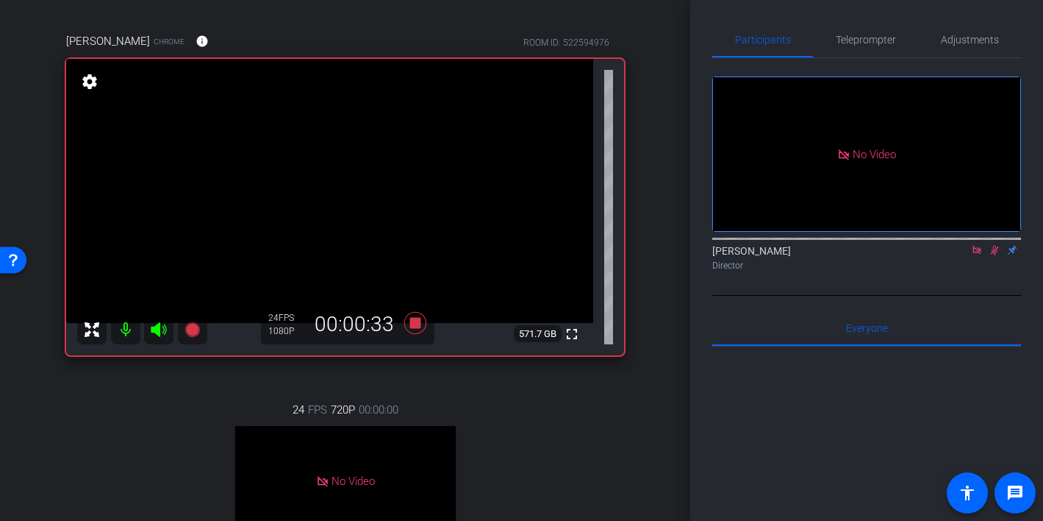
scroll to position [95, 0]
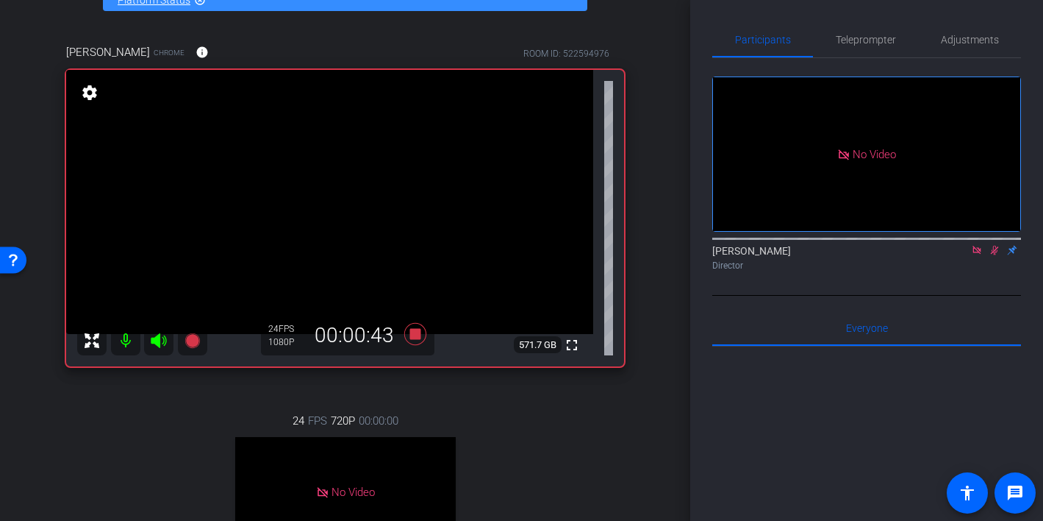
click at [995, 255] on icon at bounding box center [995, 251] width 8 height 10
click at [416, 335] on icon at bounding box center [415, 334] width 22 height 22
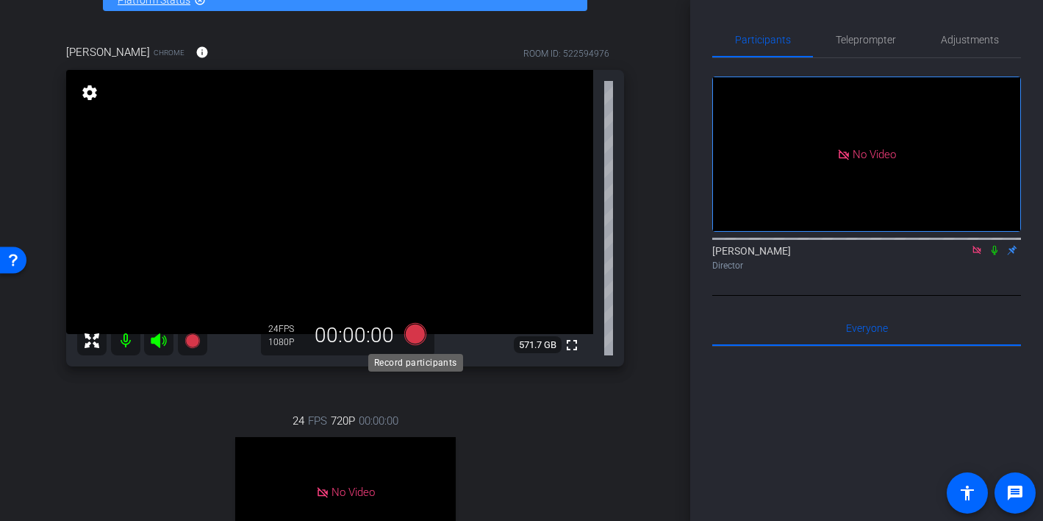
click at [413, 337] on icon at bounding box center [415, 334] width 22 height 22
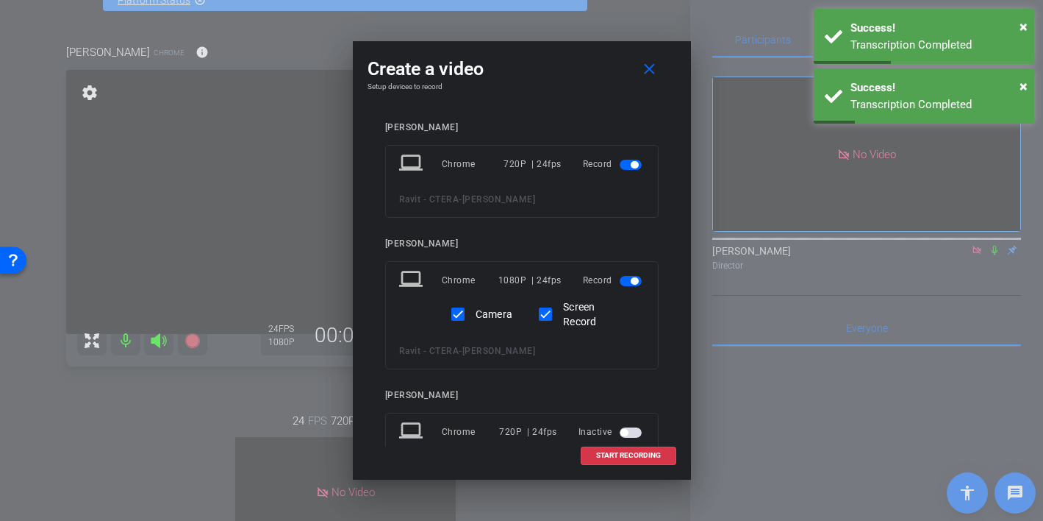
click at [629, 166] on span "button" at bounding box center [631, 165] width 22 height 10
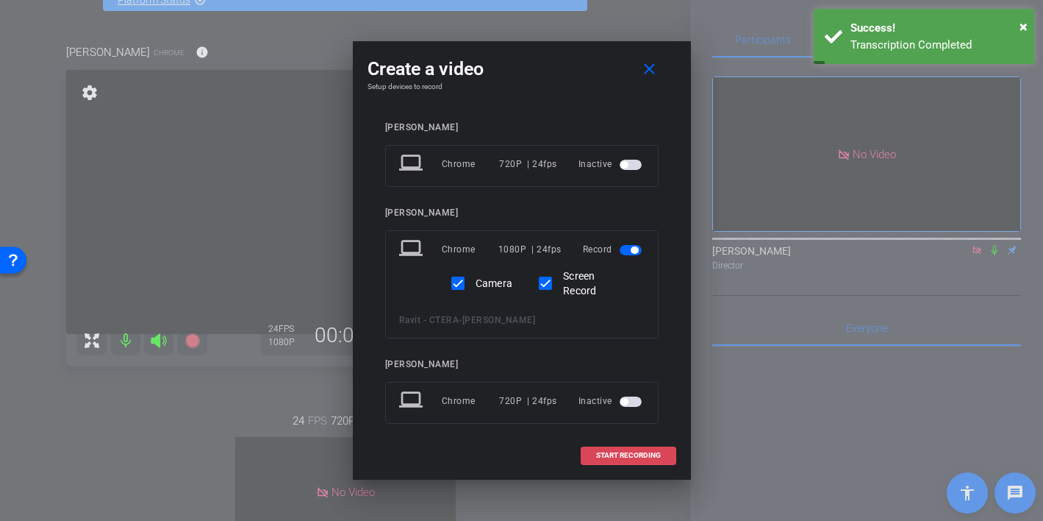
click at [611, 459] on span "START RECORDING" at bounding box center [628, 454] width 65 height 7
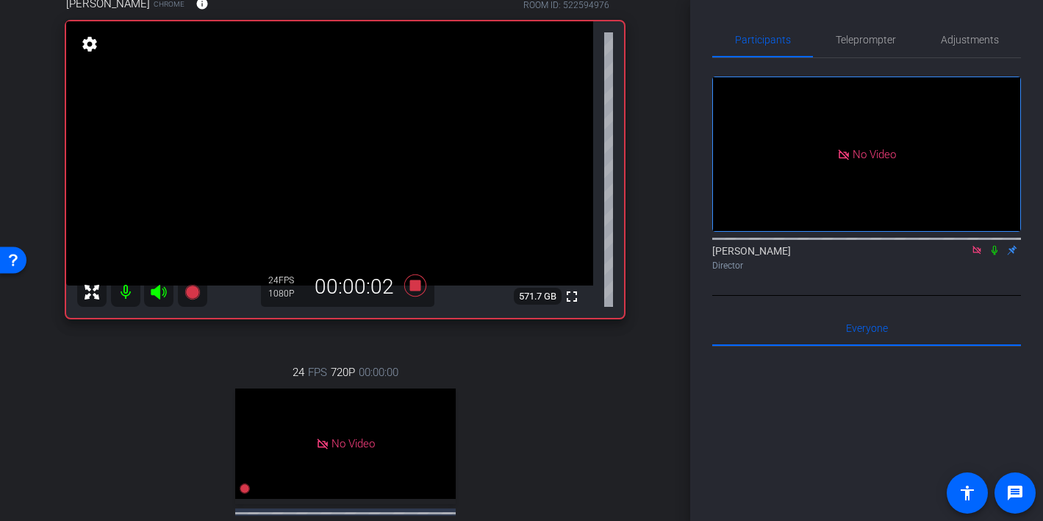
scroll to position [153, 0]
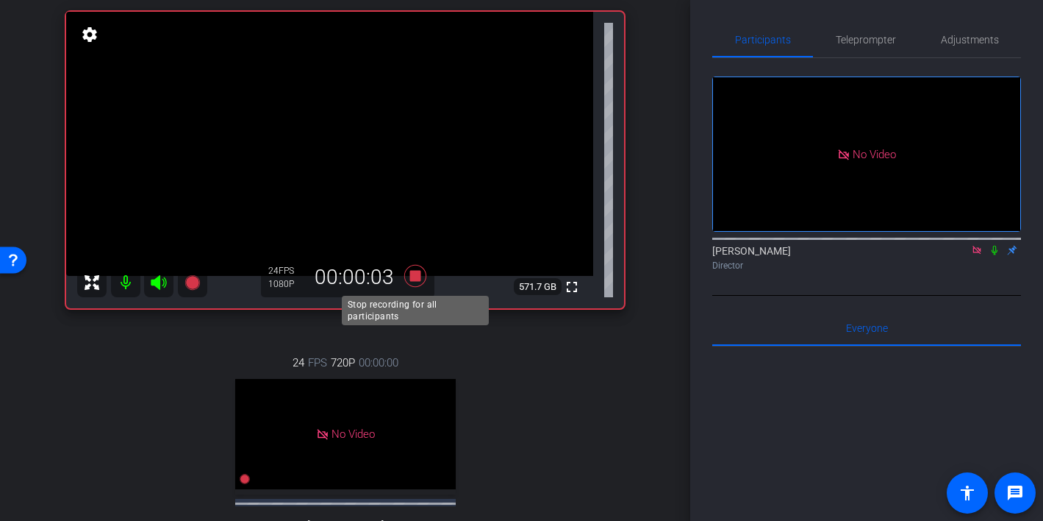
click at [415, 278] on icon at bounding box center [415, 276] width 22 height 22
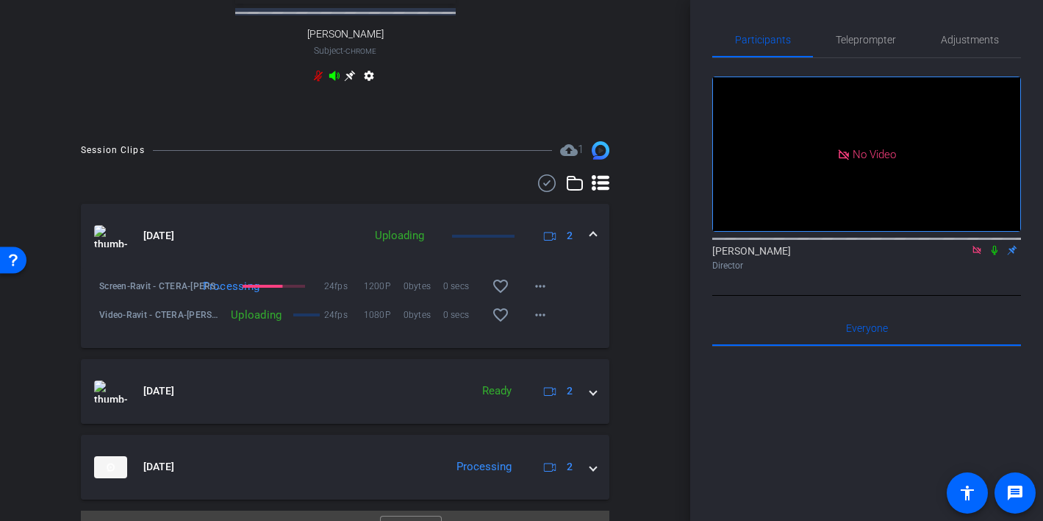
scroll to position [651, 0]
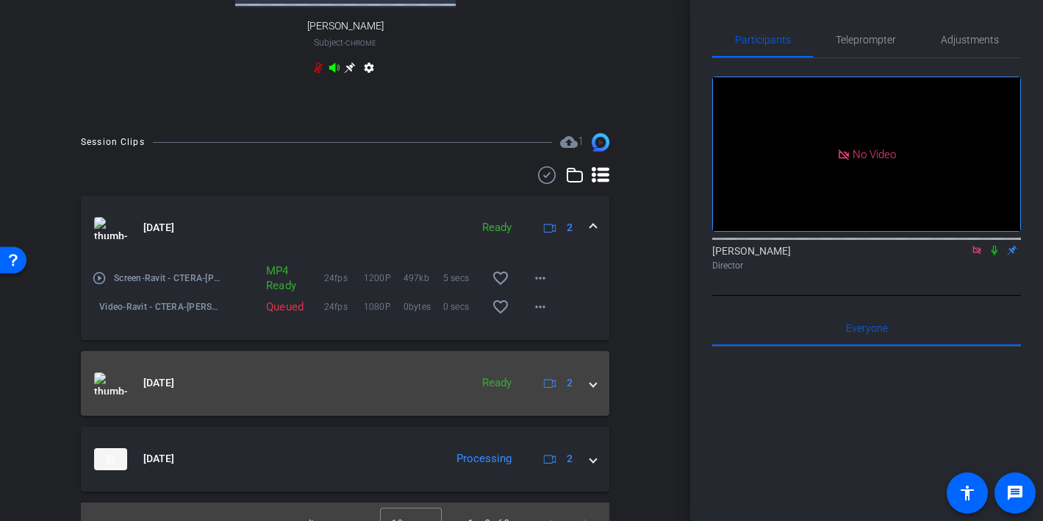
click at [593, 385] on span at bounding box center [593, 382] width 6 height 15
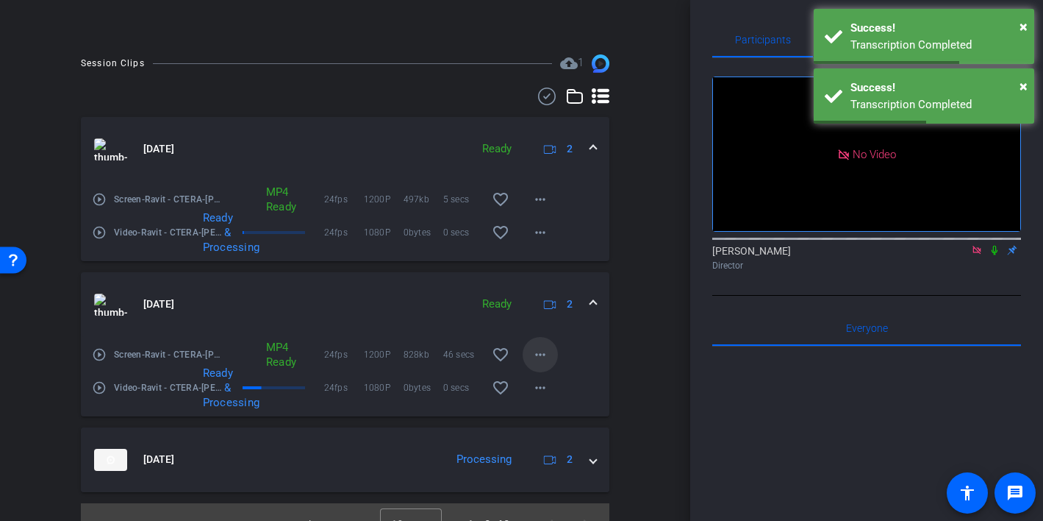
scroll to position [754, 0]
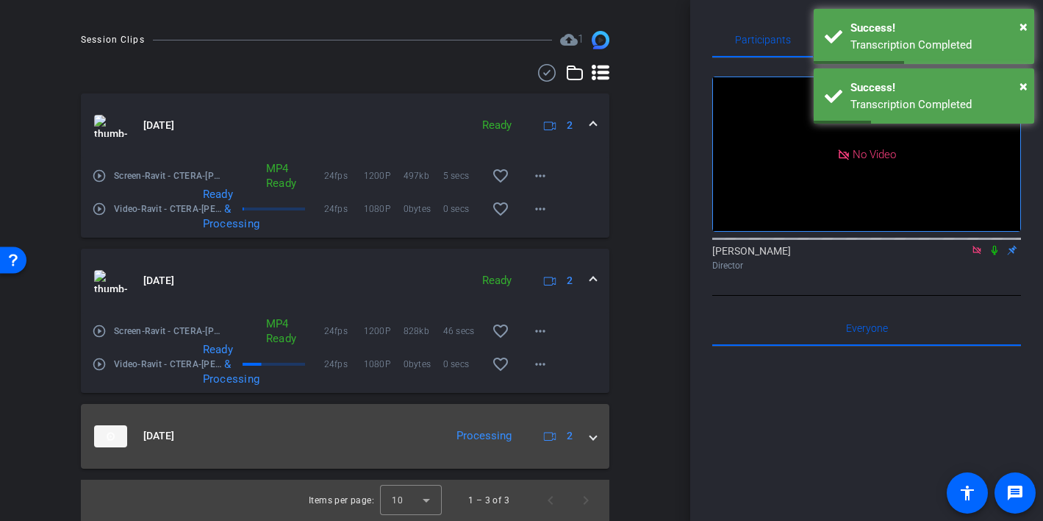
click at [596, 432] on mat-expansion-panel-header "Aug 18, 2025 Processing 2" at bounding box center [345, 436] width 529 height 65
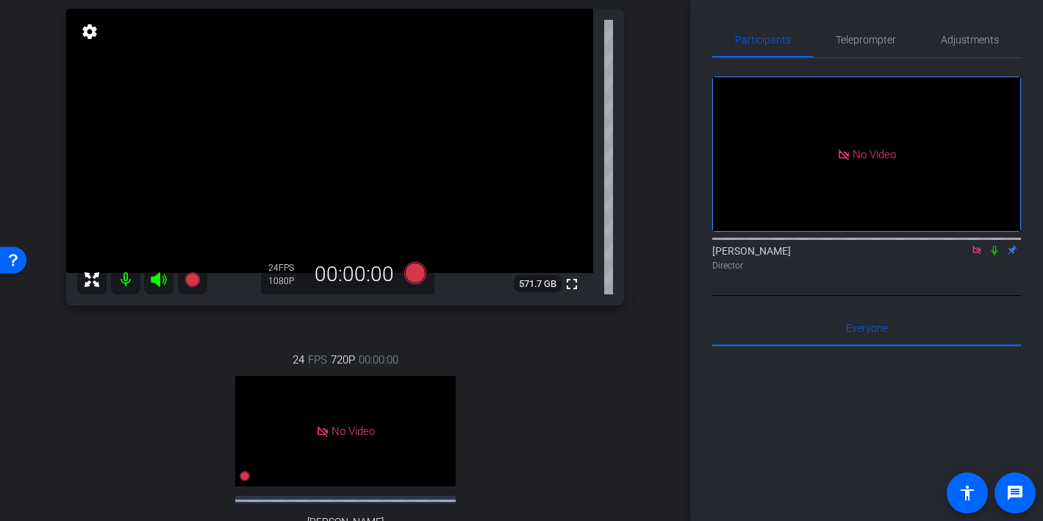
scroll to position [96, 0]
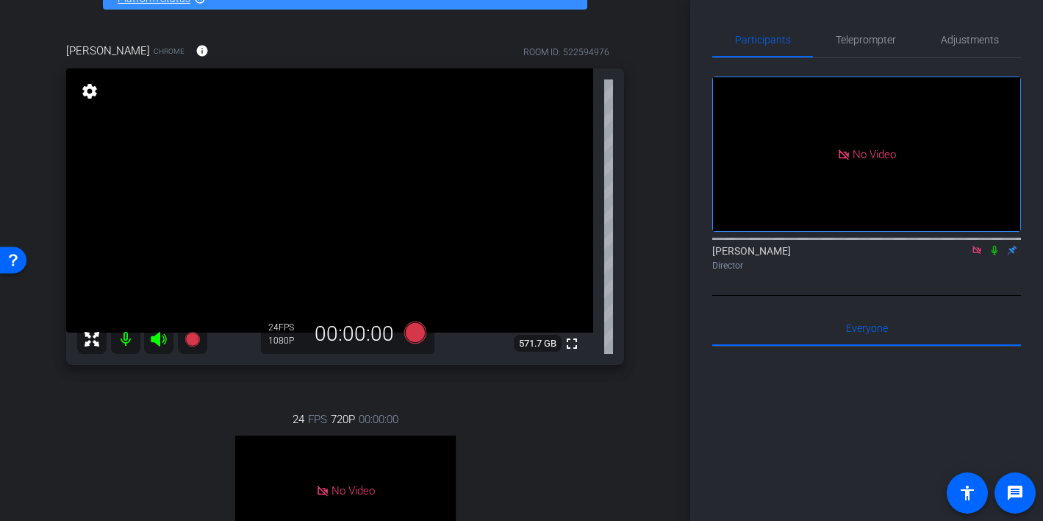
click at [993, 255] on icon at bounding box center [995, 250] width 12 height 10
click at [956, 43] on span "Adjustments" at bounding box center [970, 40] width 58 height 10
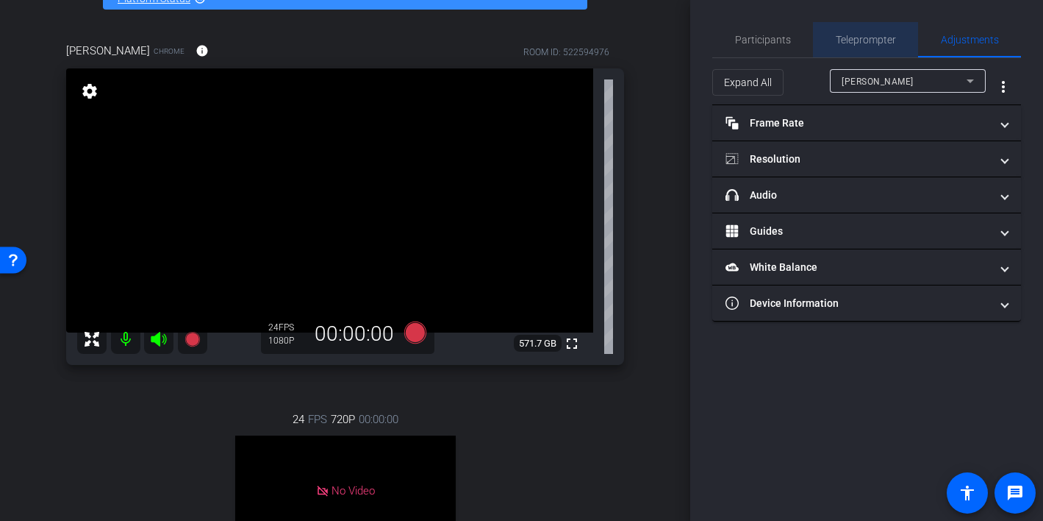
click at [839, 44] on span "Teleprompter" at bounding box center [866, 40] width 60 height 10
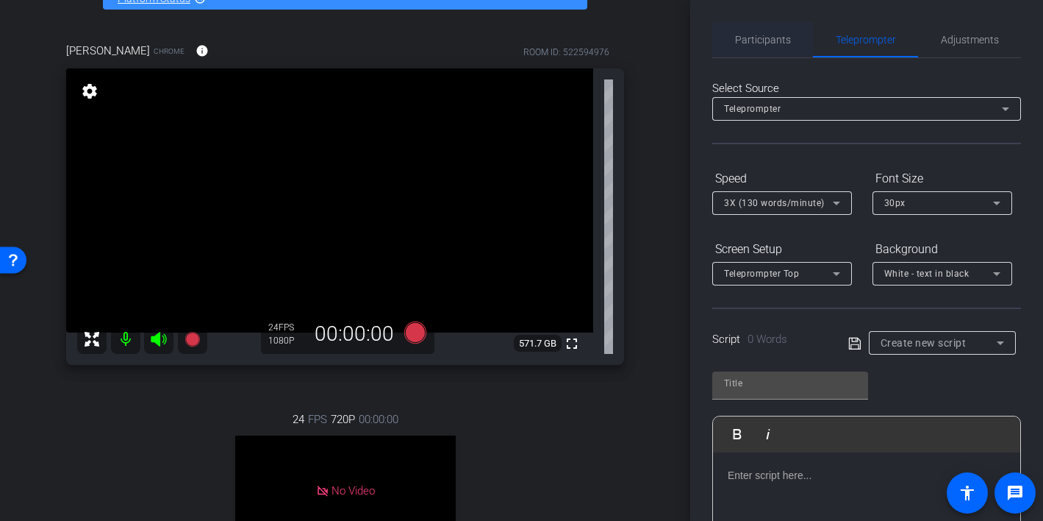
click at [768, 46] on span "Participants" at bounding box center [763, 39] width 56 height 35
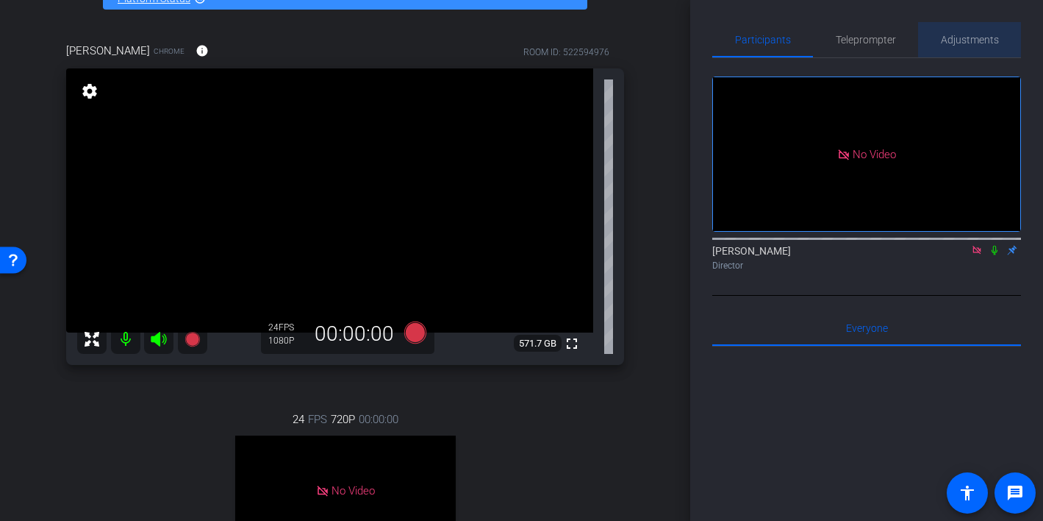
click at [973, 39] on span "Adjustments" at bounding box center [970, 40] width 58 height 10
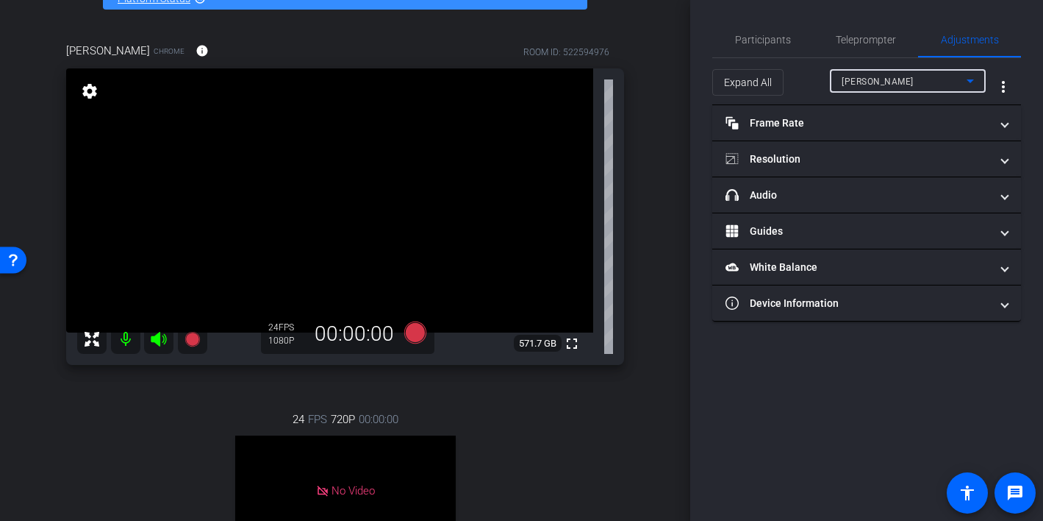
click at [903, 85] on span "Shira Kirshboim" at bounding box center [878, 81] width 72 height 10
click at [881, 82] on span "Ravit Sadeh" at bounding box center [878, 81] width 72 height 10
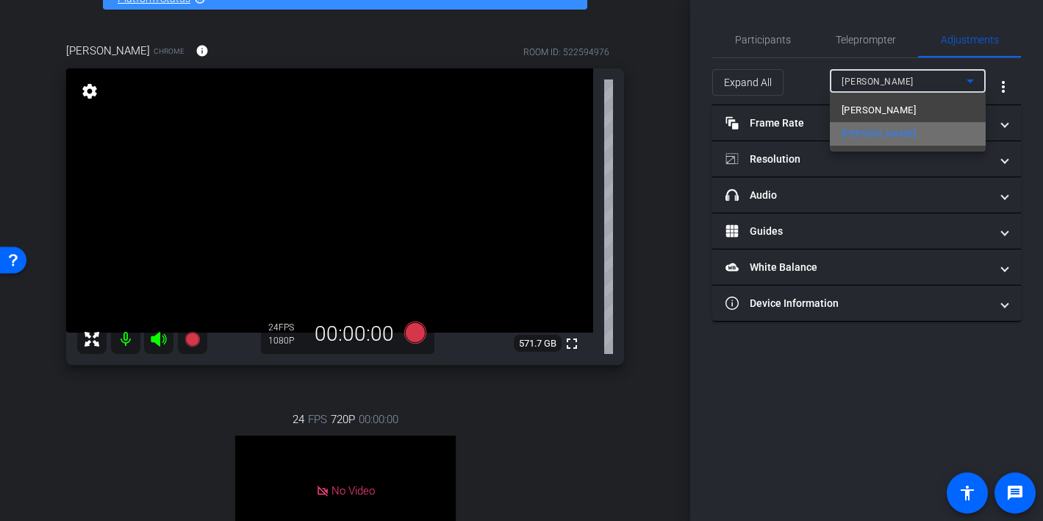
click at [871, 138] on span "Ravit Sadeh" at bounding box center [879, 134] width 74 height 18
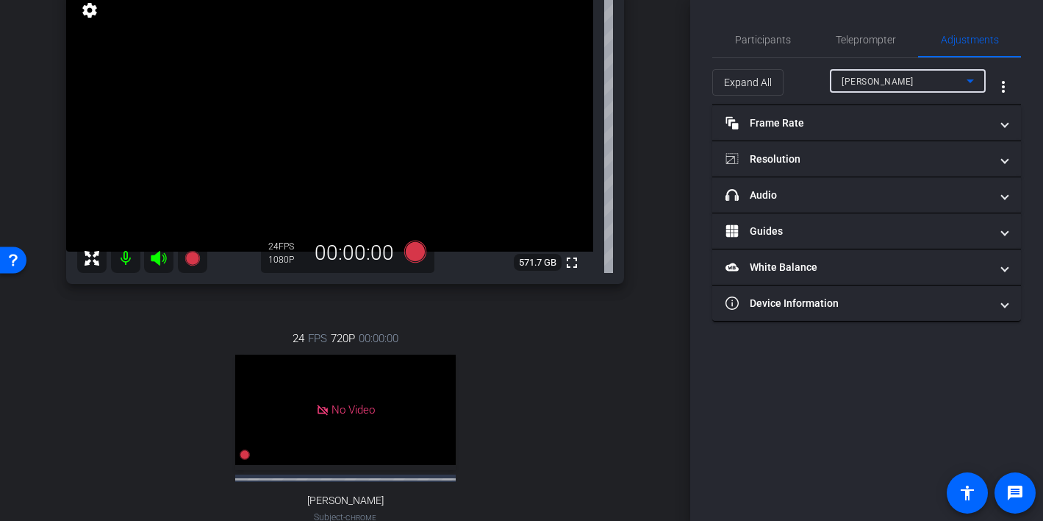
scroll to position [171, 0]
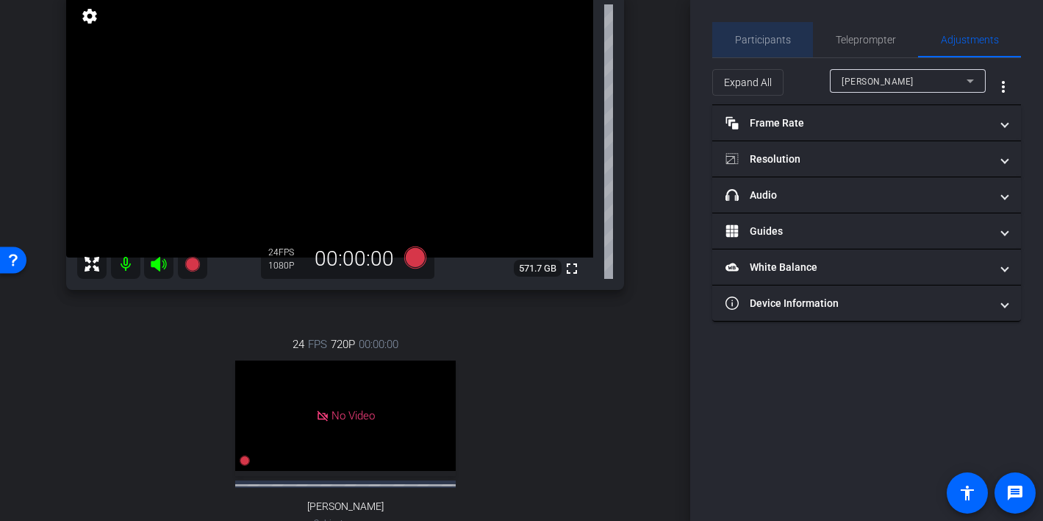
click at [771, 45] on span "Participants" at bounding box center [763, 40] width 56 height 10
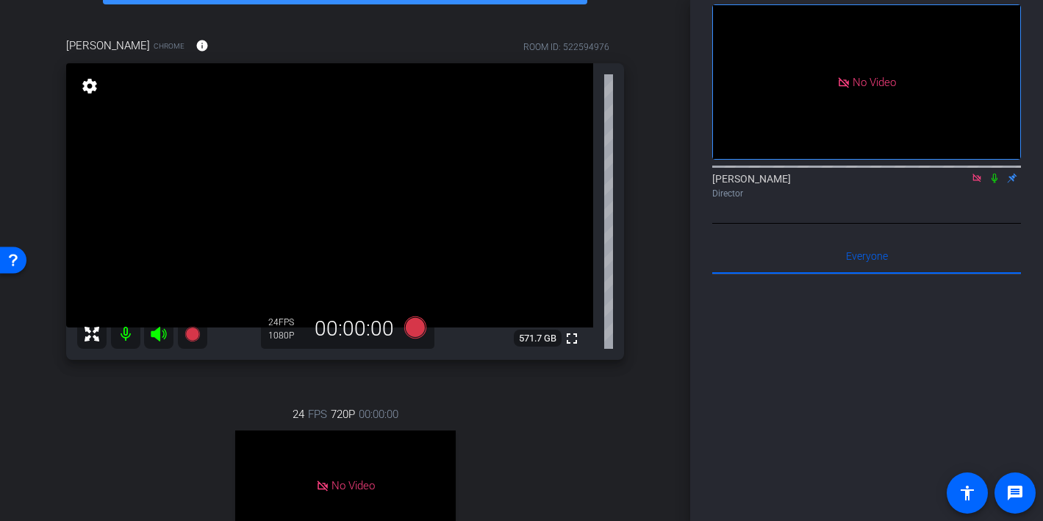
scroll to position [90, 0]
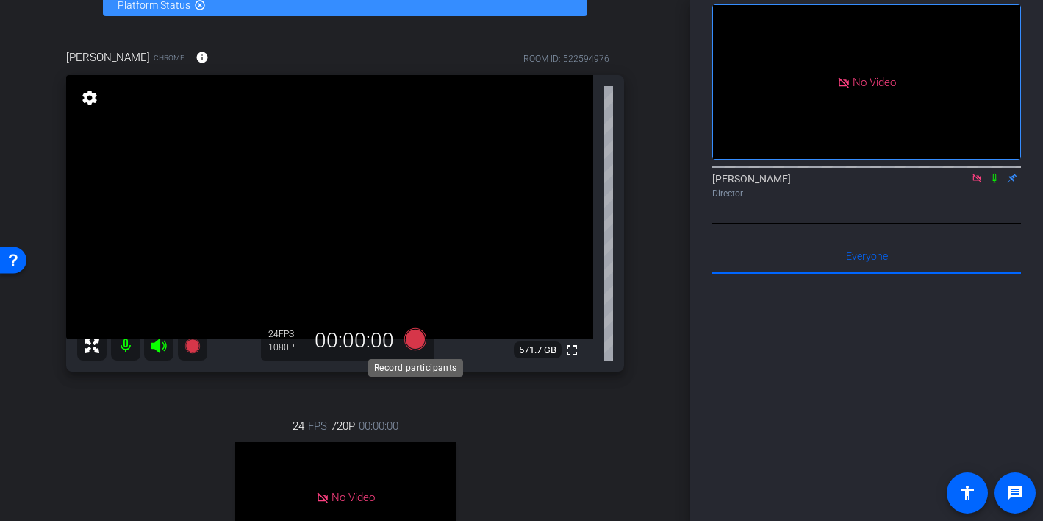
click at [414, 343] on icon at bounding box center [415, 339] width 22 height 22
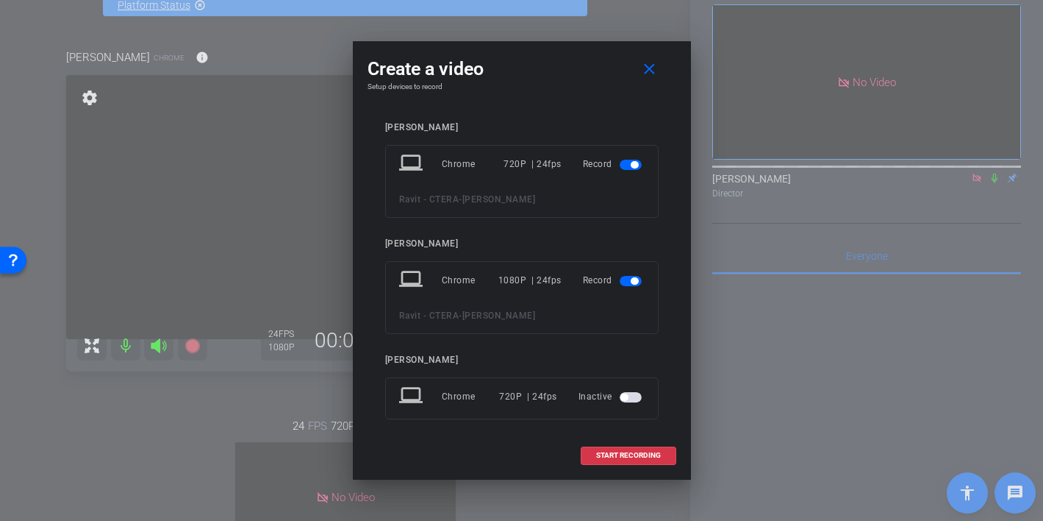
click at [630, 162] on span "button" at bounding box center [631, 165] width 22 height 10
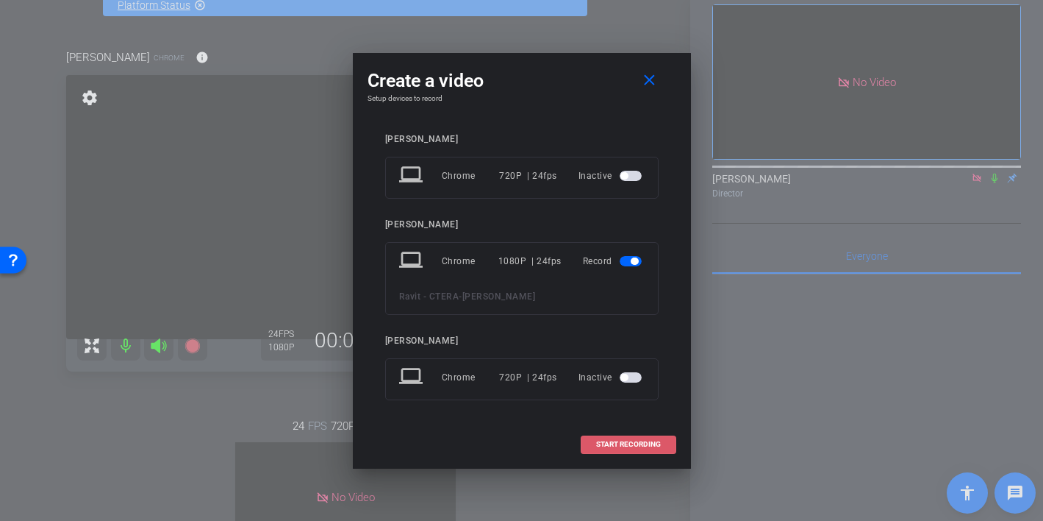
click at [610, 446] on span "START RECORDING" at bounding box center [628, 443] width 65 height 7
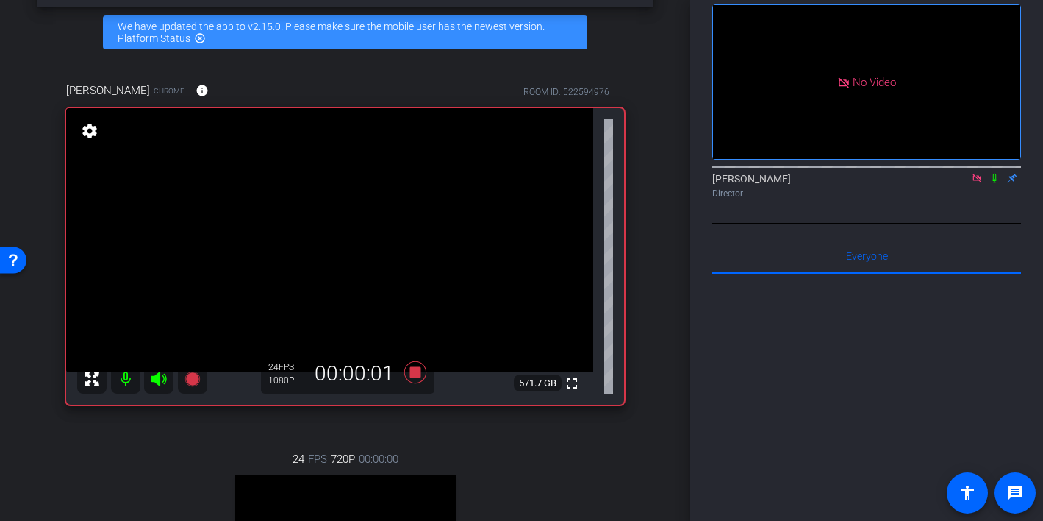
scroll to position [49, 0]
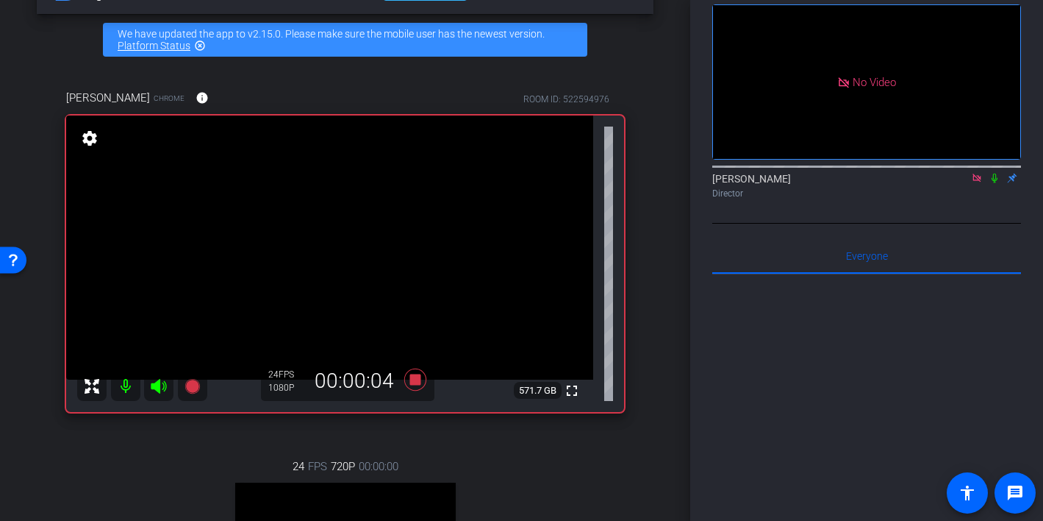
click at [993, 174] on icon at bounding box center [995, 179] width 6 height 10
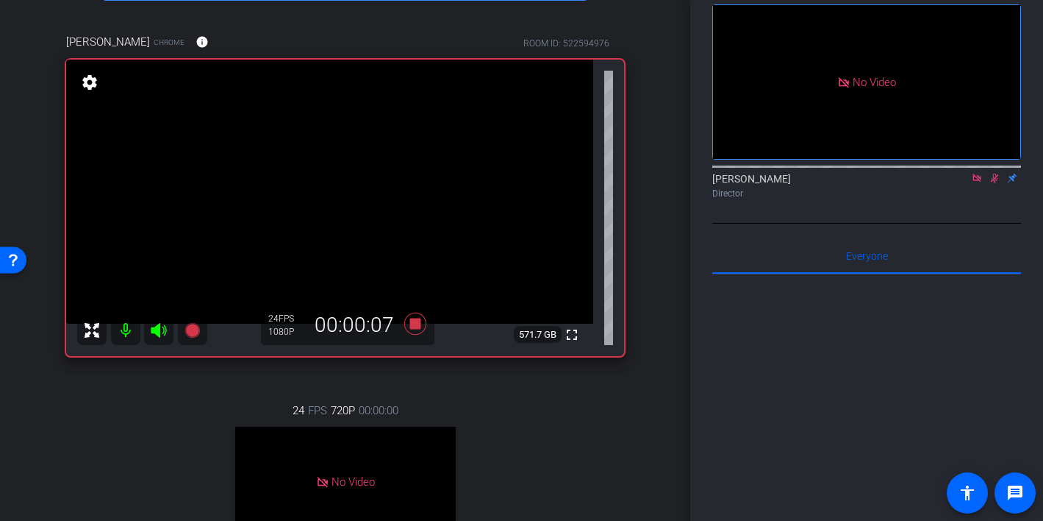
scroll to position [87, 0]
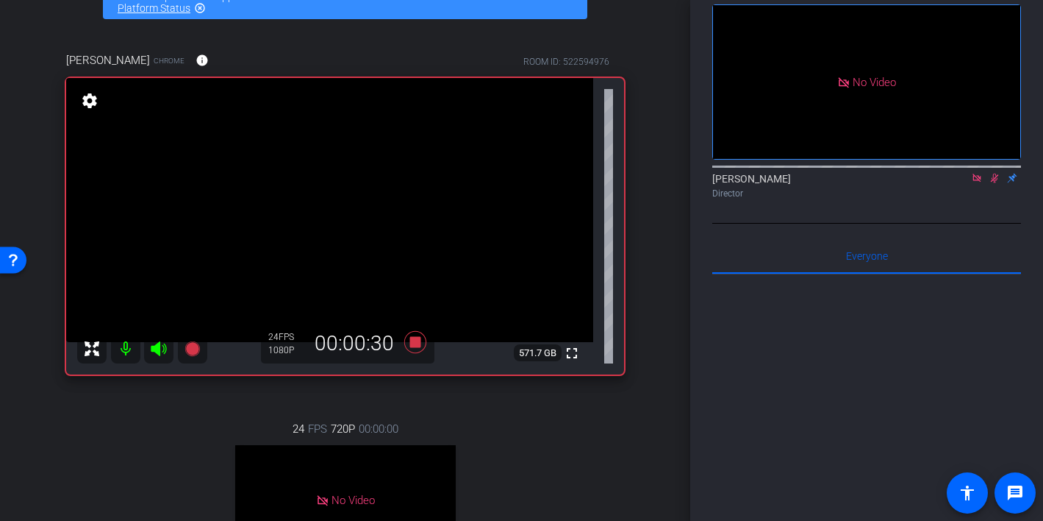
click at [994, 173] on icon at bounding box center [995, 178] width 12 height 10
click at [992, 173] on icon at bounding box center [995, 178] width 12 height 10
click at [996, 174] on icon at bounding box center [995, 179] width 8 height 10
click at [995, 173] on icon at bounding box center [995, 178] width 12 height 10
click at [995, 174] on icon at bounding box center [995, 179] width 8 height 10
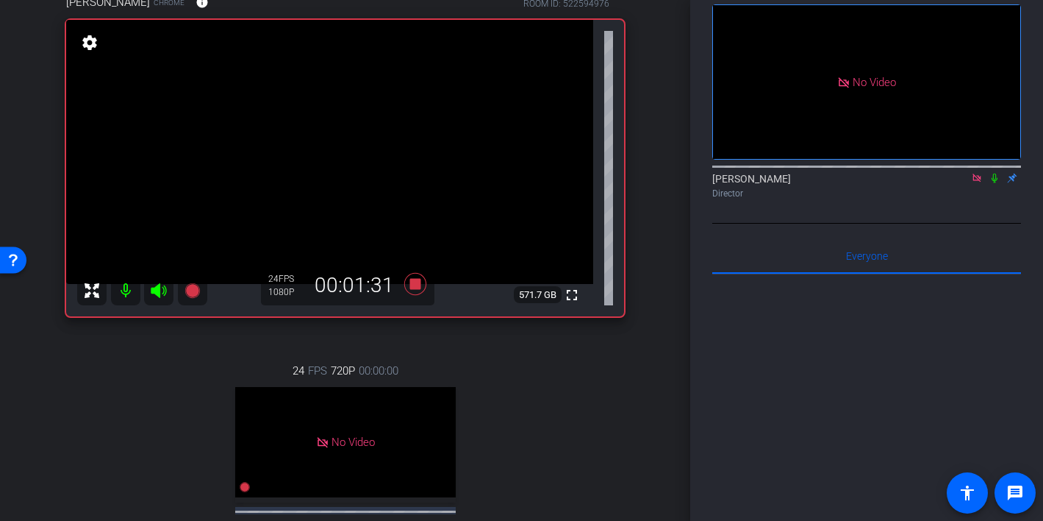
scroll to position [139, 0]
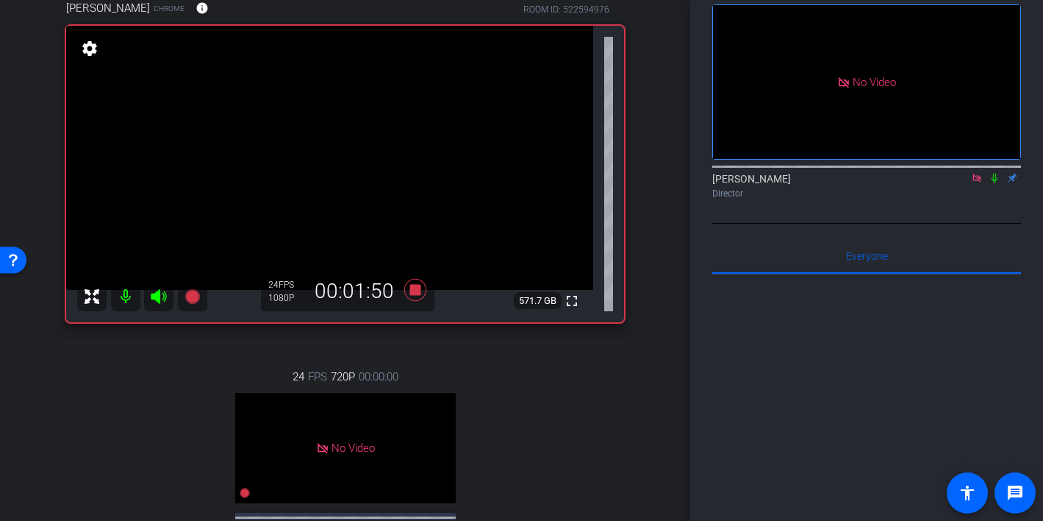
click at [997, 173] on icon at bounding box center [995, 178] width 12 height 10
click at [994, 173] on icon at bounding box center [995, 178] width 12 height 10
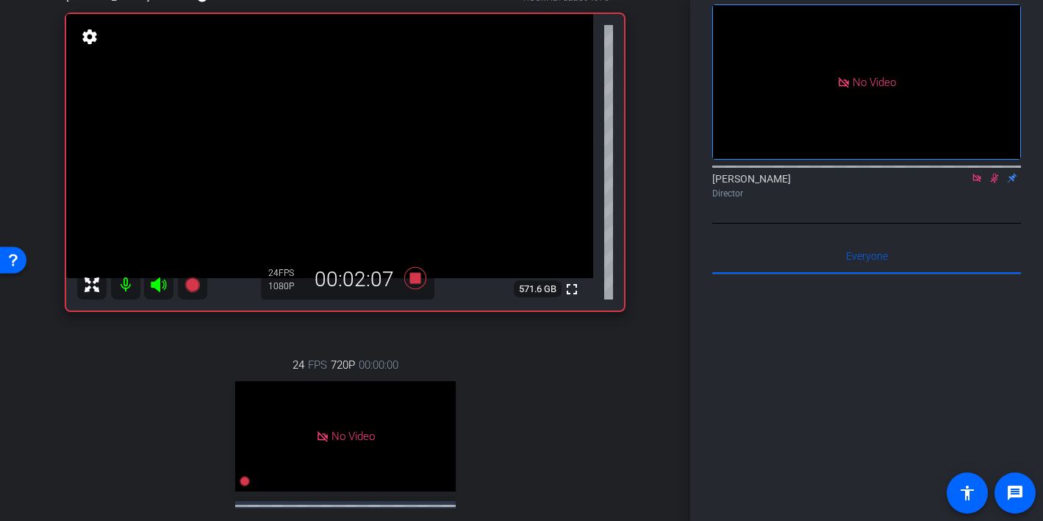
scroll to position [158, 0]
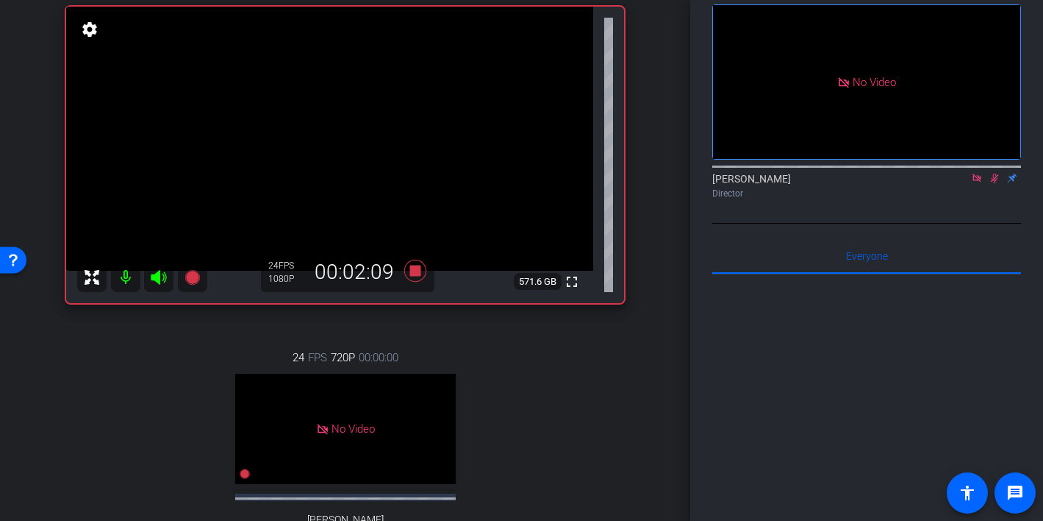
click at [996, 174] on icon at bounding box center [995, 179] width 8 height 10
click at [994, 173] on icon at bounding box center [995, 178] width 12 height 10
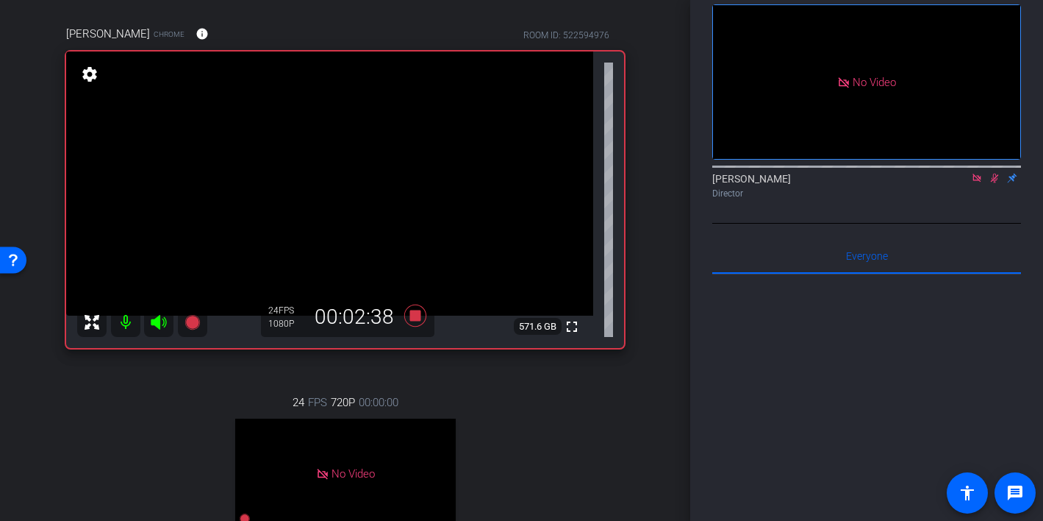
scroll to position [121, 0]
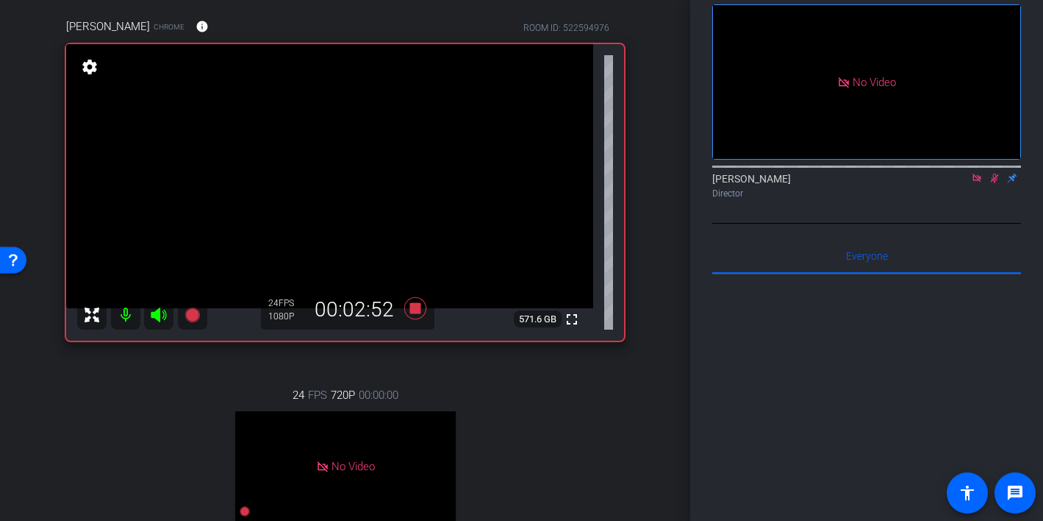
click at [996, 173] on icon at bounding box center [995, 178] width 12 height 10
click at [997, 173] on icon at bounding box center [995, 178] width 12 height 10
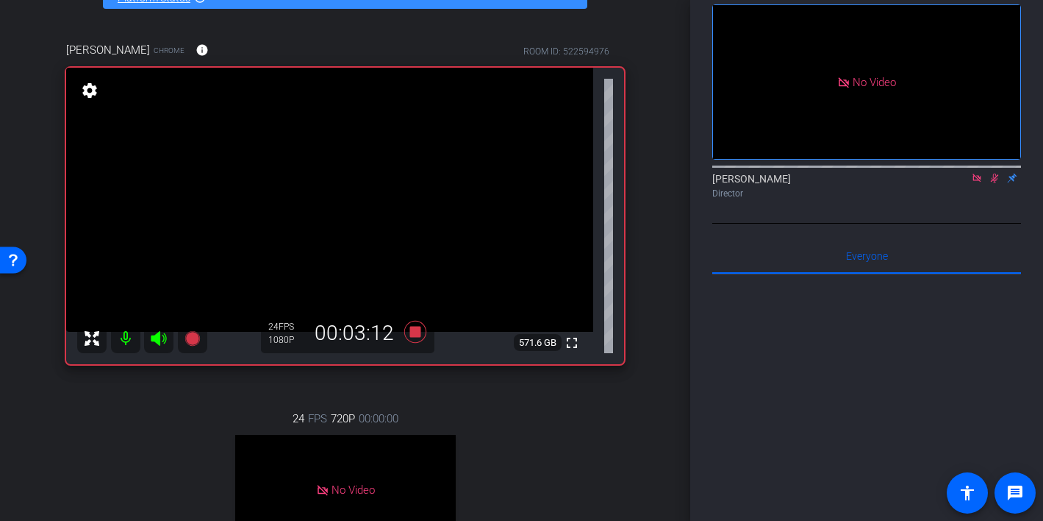
scroll to position [91, 0]
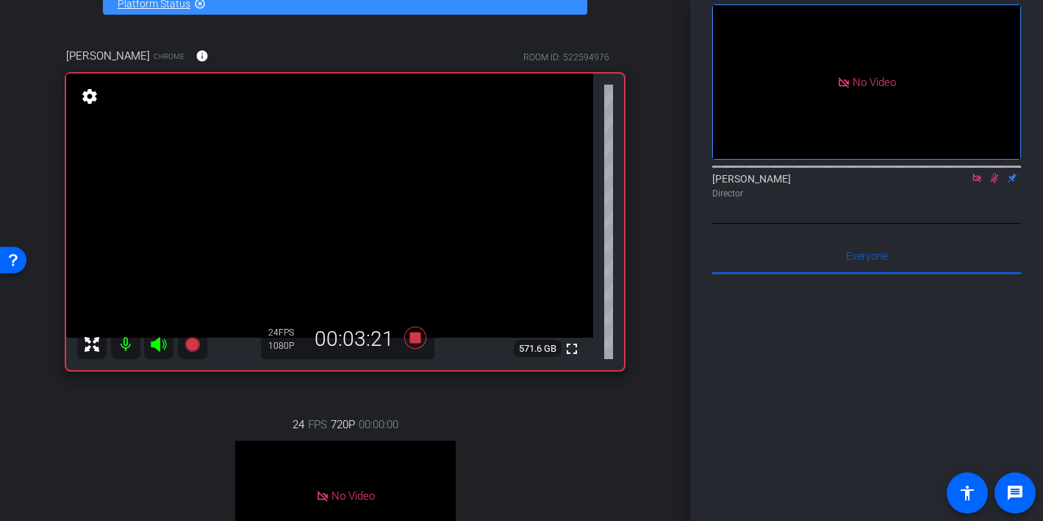
click at [993, 173] on icon at bounding box center [995, 178] width 12 height 10
click at [995, 173] on icon at bounding box center [995, 178] width 12 height 10
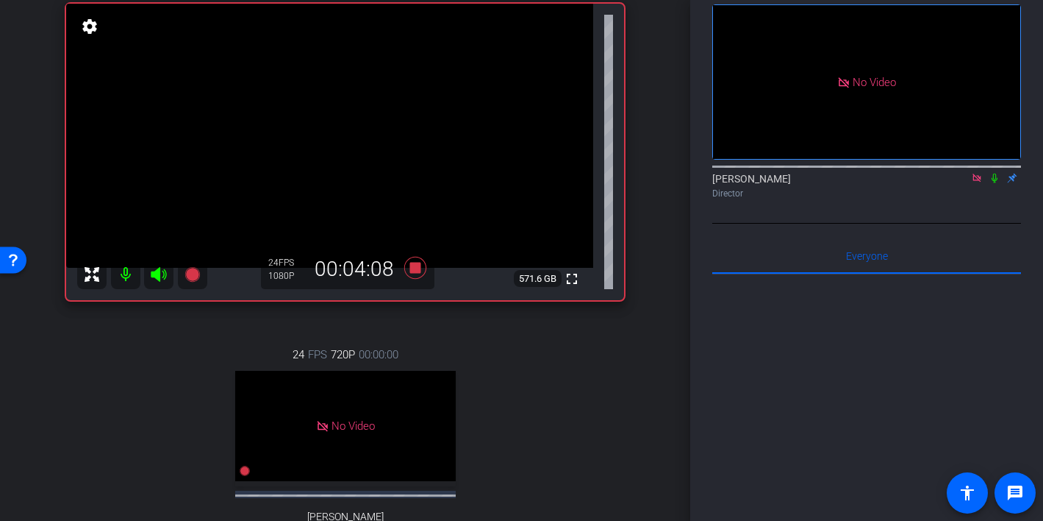
scroll to position [160, 0]
click at [412, 269] on icon at bounding box center [415, 269] width 22 height 22
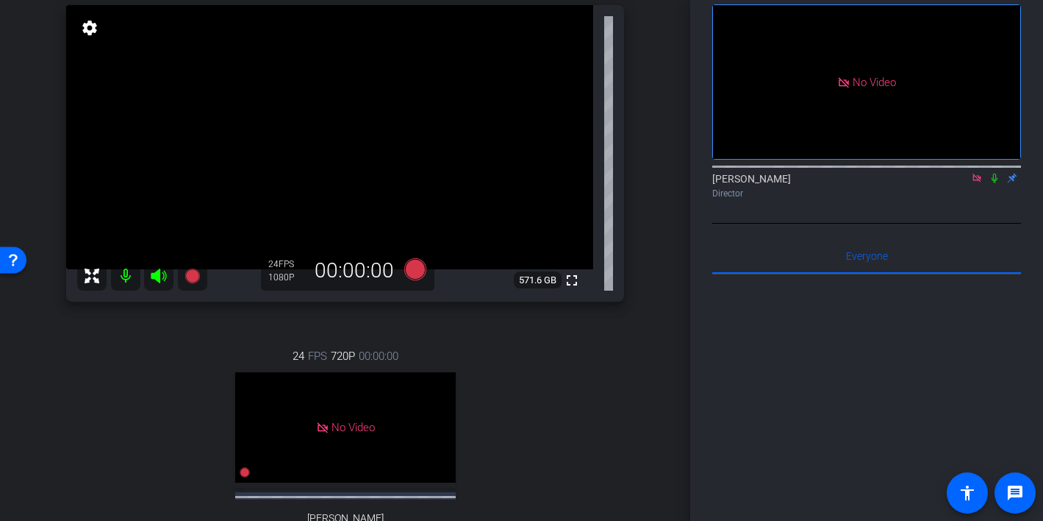
click at [978, 173] on icon at bounding box center [977, 178] width 12 height 10
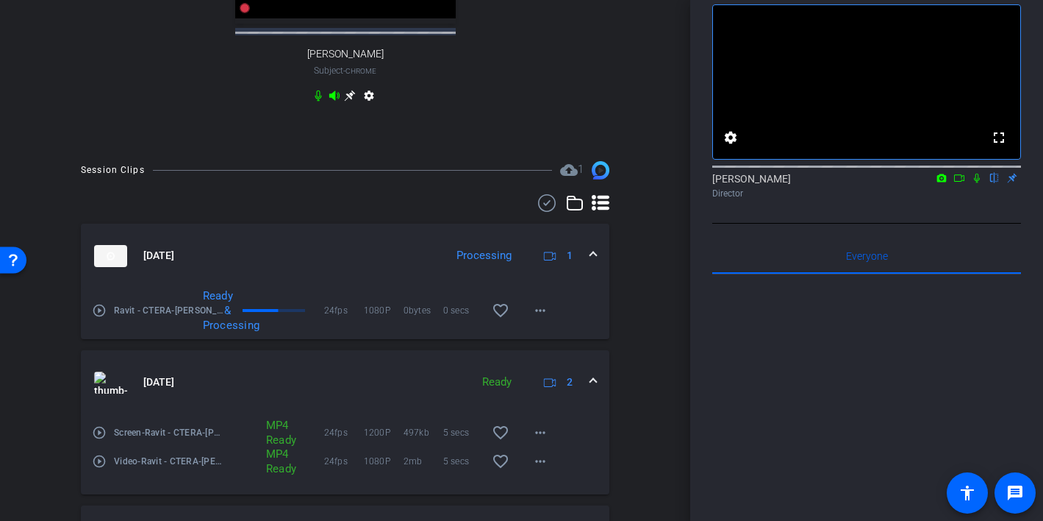
scroll to position [601, 0]
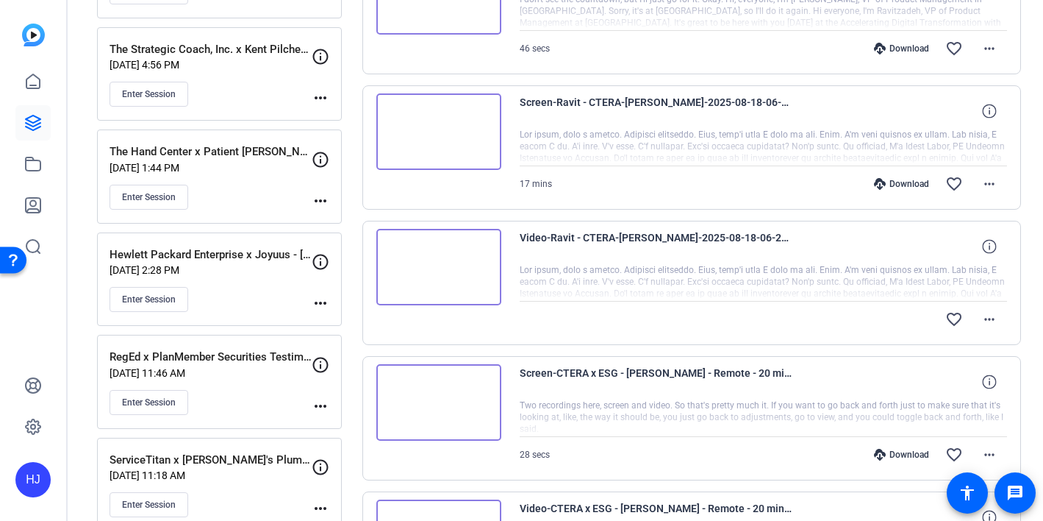
scroll to position [912, 0]
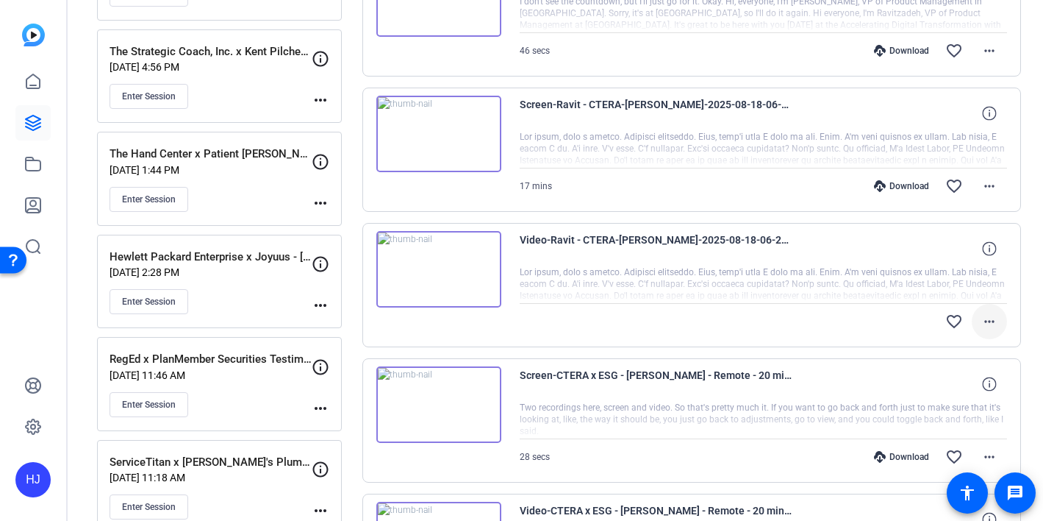
click at [988, 325] on mat-icon "more_horiz" at bounding box center [990, 321] width 18 height 18
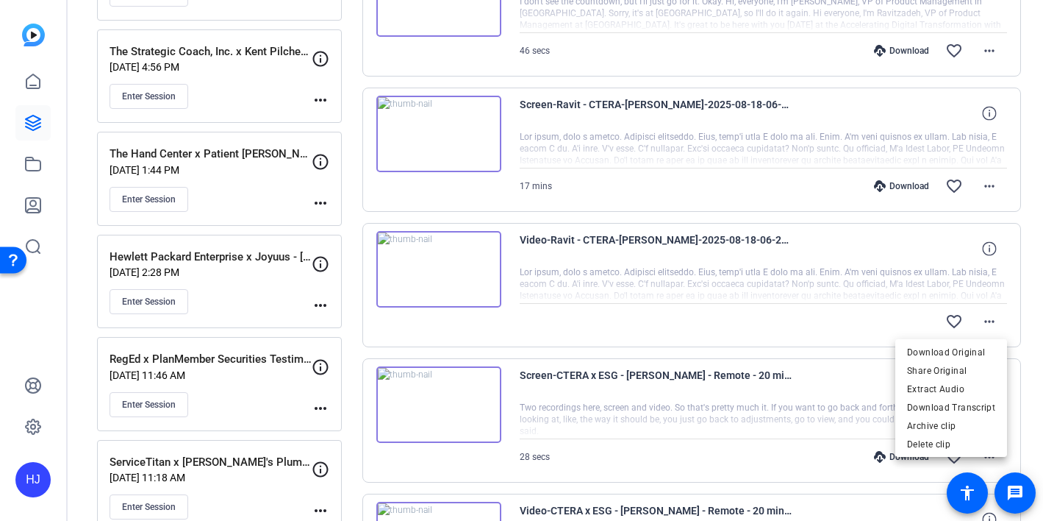
click at [837, 318] on div at bounding box center [521, 260] width 1043 height 521
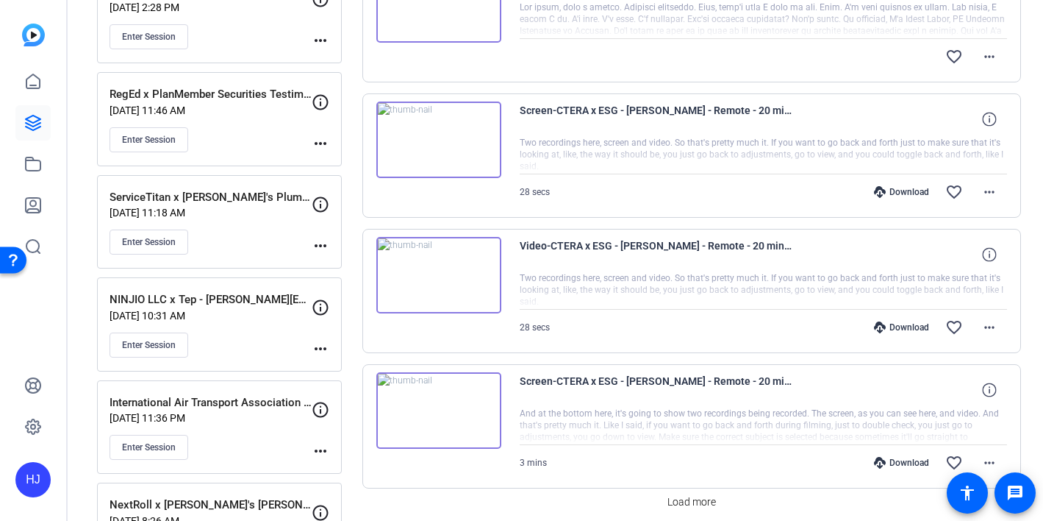
scroll to position [1182, 0]
